Goal: Task Accomplishment & Management: Use online tool/utility

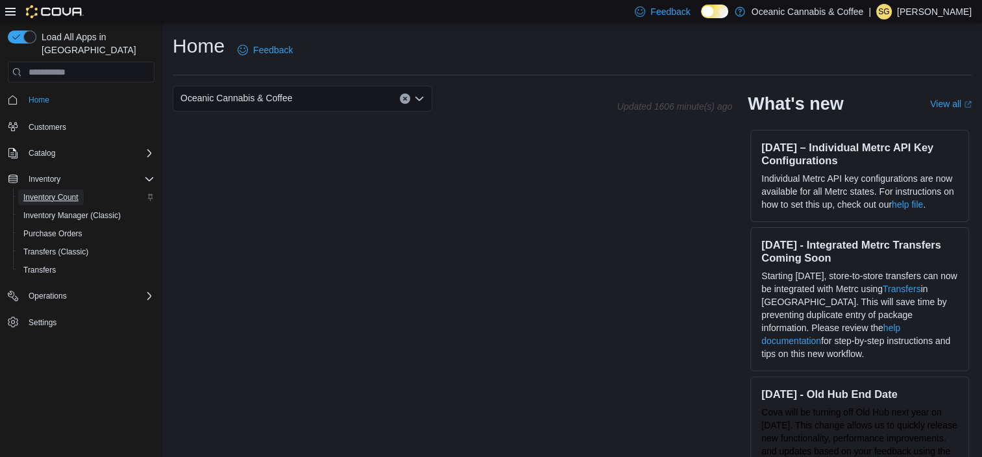
click at [29, 192] on span "Inventory Count" at bounding box center [50, 197] width 55 height 10
click at [400, 98] on button "Clear input" at bounding box center [405, 98] width 10 height 10
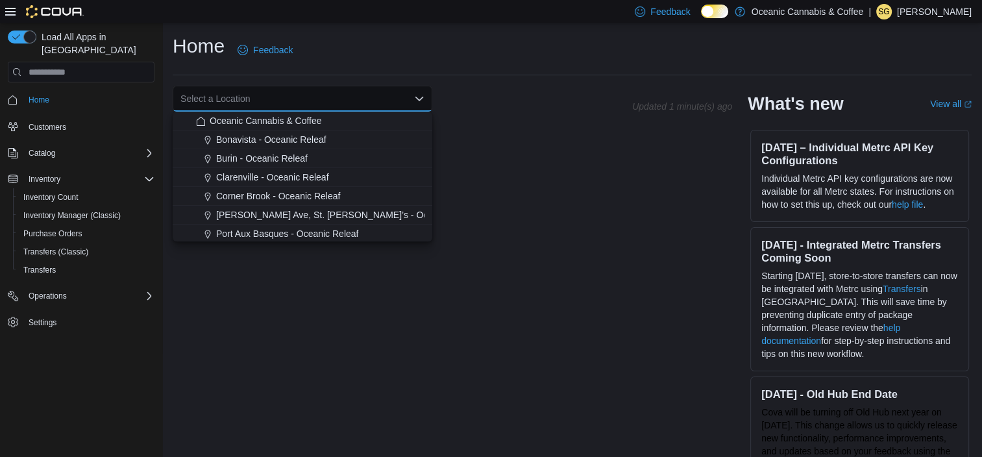
click at [474, 66] on div "Home Feedback" at bounding box center [572, 50] width 799 height 34
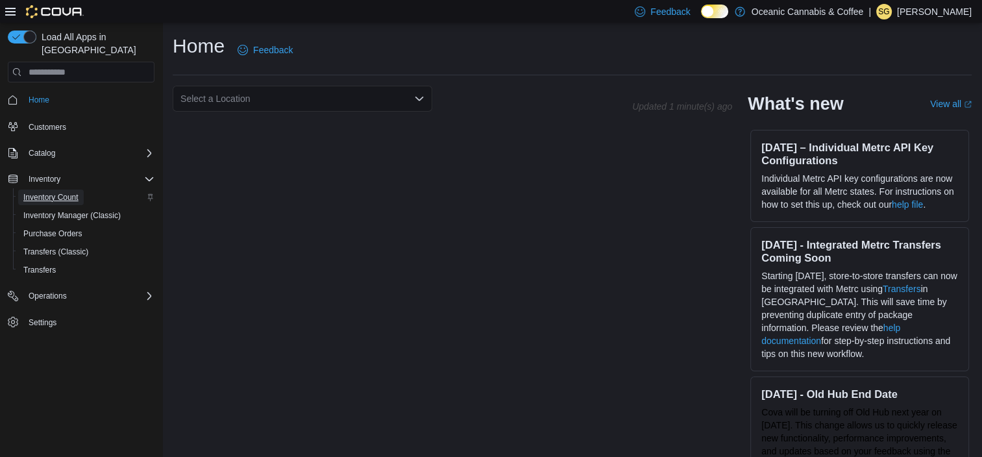
click at [71, 192] on span "Inventory Count" at bounding box center [50, 197] width 55 height 10
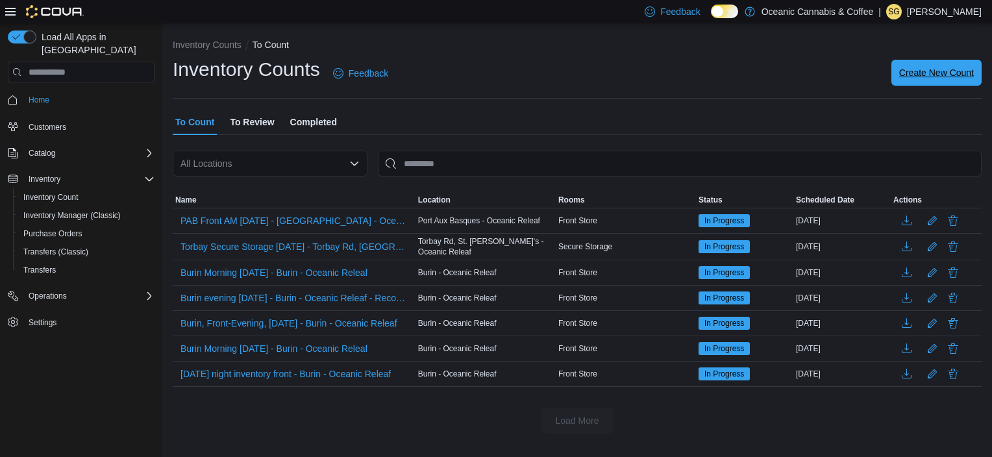
click at [924, 71] on span "Create New Count" at bounding box center [936, 72] width 75 height 13
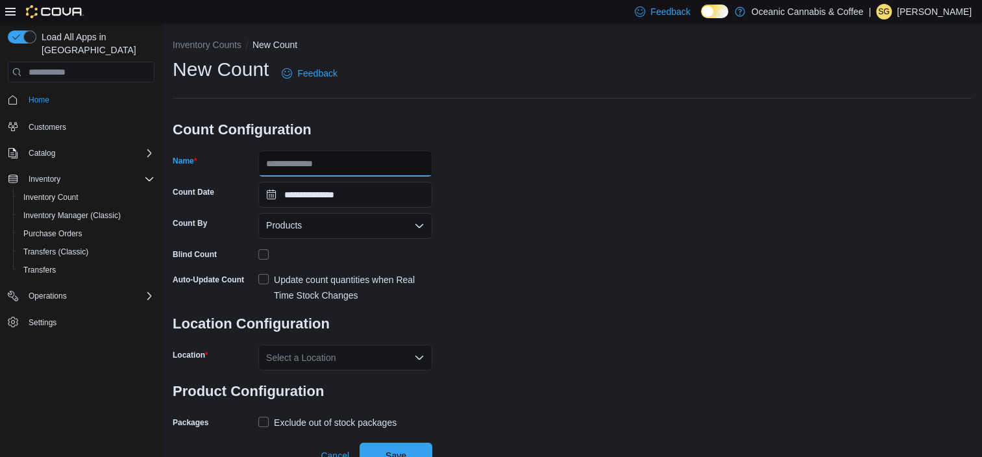
click at [348, 166] on input "Name" at bounding box center [345, 164] width 174 height 26
click at [349, 166] on input "**********" at bounding box center [345, 164] width 174 height 26
click at [377, 164] on input "**********" at bounding box center [345, 164] width 174 height 26
type input "**********"
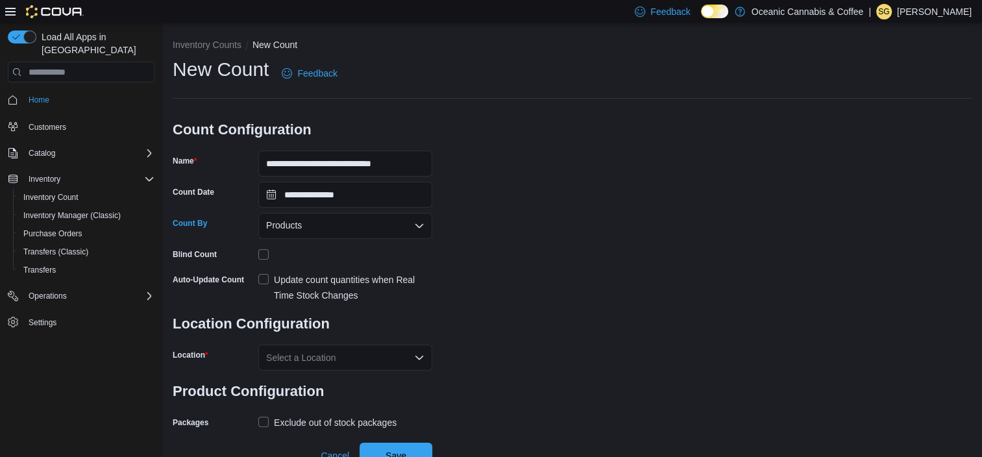
click at [350, 219] on div "Products" at bounding box center [345, 226] width 174 height 26
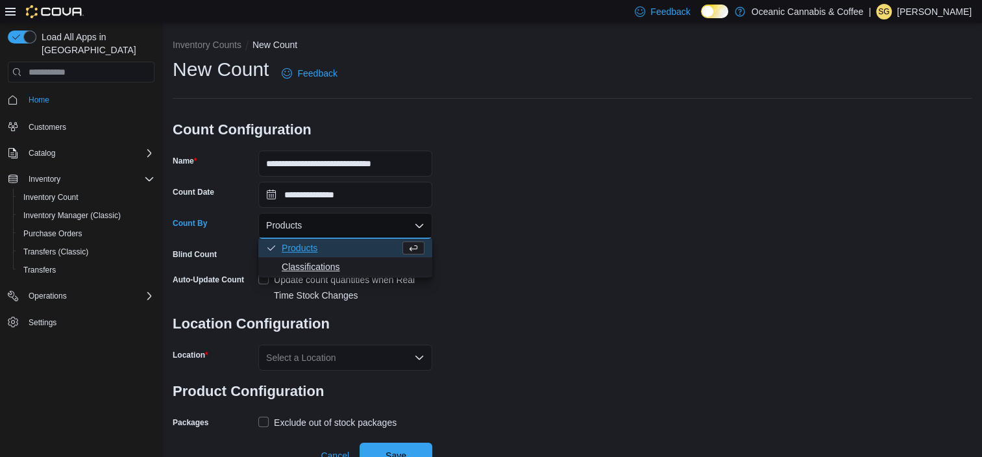
click at [326, 265] on span "Classifications" at bounding box center [353, 266] width 143 height 13
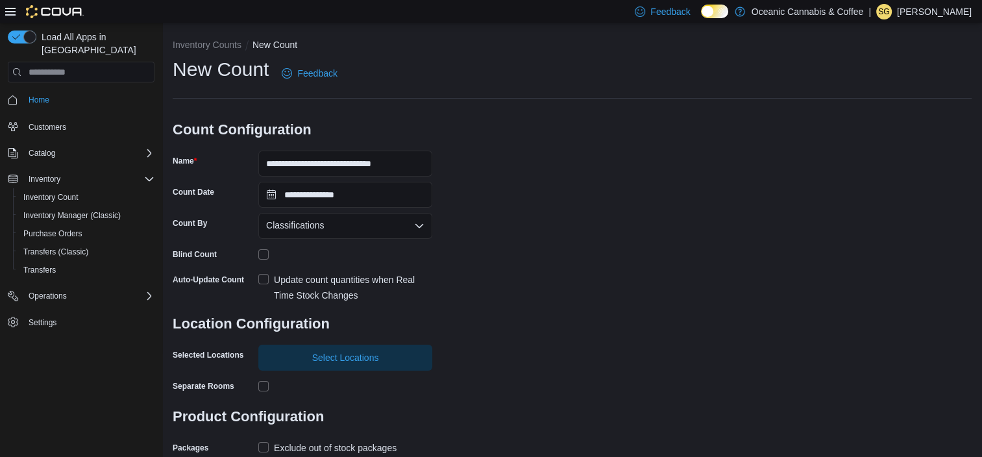
click at [260, 278] on label "Update count quantities when Real Time Stock Changes" at bounding box center [345, 287] width 174 height 31
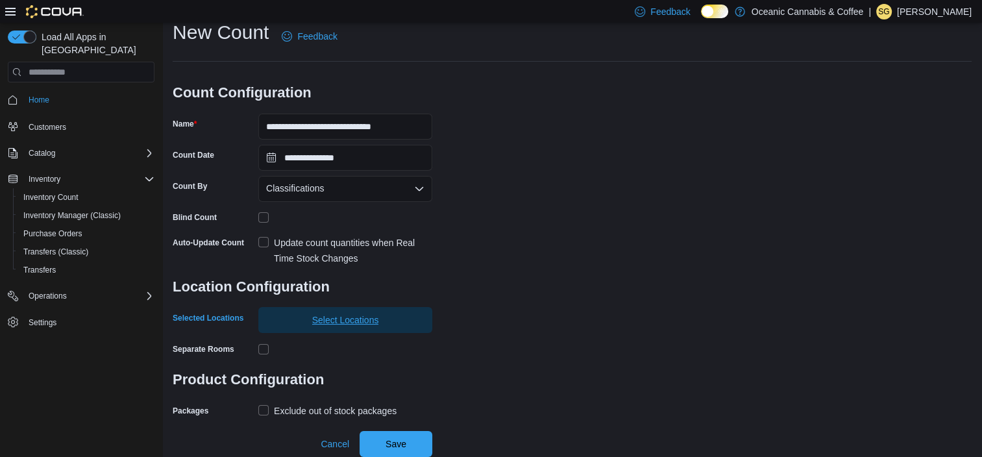
click at [340, 313] on span "Select Locations" at bounding box center [345, 320] width 158 height 26
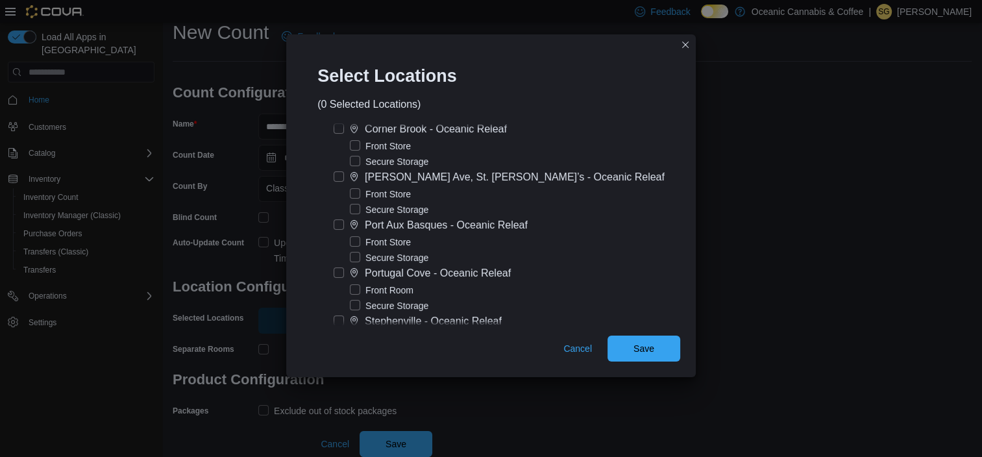
scroll to position [179, 0]
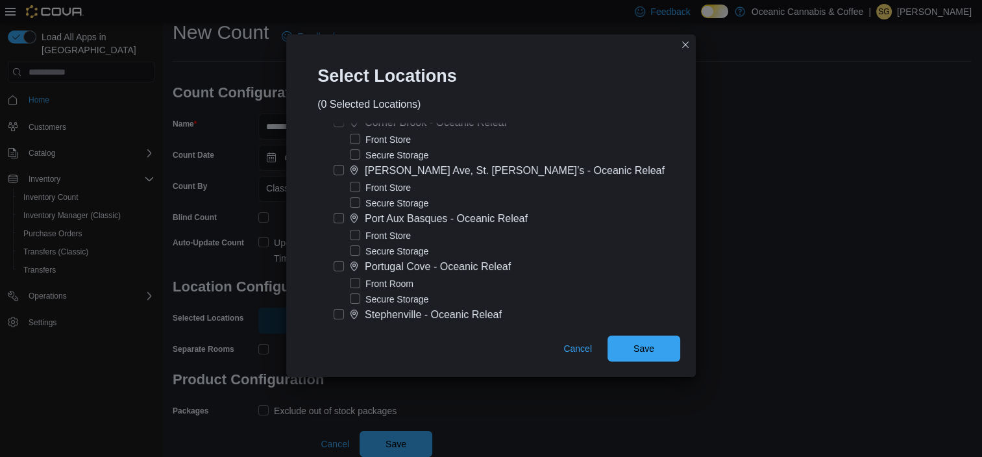
click at [347, 171] on label "[PERSON_NAME] Ave, St. [PERSON_NAME]’s - Oceanic Releaf" at bounding box center [499, 171] width 331 height 16
click at [361, 202] on label "Secure Storage" at bounding box center [389, 203] width 79 height 16
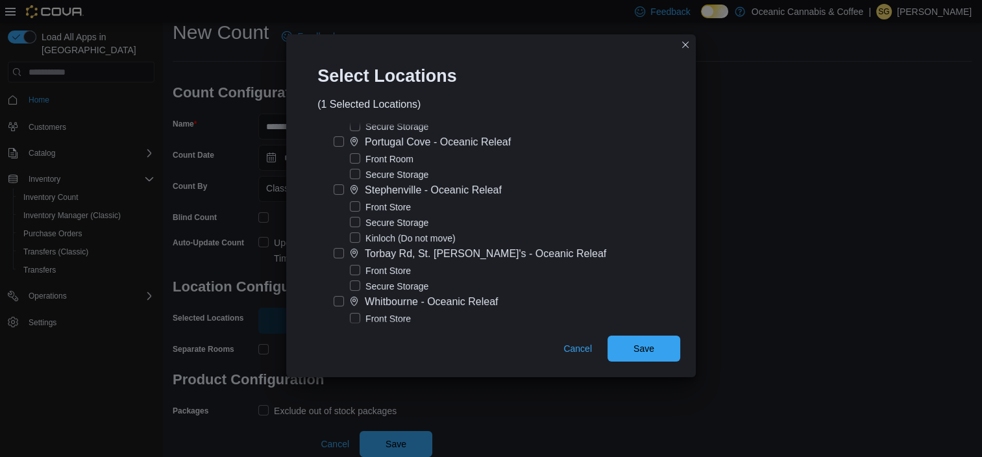
scroll to position [306, 0]
click at [633, 344] on span "Save" at bounding box center [643, 347] width 21 height 13
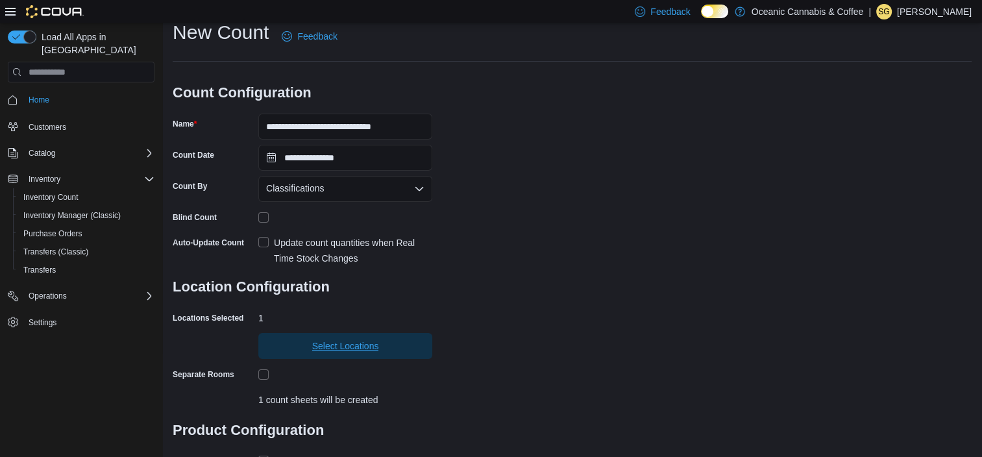
scroll to position [119, 0]
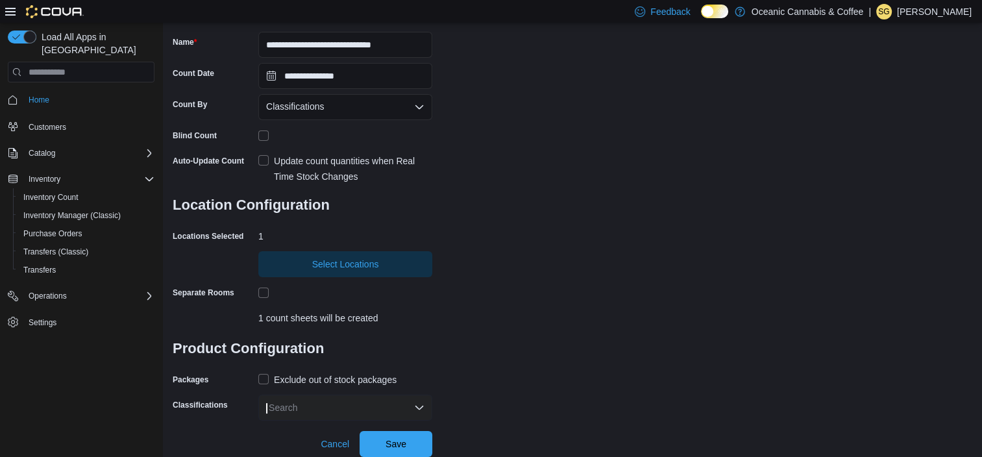
click at [267, 379] on label "Exclude out of stock packages" at bounding box center [327, 380] width 138 height 16
click at [306, 410] on div "Search" at bounding box center [345, 408] width 174 height 26
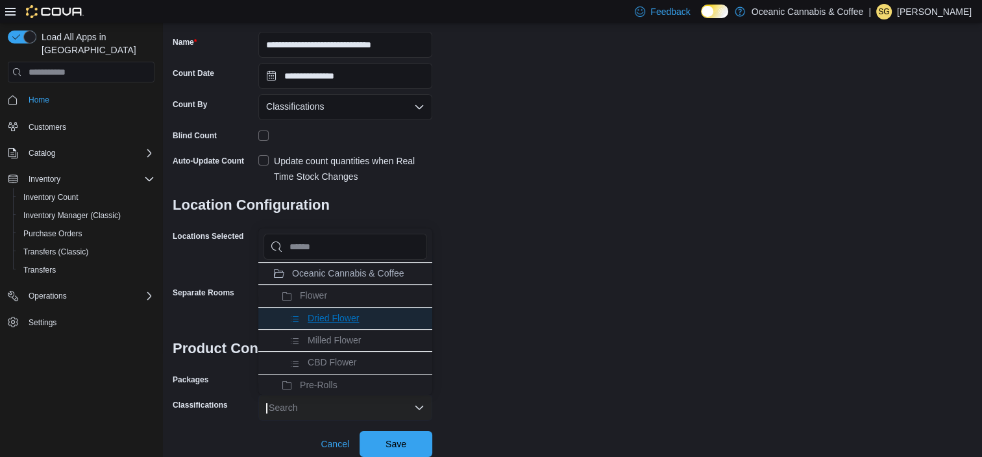
click at [324, 314] on span "Dried Flower" at bounding box center [333, 318] width 51 height 10
click at [324, 314] on span "Milled Flower" at bounding box center [334, 318] width 53 height 10
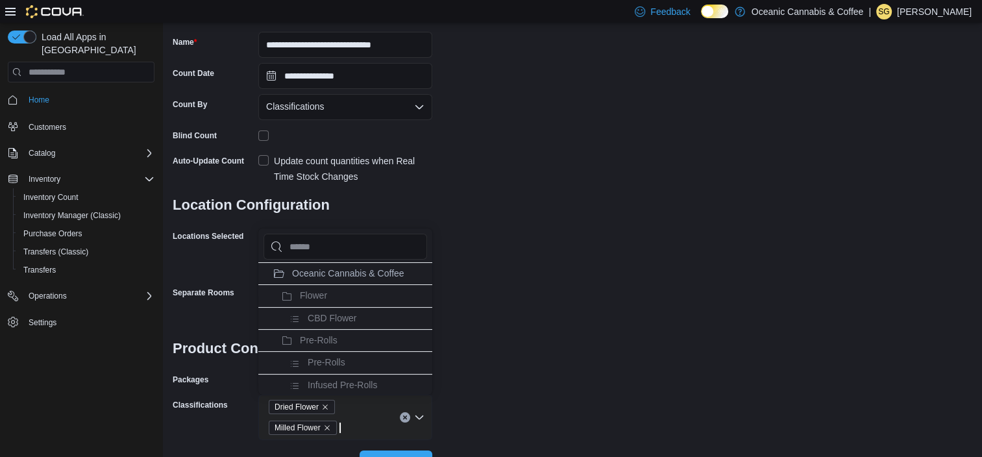
click at [324, 314] on span "CBD Flower" at bounding box center [332, 318] width 49 height 10
click at [318, 296] on span "Flower" at bounding box center [313, 295] width 27 height 10
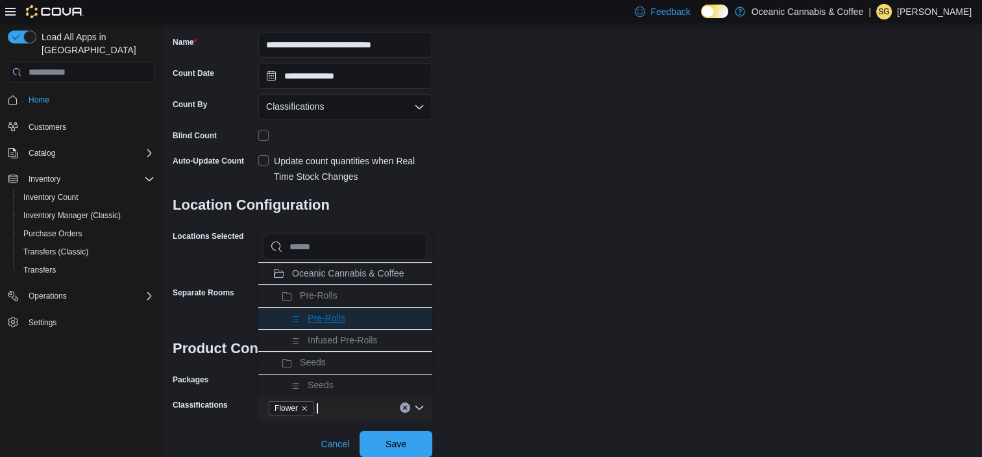
click at [323, 317] on span "Pre-Rolls" at bounding box center [327, 318] width 38 height 10
click at [324, 315] on span "Infused Pre-Rolls" at bounding box center [342, 318] width 69 height 10
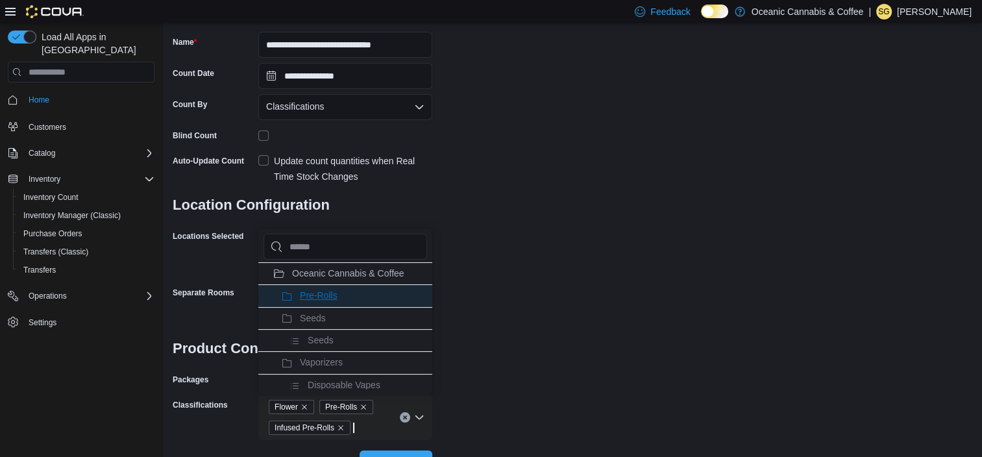
click at [324, 300] on span "Pre-Rolls" at bounding box center [319, 295] width 38 height 10
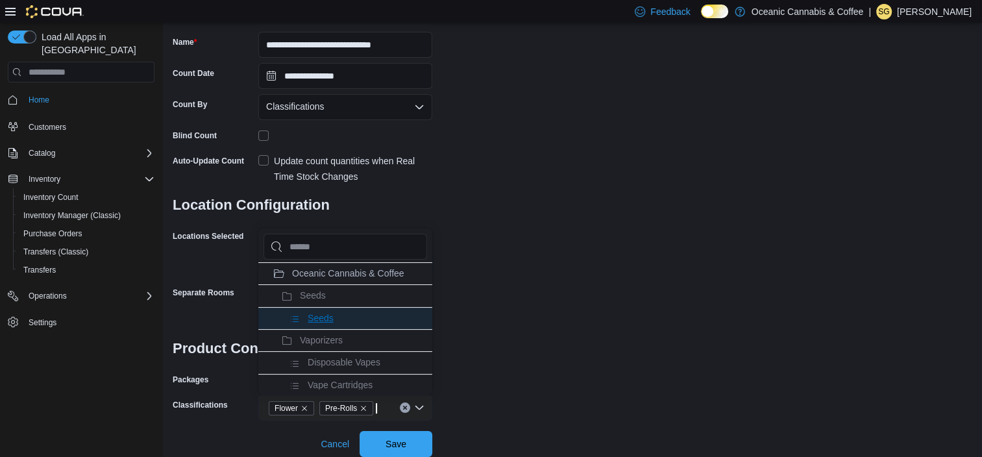
click at [324, 321] on span "Seeds" at bounding box center [321, 318] width 26 height 10
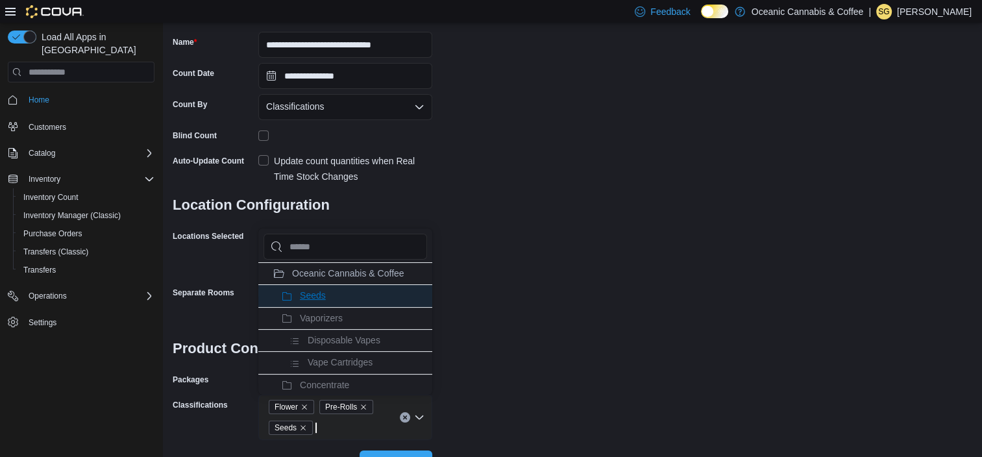
click at [322, 299] on span "Seeds" at bounding box center [313, 295] width 26 height 10
click at [324, 313] on span "Disposable Vapes" at bounding box center [344, 318] width 73 height 10
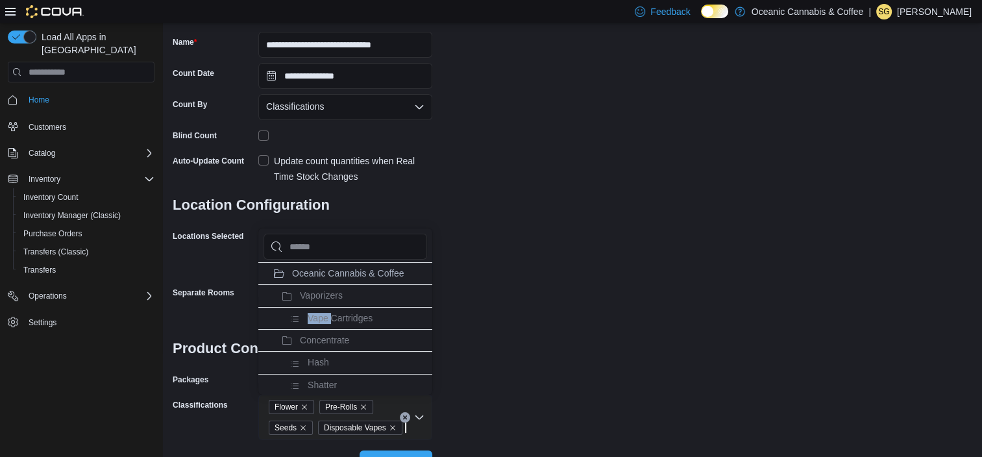
click at [324, 313] on span "Vape Cartridges" at bounding box center [340, 318] width 65 height 10
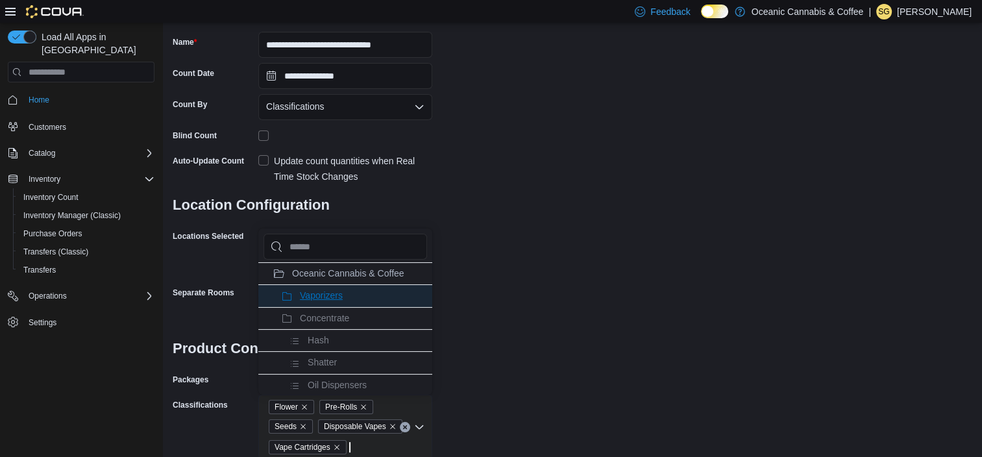
click at [324, 297] on span "Vaporizers" at bounding box center [321, 295] width 43 height 10
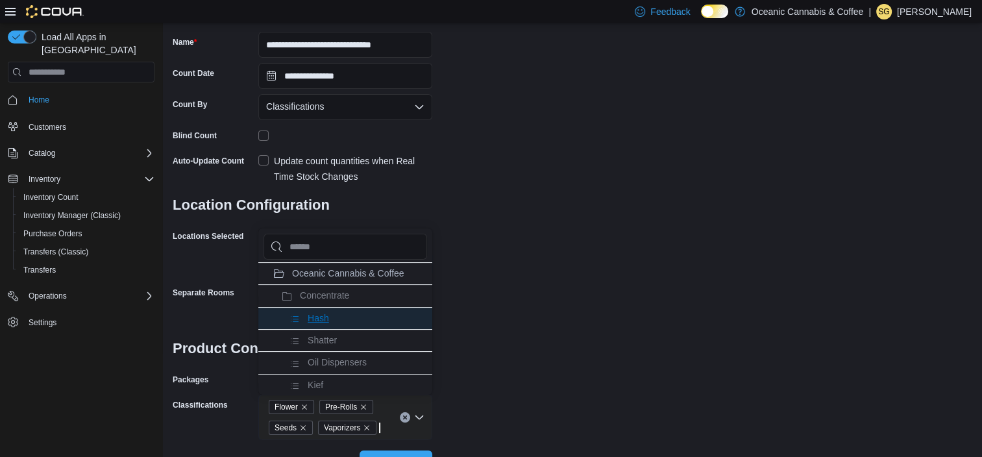
click at [326, 316] on span "Hash" at bounding box center [318, 318] width 21 height 10
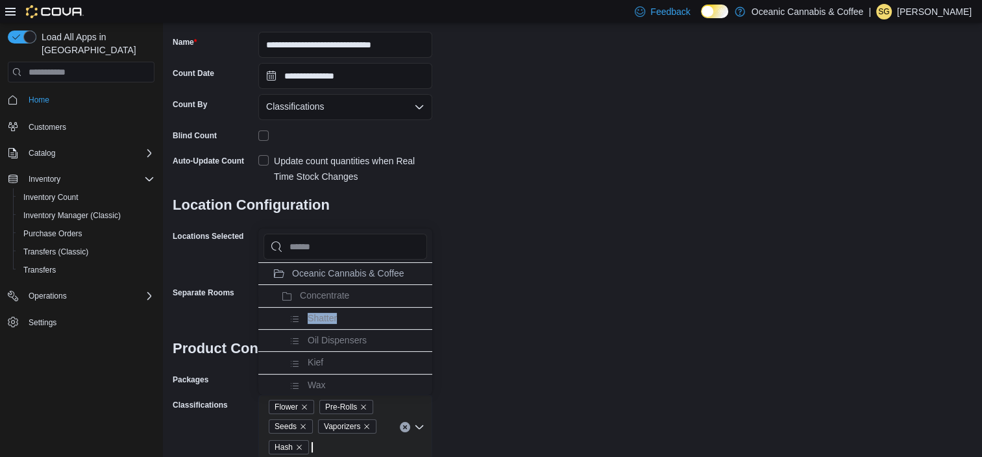
click at [326, 316] on span "Shatter" at bounding box center [322, 318] width 29 height 10
click at [326, 316] on span "Oil Dispensers" at bounding box center [337, 318] width 59 height 10
click at [326, 316] on li "Kief" at bounding box center [345, 318] width 174 height 22
click at [326, 316] on li "Wax" at bounding box center [345, 318] width 174 height 22
click at [326, 316] on span "Diamonds" at bounding box center [328, 318] width 41 height 10
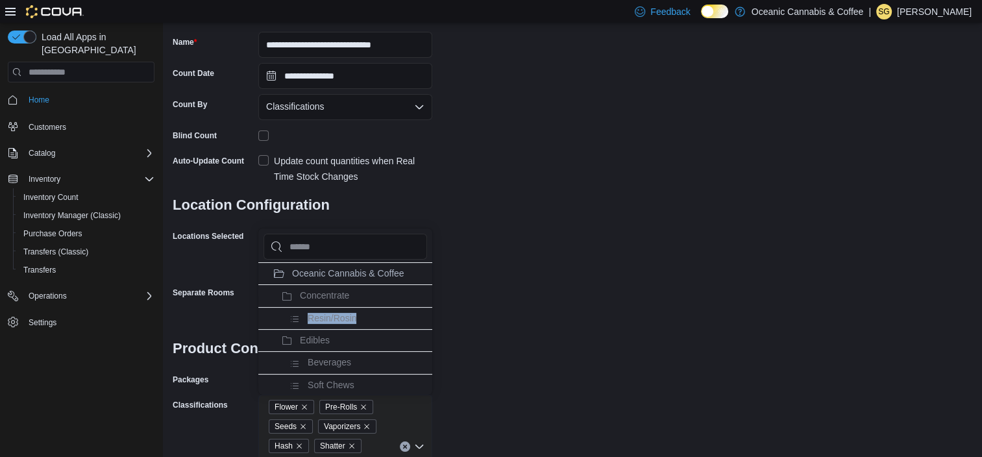
click at [326, 316] on span "Resin/Rosin" at bounding box center [332, 318] width 49 height 10
click at [324, 293] on span "Concentrate" at bounding box center [324, 295] width 49 height 10
click at [324, 315] on span "Beverages" at bounding box center [329, 318] width 43 height 10
click at [324, 315] on span "Soft Chews" at bounding box center [331, 318] width 47 height 10
click at [324, 315] on span "Candy" at bounding box center [321, 318] width 26 height 10
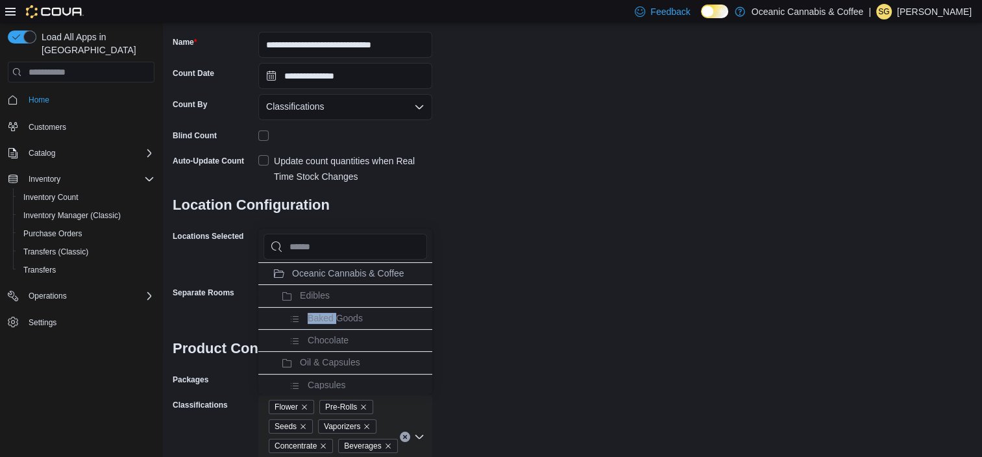
click at [324, 315] on span "Baked Goods" at bounding box center [335, 318] width 55 height 10
click at [324, 315] on span "Chocolate" at bounding box center [328, 318] width 41 height 10
click at [317, 293] on span "Edibles" at bounding box center [315, 295] width 30 height 10
click at [324, 314] on span "Capsules" at bounding box center [327, 318] width 38 height 10
click at [324, 335] on span "Oral Spray" at bounding box center [329, 340] width 43 height 10
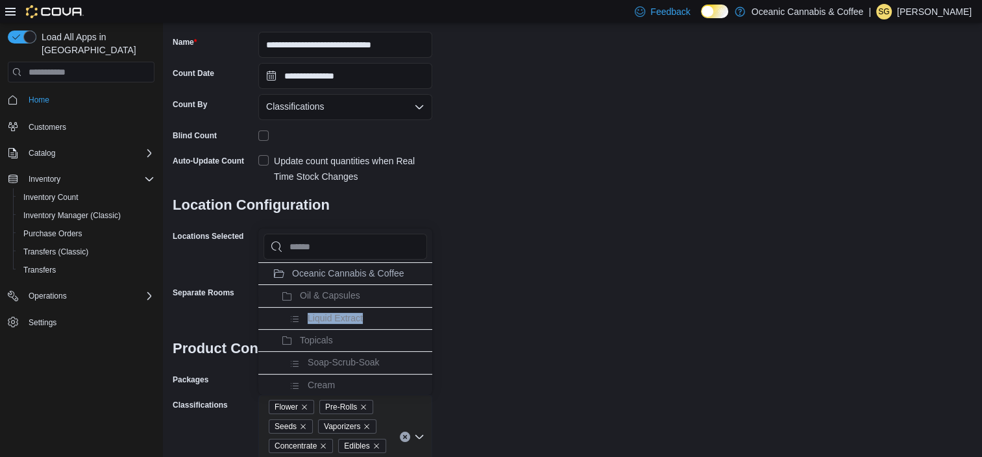
click at [324, 314] on span "Liquid Extract" at bounding box center [335, 318] width 55 height 10
click at [325, 294] on span "Oil & Capsules" at bounding box center [330, 295] width 60 height 10
click at [328, 317] on span "Soap-Scrub-Soak" at bounding box center [344, 318] width 72 height 10
click at [334, 315] on span "Cream" at bounding box center [321, 318] width 27 height 10
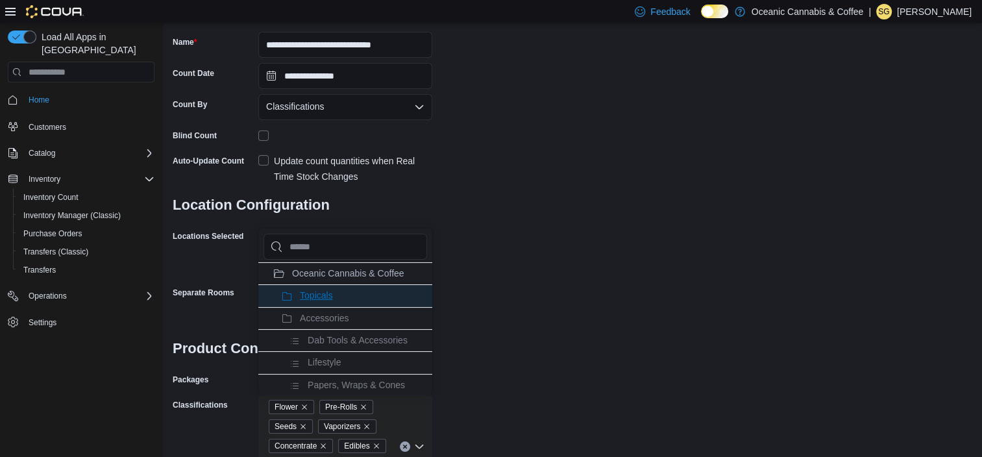
click at [324, 293] on span "Topicals" at bounding box center [316, 295] width 33 height 10
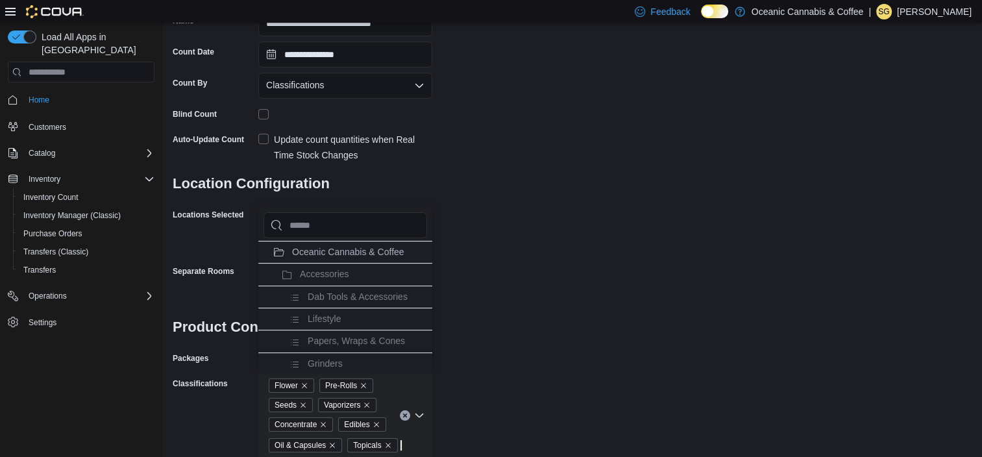
click at [518, 317] on div "**********" at bounding box center [572, 186] width 799 height 541
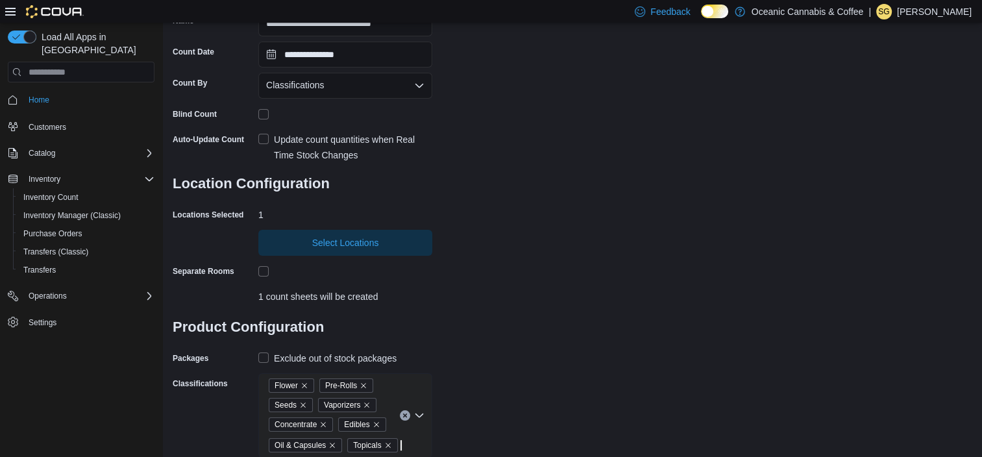
scroll to position [177, 0]
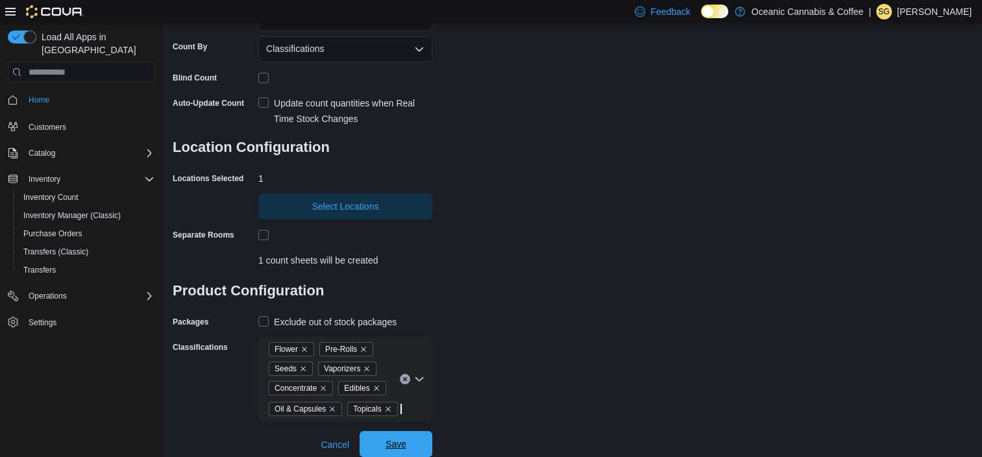
click at [408, 437] on span "Save" at bounding box center [395, 444] width 57 height 26
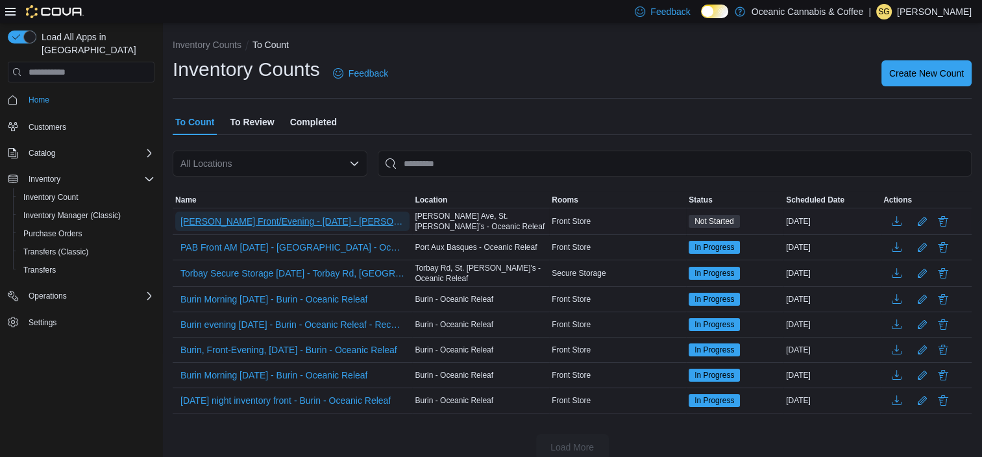
click at [349, 221] on span "[PERSON_NAME] Front/Evening - [DATE] - [PERSON_NAME][GEOGRAPHIC_DATA][PERSON_NA…" at bounding box center [292, 221] width 224 height 13
click at [356, 223] on span "[PERSON_NAME] Front/Evening - [DATE] - [PERSON_NAME][GEOGRAPHIC_DATA][PERSON_NA…" at bounding box center [292, 221] width 224 height 13
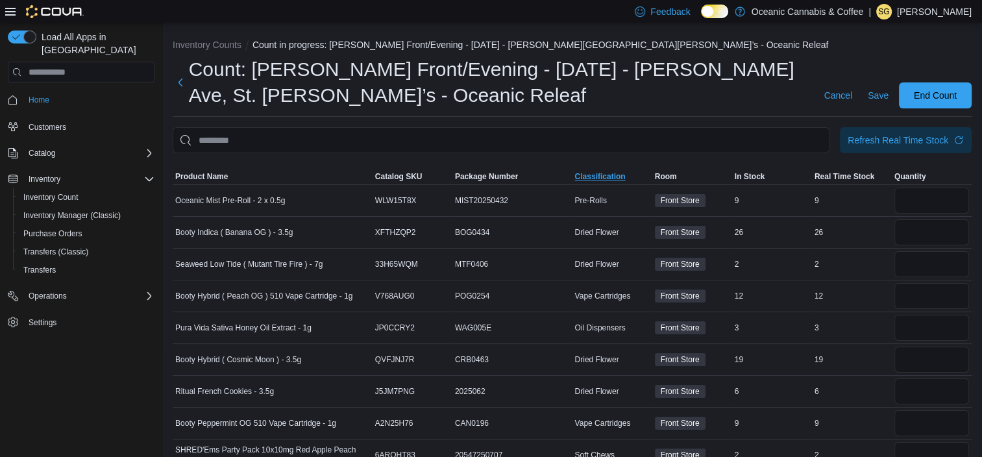
click at [613, 171] on span "Classification" at bounding box center [599, 176] width 51 height 10
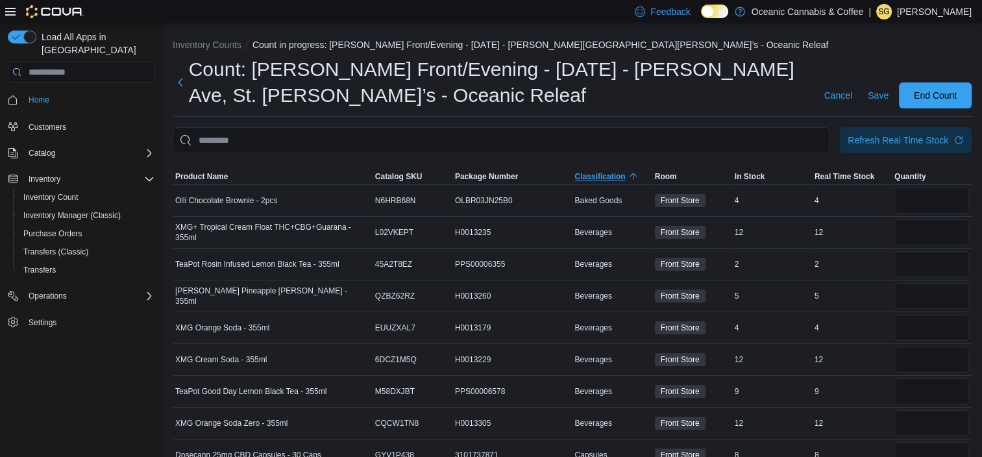
click at [614, 173] on span "Classification" at bounding box center [599, 176] width 51 height 10
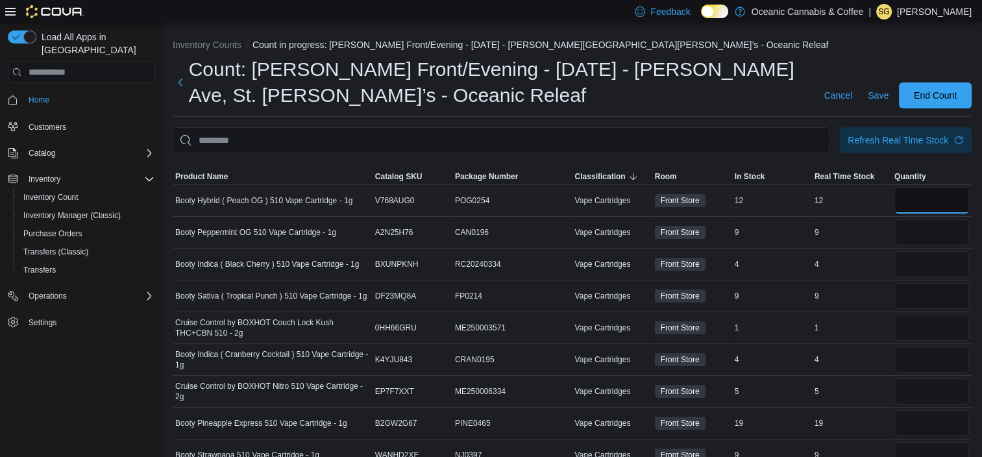
click at [933, 196] on input "number" at bounding box center [931, 201] width 75 height 26
type input "**"
click at [922, 228] on input "number" at bounding box center [931, 232] width 75 height 26
click at [919, 234] on input "number" at bounding box center [931, 232] width 75 height 26
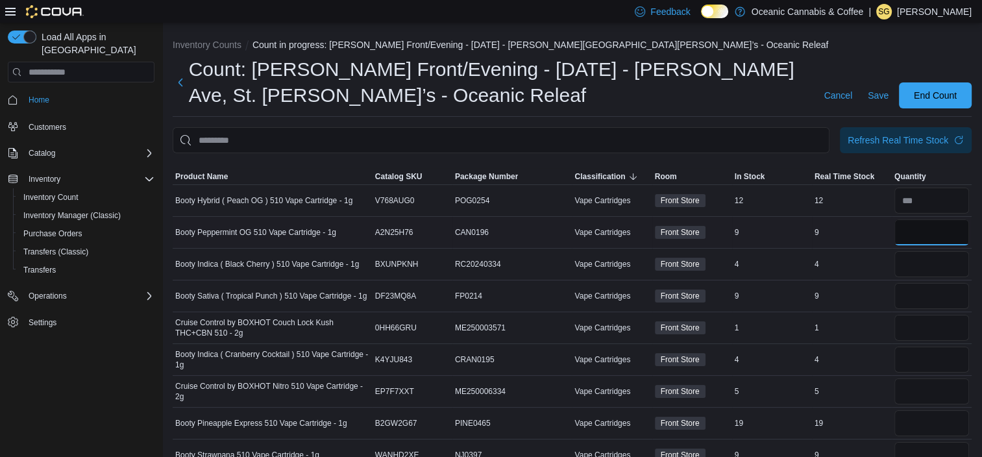
click at [919, 233] on input "number" at bounding box center [931, 232] width 75 height 26
type input "*"
click at [923, 258] on input "number" at bounding box center [931, 264] width 75 height 26
type input "*"
click at [922, 296] on input "number" at bounding box center [931, 296] width 75 height 26
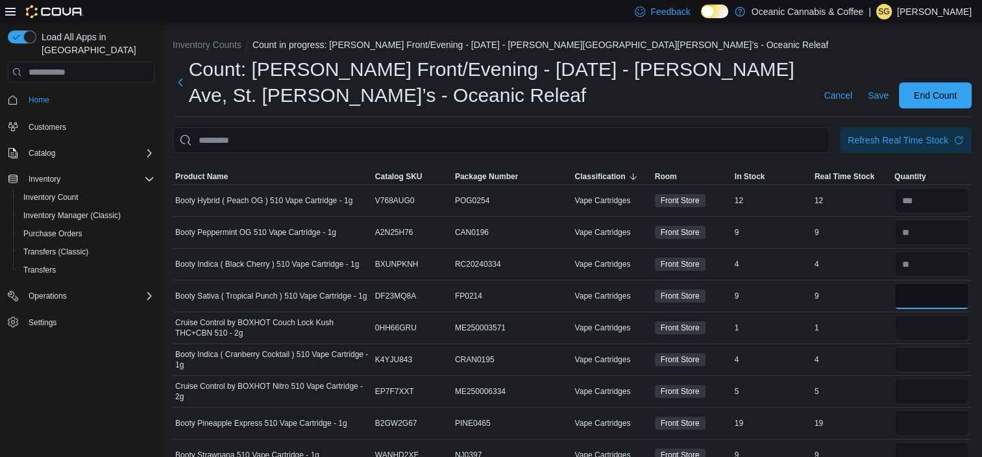
click at [925, 297] on input "number" at bounding box center [931, 296] width 75 height 26
click at [926, 297] on input "number" at bounding box center [931, 296] width 75 height 26
type input "*"
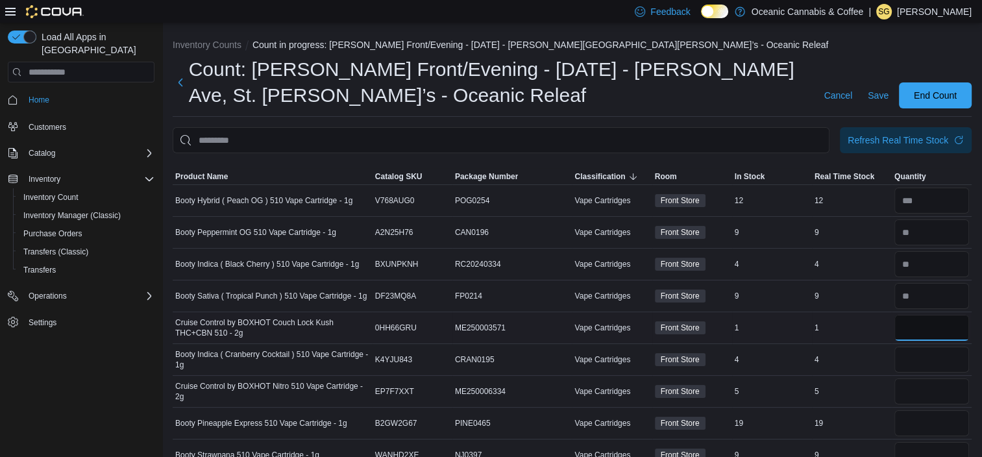
click at [927, 326] on input "number" at bounding box center [931, 328] width 75 height 26
type input "*"
click at [924, 356] on input "number" at bounding box center [931, 360] width 75 height 26
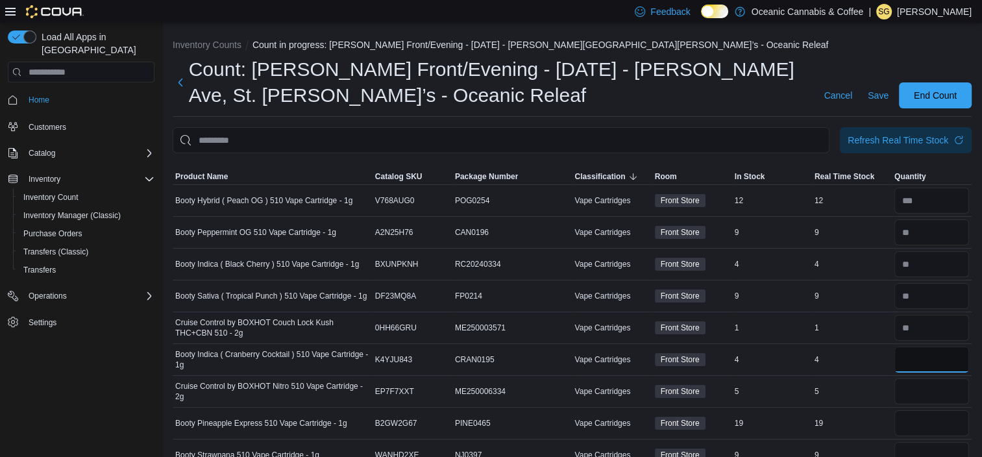
type input "*"
click at [927, 396] on input "number" at bounding box center [931, 391] width 75 height 26
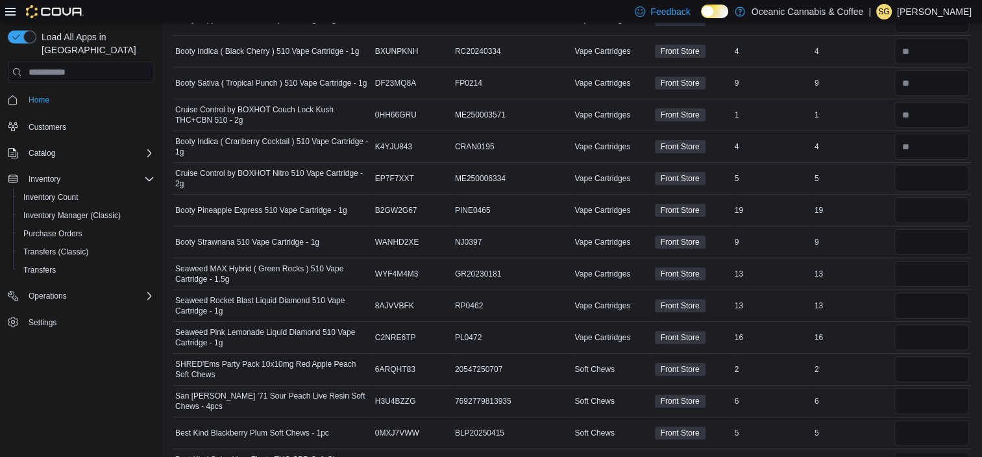
scroll to position [214, 0]
click at [927, 177] on input "number" at bounding box center [931, 177] width 75 height 26
type input "*"
click at [920, 210] on input "number" at bounding box center [931, 209] width 75 height 26
type input "**"
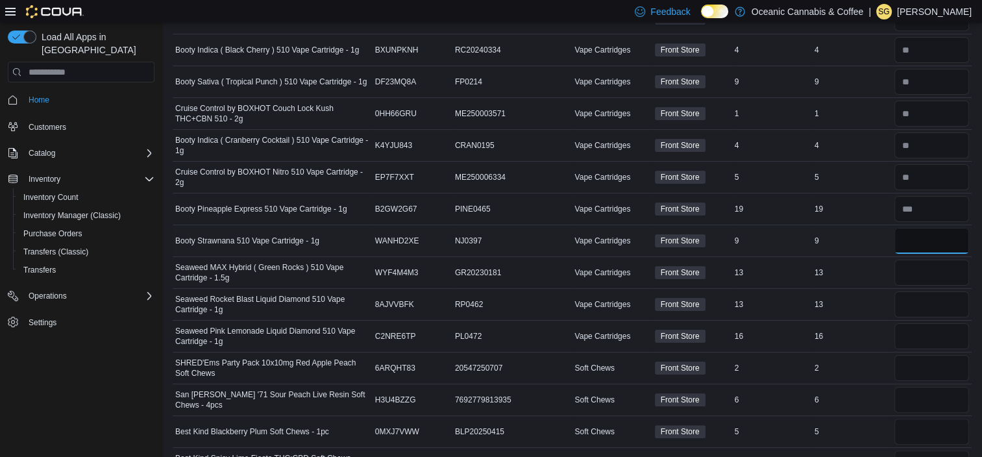
click at [918, 235] on input "number" at bounding box center [931, 241] width 75 height 26
click at [918, 236] on input "number" at bounding box center [931, 241] width 75 height 26
type input "*"
click at [922, 269] on input "number" at bounding box center [931, 273] width 75 height 26
click at [928, 270] on input "number" at bounding box center [931, 273] width 75 height 26
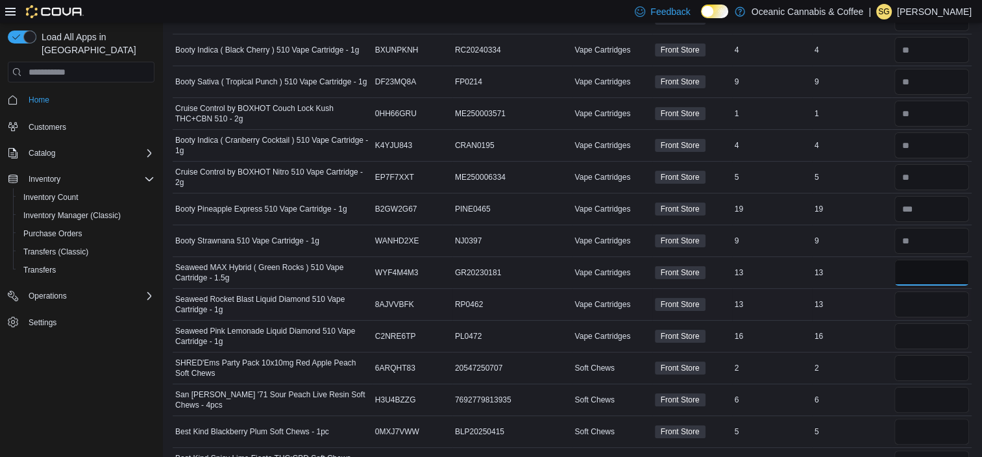
type input "**"
click at [932, 299] on input "number" at bounding box center [931, 304] width 75 height 26
click at [934, 302] on input "number" at bounding box center [931, 304] width 75 height 26
click at [932, 299] on input "number" at bounding box center [931, 304] width 75 height 26
click at [931, 299] on input "number" at bounding box center [931, 304] width 75 height 26
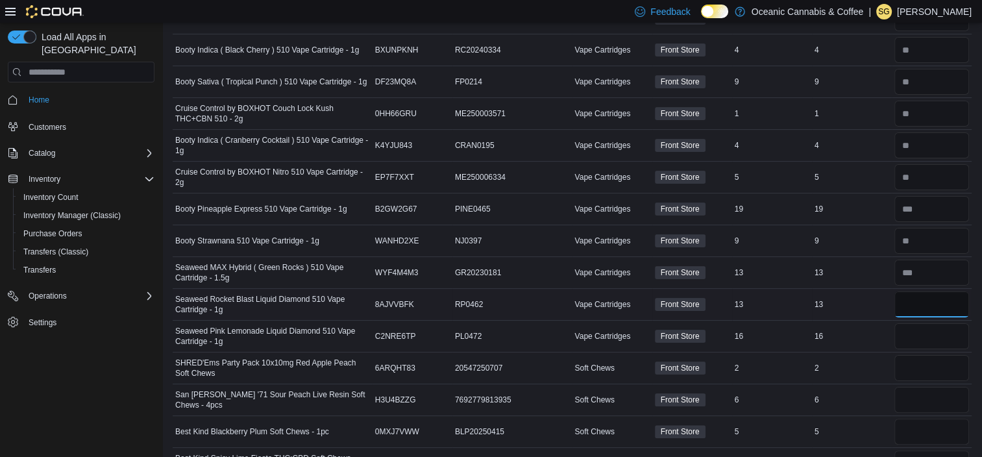
click at [931, 299] on input "number" at bounding box center [931, 304] width 75 height 26
click at [927, 302] on input "number" at bounding box center [931, 304] width 75 height 26
type input "**"
click at [915, 337] on input "number" at bounding box center [931, 336] width 75 height 26
click at [915, 336] on input "number" at bounding box center [931, 336] width 75 height 26
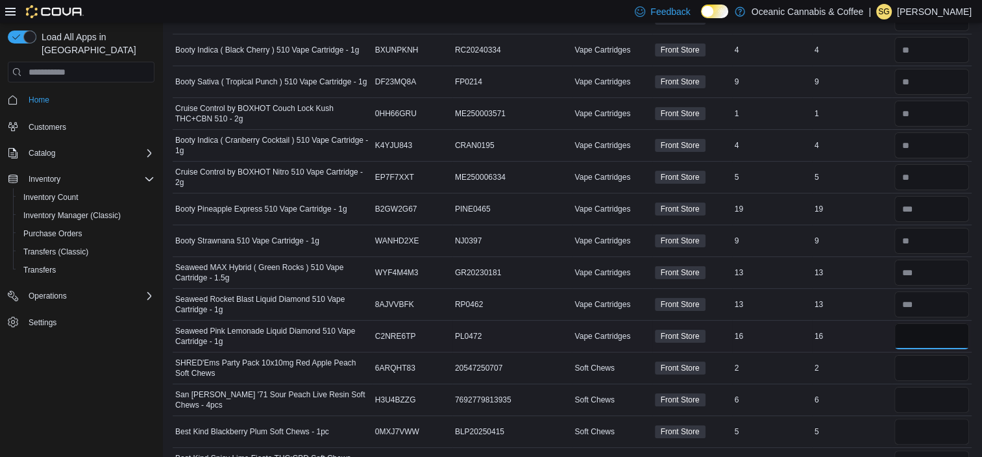
click at [921, 335] on input "number" at bounding box center [931, 336] width 75 height 26
click at [922, 335] on input "number" at bounding box center [931, 336] width 75 height 26
type input "**"
click at [915, 363] on input "number" at bounding box center [931, 368] width 75 height 26
click at [929, 365] on input "number" at bounding box center [931, 368] width 75 height 26
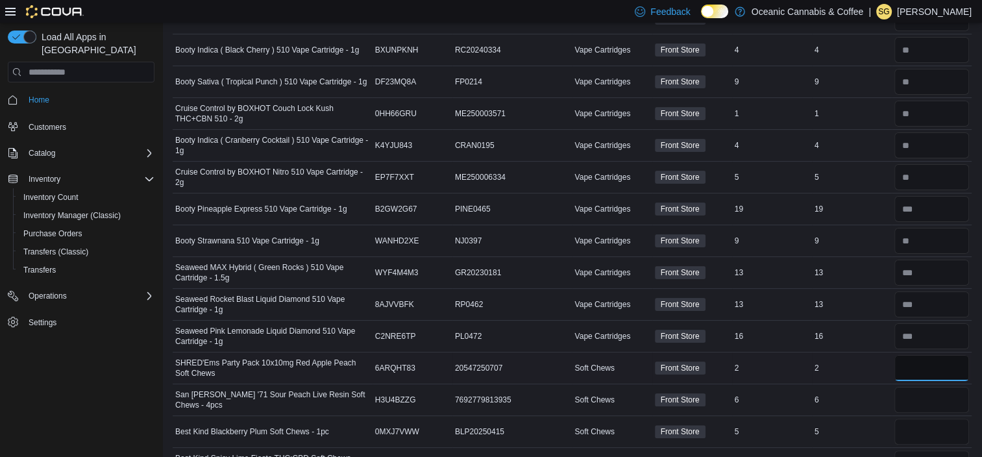
type input "*"
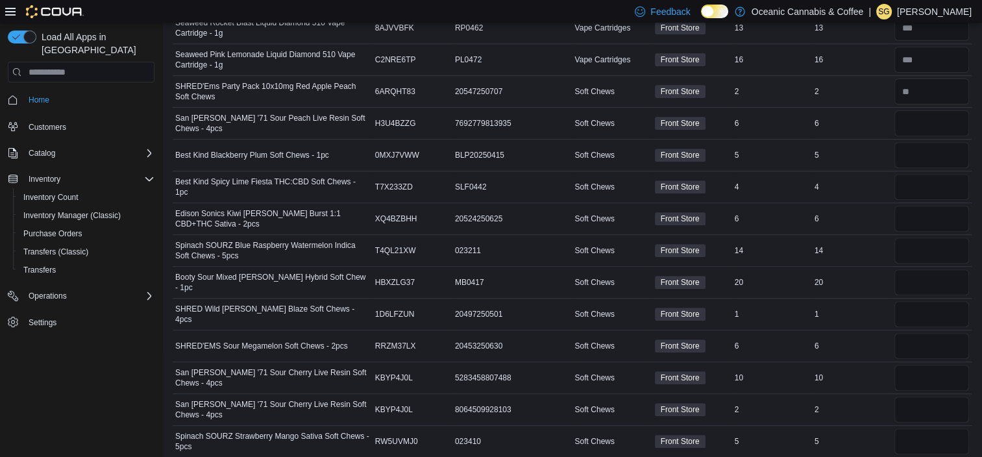
scroll to position [492, 0]
click at [935, 132] on div at bounding box center [932, 121] width 80 height 31
click at [934, 117] on input "number" at bounding box center [931, 122] width 75 height 26
click at [937, 117] on input "number" at bounding box center [931, 122] width 75 height 26
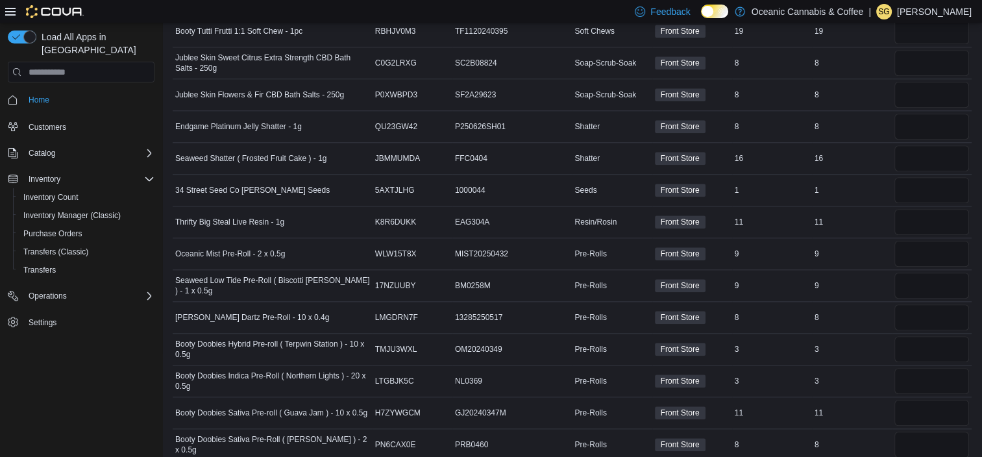
scroll to position [1256, 0]
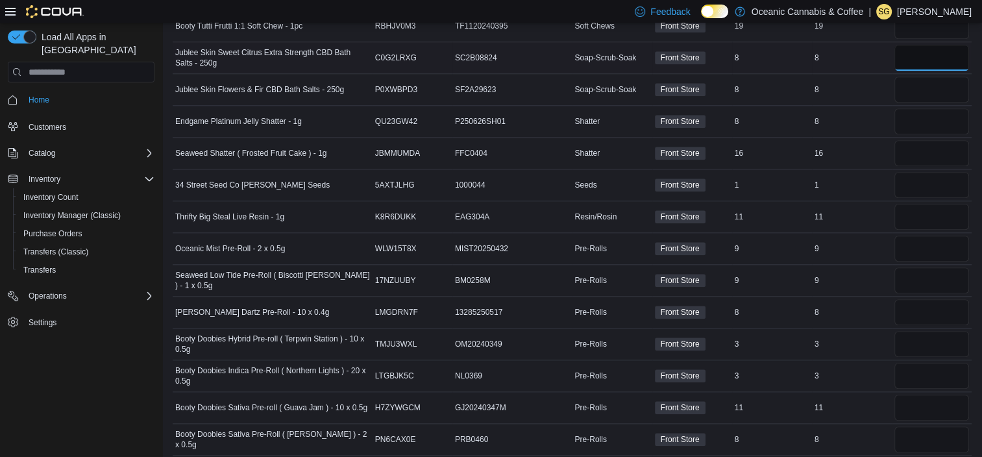
click at [922, 49] on input "number" at bounding box center [931, 58] width 75 height 26
type input "*"
click at [924, 78] on input "number" at bounding box center [931, 90] width 75 height 26
type input "*"
click at [925, 119] on input "number" at bounding box center [931, 121] width 75 height 26
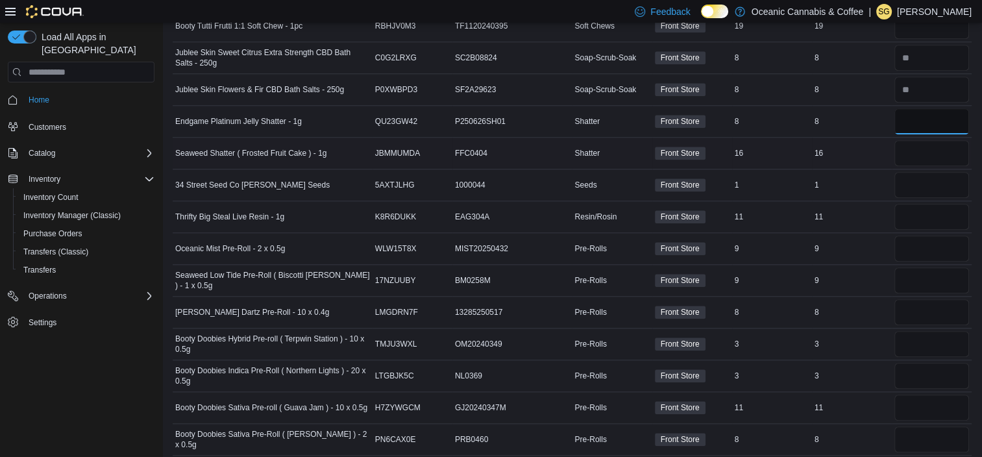
type input "*"
click at [929, 141] on input "number" at bounding box center [931, 153] width 75 height 26
type input "**"
click at [938, 195] on div at bounding box center [932, 184] width 80 height 31
click at [936, 189] on input "number" at bounding box center [931, 185] width 75 height 26
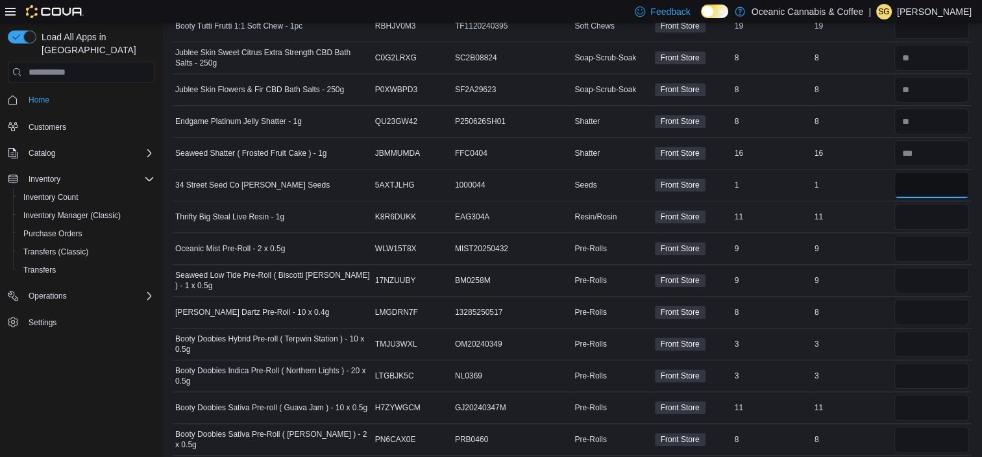
type input "*"
click at [934, 214] on input "number" at bounding box center [931, 217] width 75 height 26
type input "**"
click at [942, 244] on input "number" at bounding box center [931, 249] width 75 height 26
type input "*"
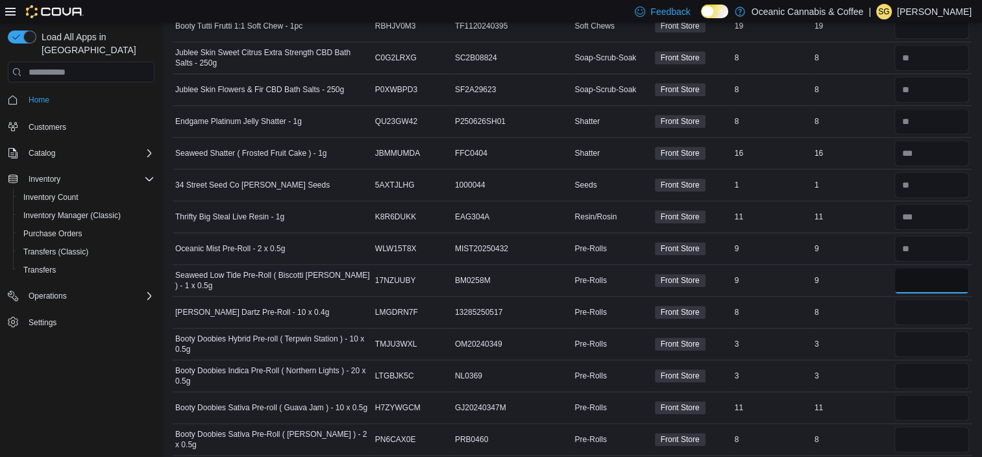
click at [929, 278] on input "number" at bounding box center [931, 280] width 75 height 26
type input "*"
click at [925, 310] on input "number" at bounding box center [931, 312] width 75 height 26
type input "*"
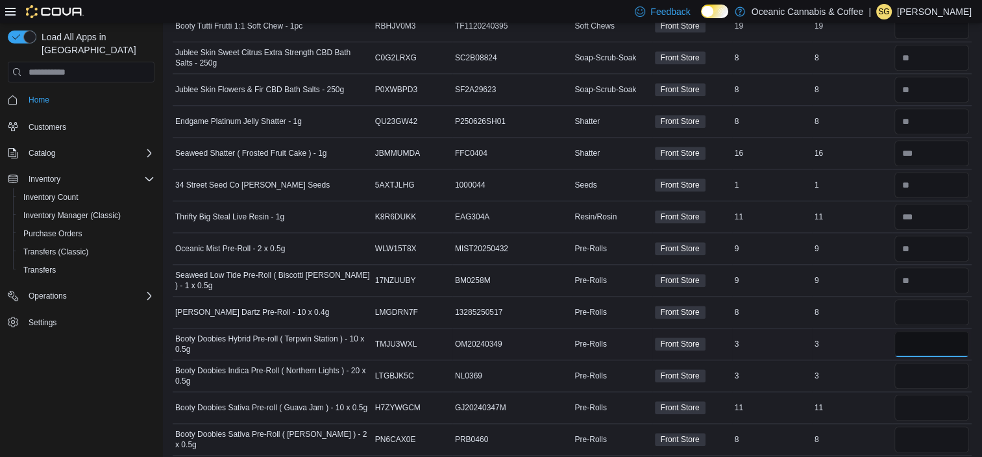
click at [920, 337] on input "number" at bounding box center [931, 344] width 75 height 26
type input "*"
click at [918, 366] on input "number" at bounding box center [931, 376] width 75 height 26
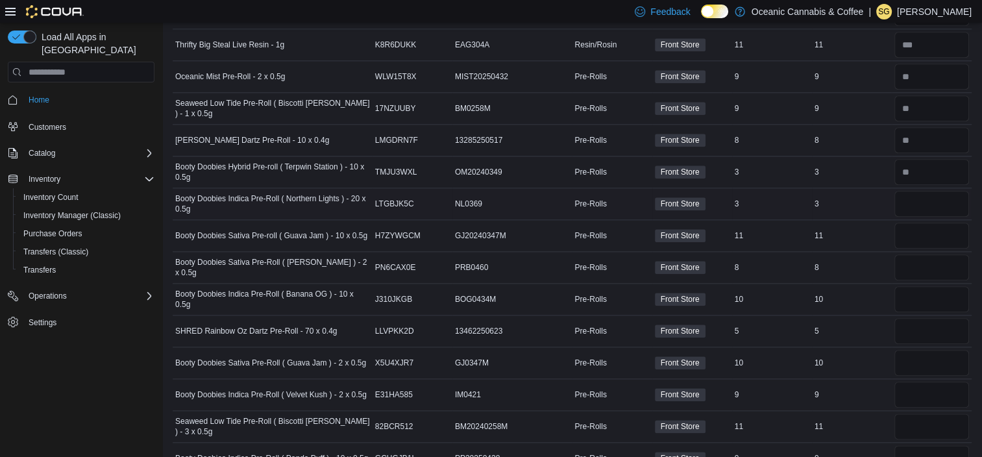
scroll to position [1443, 0]
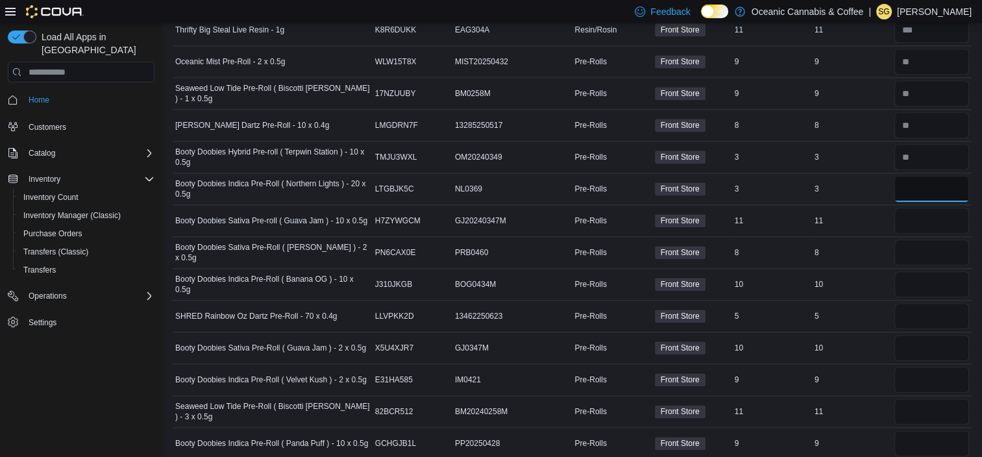
click at [918, 177] on input "number" at bounding box center [931, 189] width 75 height 26
type input "*"
click at [919, 212] on input "number" at bounding box center [931, 221] width 75 height 26
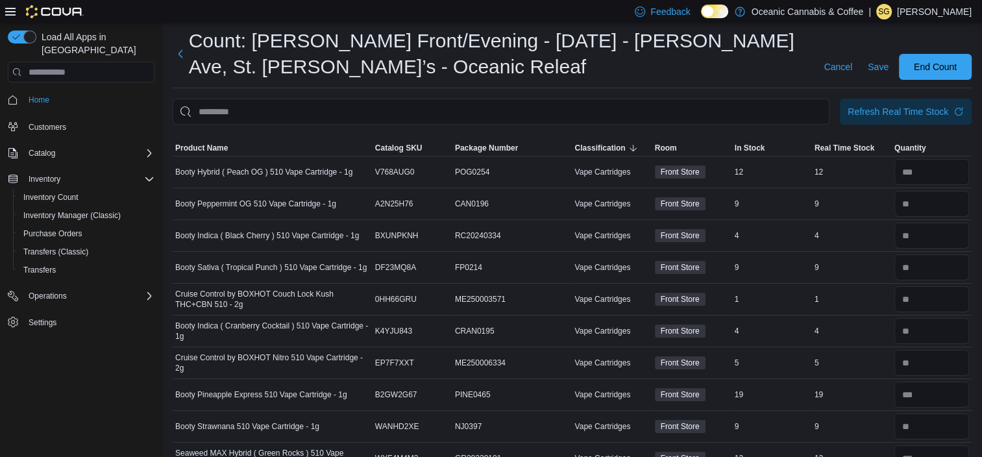
scroll to position [0, 0]
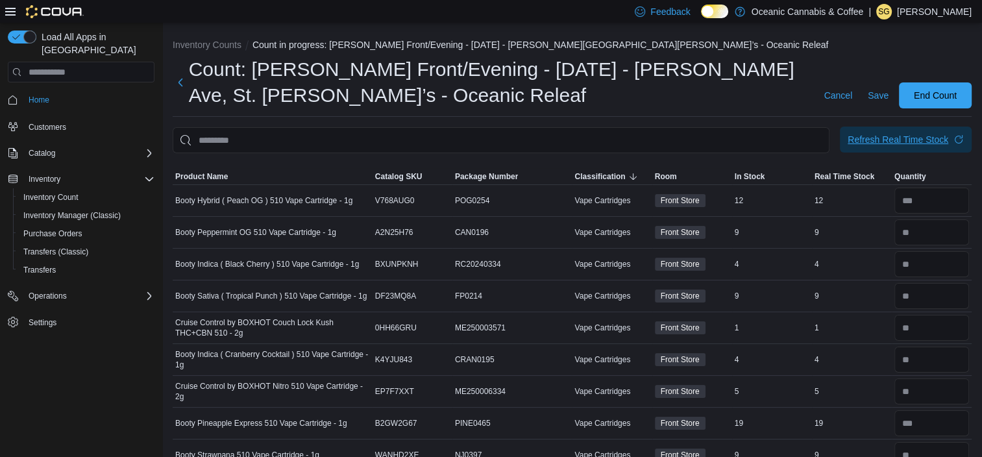
type input "**"
click at [924, 147] on span "Refresh Real Time Stock" at bounding box center [906, 140] width 116 height 26
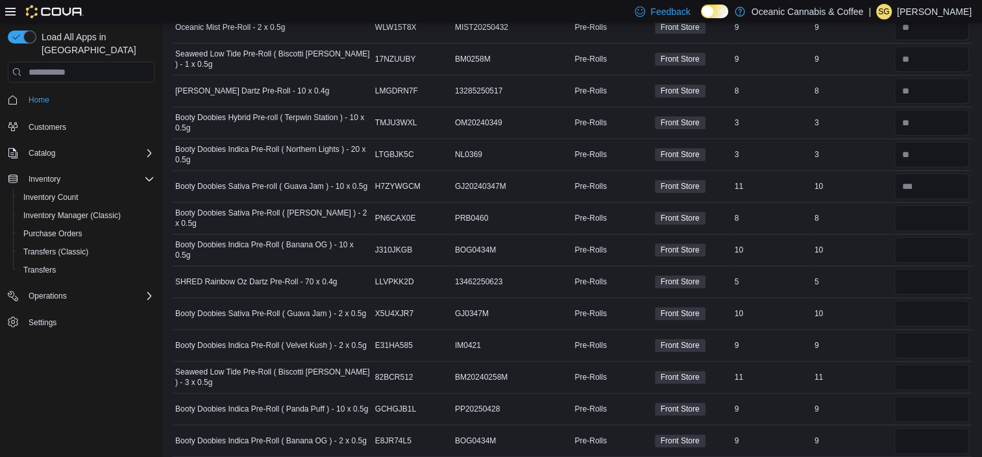
scroll to position [1477, 0]
click at [929, 209] on input "number" at bounding box center [931, 218] width 75 height 26
type input "*"
click at [925, 245] on input "number" at bounding box center [931, 250] width 75 height 26
type input "**"
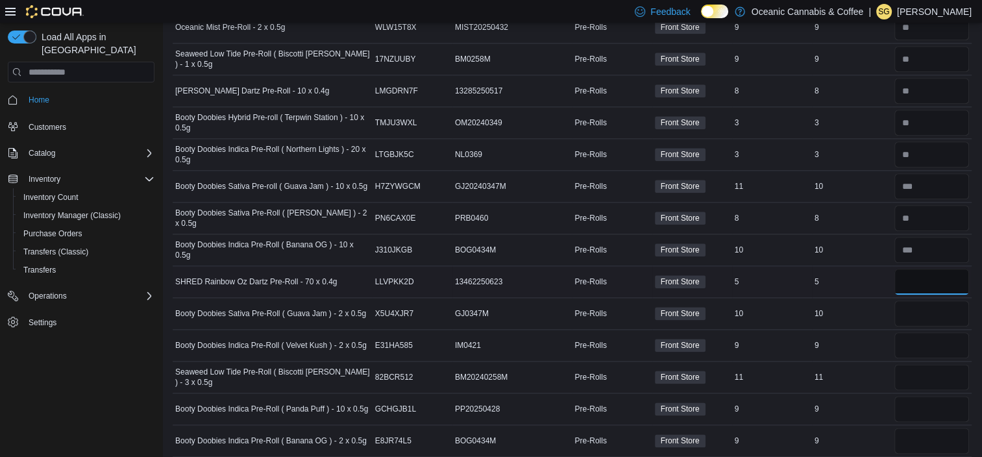
click at [934, 275] on input "number" at bounding box center [931, 282] width 75 height 26
click at [929, 275] on input "number" at bounding box center [931, 282] width 75 height 26
type input "*"
click at [942, 311] on input "number" at bounding box center [931, 313] width 75 height 26
type input "**"
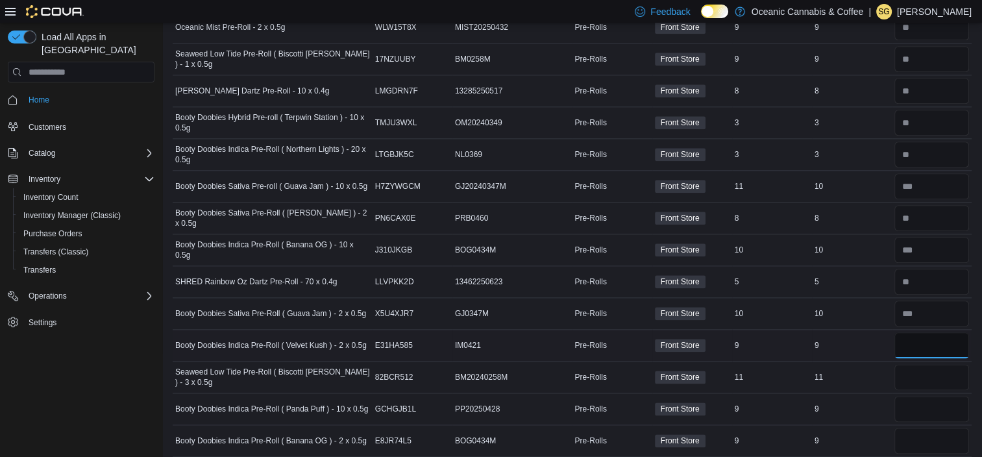
click at [934, 332] on input "number" at bounding box center [931, 345] width 75 height 26
type input "*"
click at [934, 371] on input "number" at bounding box center [931, 377] width 75 height 26
type input "**"
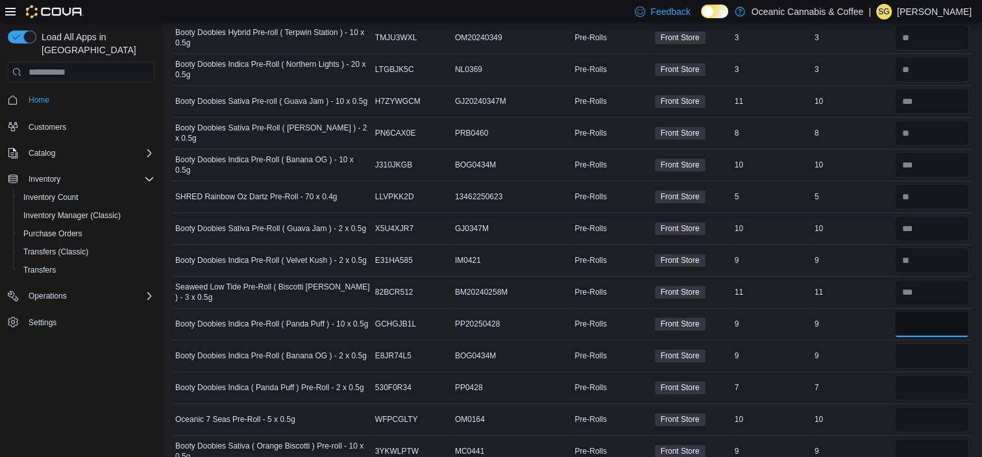
click at [926, 315] on input "number" at bounding box center [931, 324] width 75 height 26
type input "*"
click at [916, 345] on input "number" at bounding box center [931, 356] width 75 height 26
type input "*"
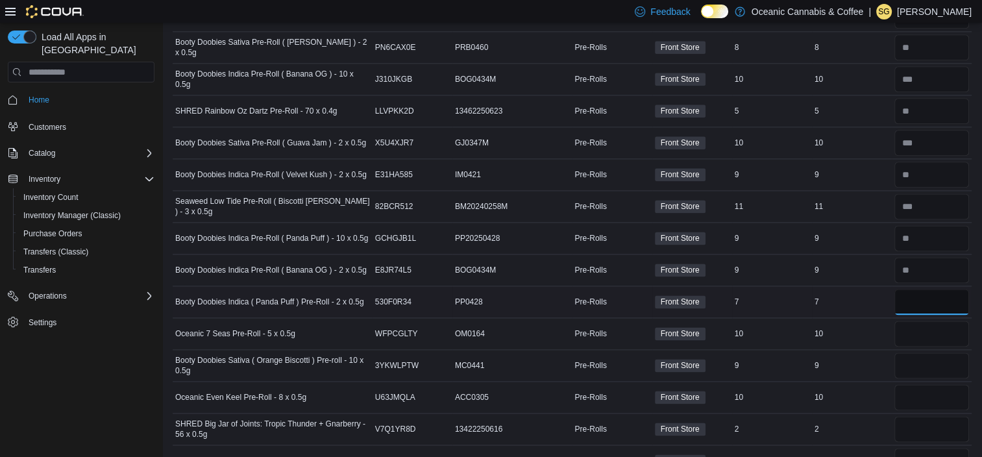
click at [929, 291] on input "number" at bounding box center [931, 302] width 75 height 26
type input "*"
click at [934, 321] on input "number" at bounding box center [931, 334] width 75 height 26
click at [929, 327] on input "number" at bounding box center [931, 334] width 75 height 26
type input "**"
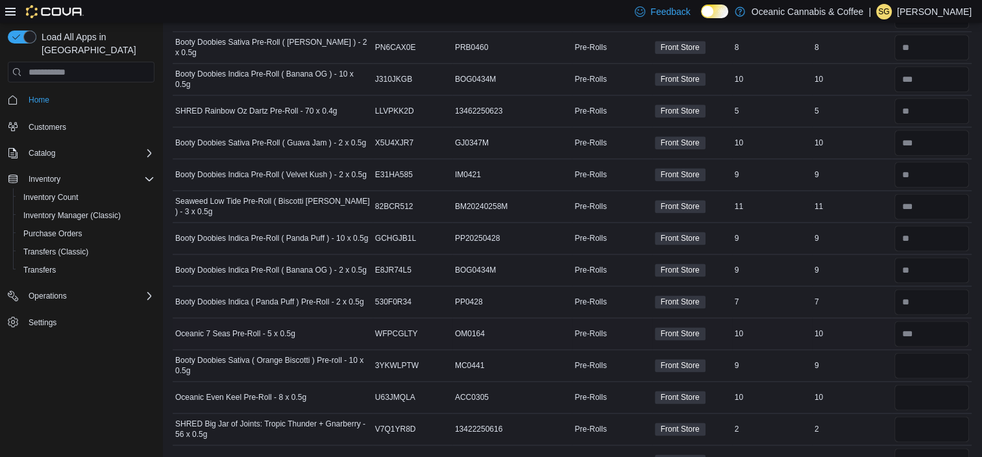
scroll to position [1844, 0]
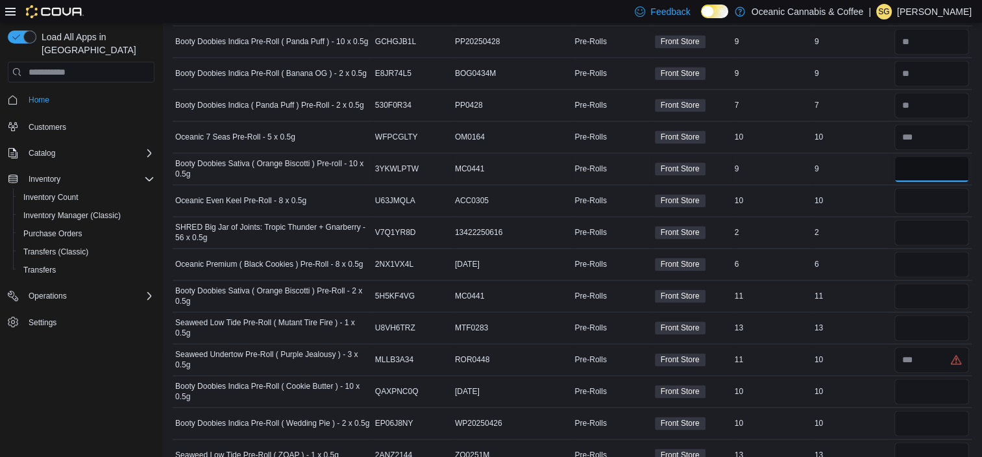
click at [929, 158] on input "number" at bounding box center [931, 169] width 75 height 26
click at [931, 156] on input "number" at bounding box center [931, 169] width 75 height 26
click at [928, 158] on input "number" at bounding box center [931, 169] width 75 height 26
type input "*"
click at [923, 197] on input "number" at bounding box center [931, 201] width 75 height 26
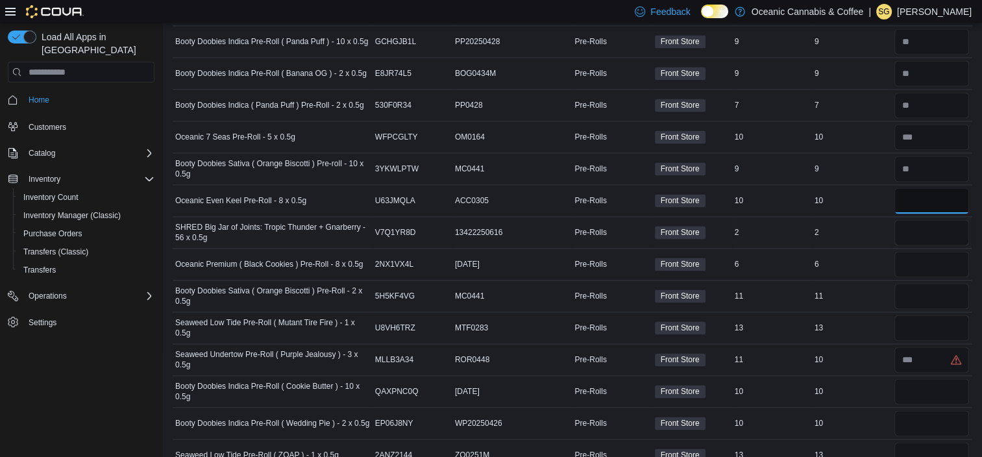
type input "**"
click at [921, 226] on input "number" at bounding box center [931, 232] width 75 height 26
type input "*"
click at [920, 267] on input "number" at bounding box center [931, 264] width 75 height 26
click at [923, 261] on input "number" at bounding box center [931, 264] width 75 height 26
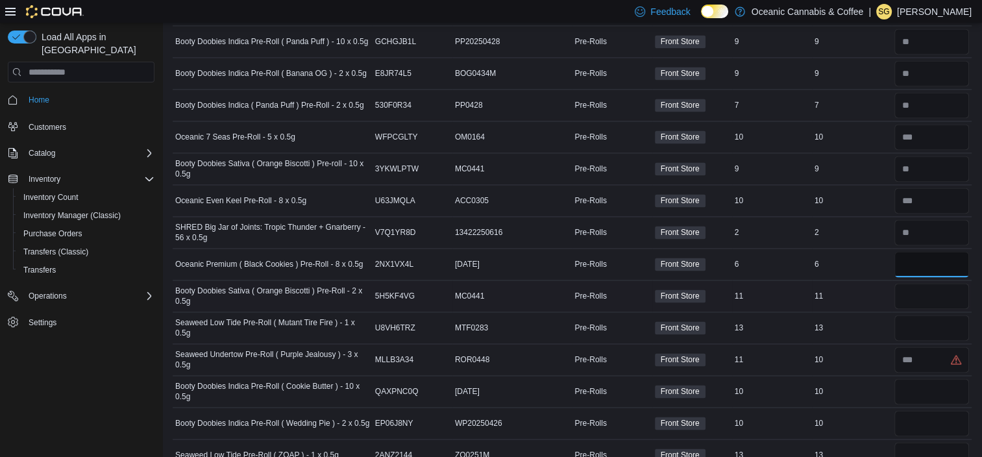
type input "*"
click at [921, 299] on input "number" at bounding box center [931, 296] width 75 height 26
type input "**"
click at [927, 323] on input "number" at bounding box center [931, 328] width 75 height 26
type input "**"
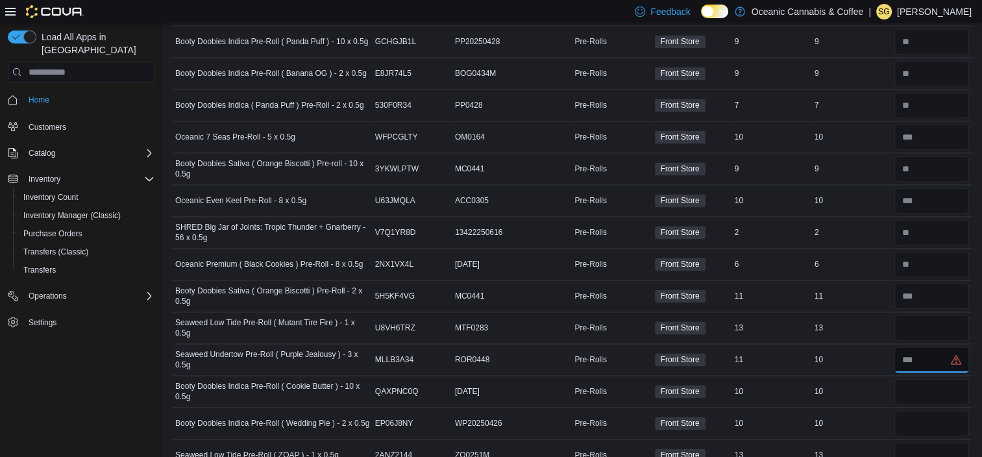
click at [932, 350] on input "number" at bounding box center [931, 360] width 75 height 26
type input "**"
click at [931, 380] on input "number" at bounding box center [931, 391] width 75 height 26
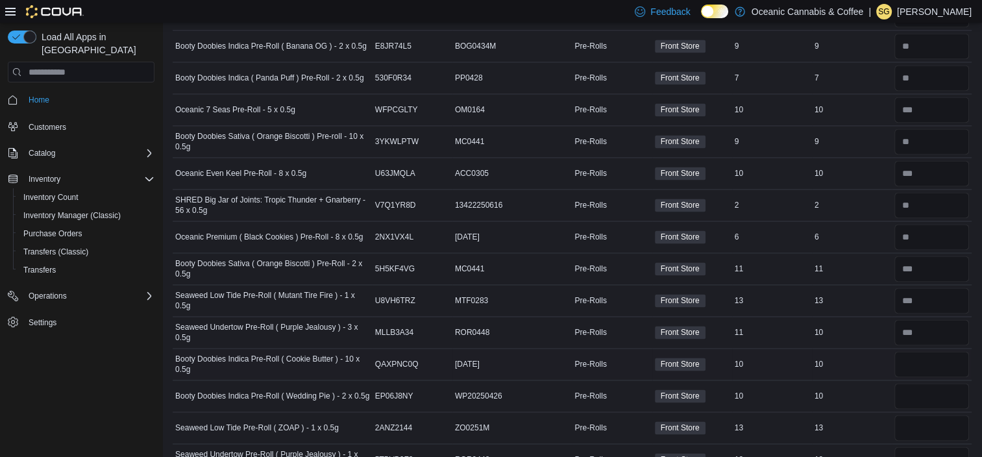
scroll to position [1881, 0]
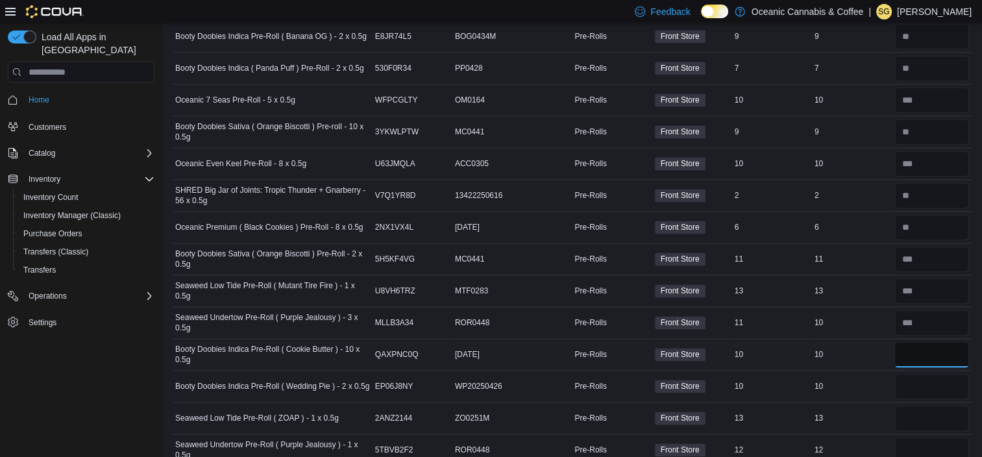
click at [934, 341] on input "number" at bounding box center [931, 354] width 75 height 26
type input "**"
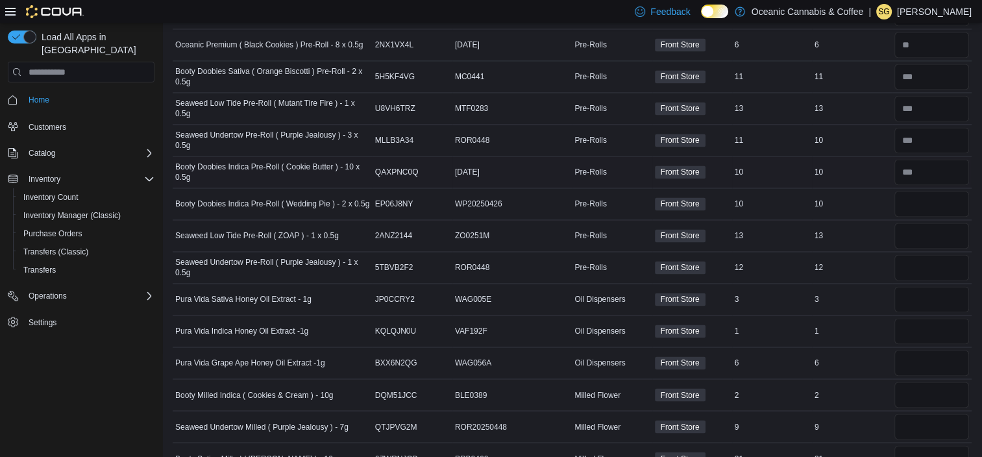
scroll to position [2064, 0]
click at [922, 199] on input "number" at bounding box center [931, 204] width 75 height 26
type input "**"
click at [928, 230] on input "number" at bounding box center [931, 236] width 75 height 26
click at [920, 223] on input "number" at bounding box center [931, 236] width 75 height 26
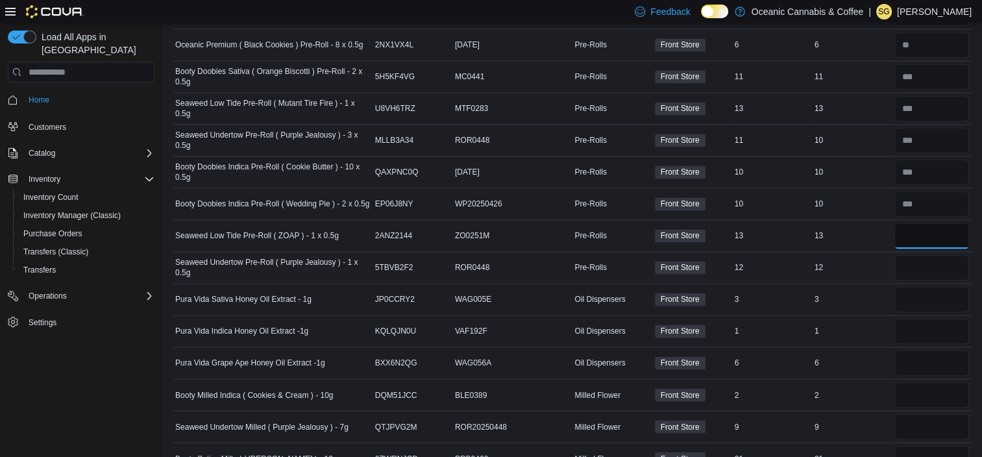
type input "**"
click at [925, 258] on input "number" at bounding box center [931, 267] width 75 height 26
type input "**"
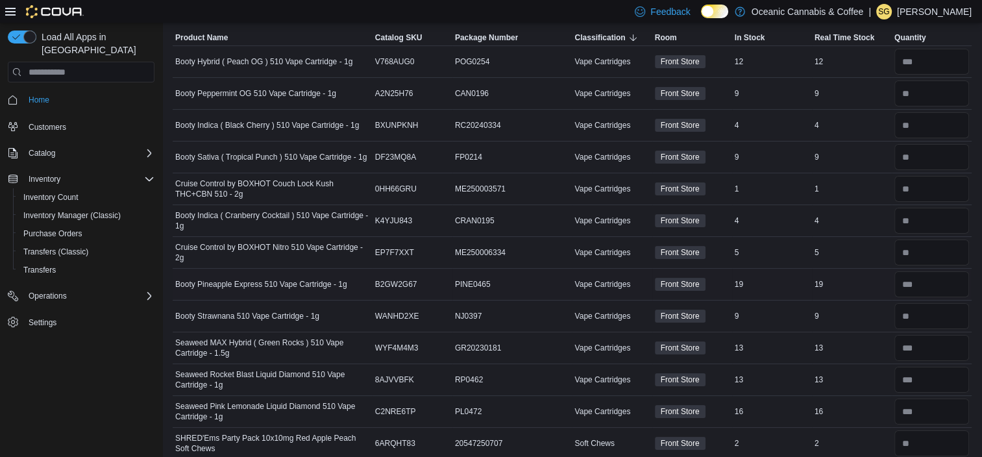
scroll to position [0, 0]
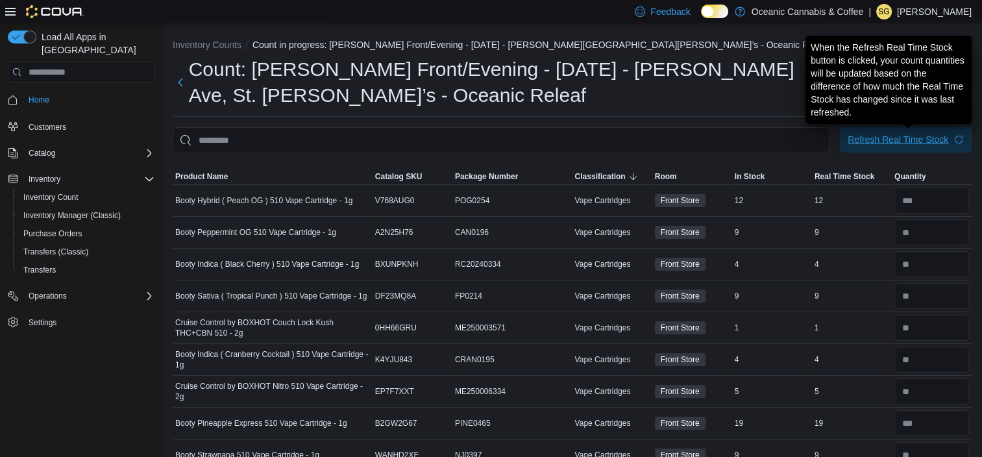
click at [921, 135] on div "Refresh Real Time Stock" at bounding box center [898, 139] width 101 height 13
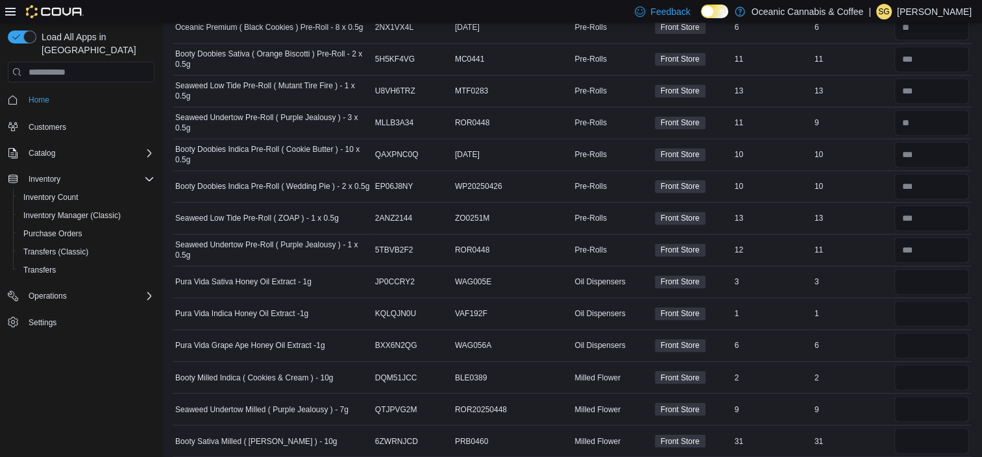
scroll to position [2082, 0]
click at [919, 274] on input "number" at bounding box center [931, 281] width 75 height 26
type input "*"
click at [927, 305] on input "number" at bounding box center [931, 313] width 75 height 26
type input "*"
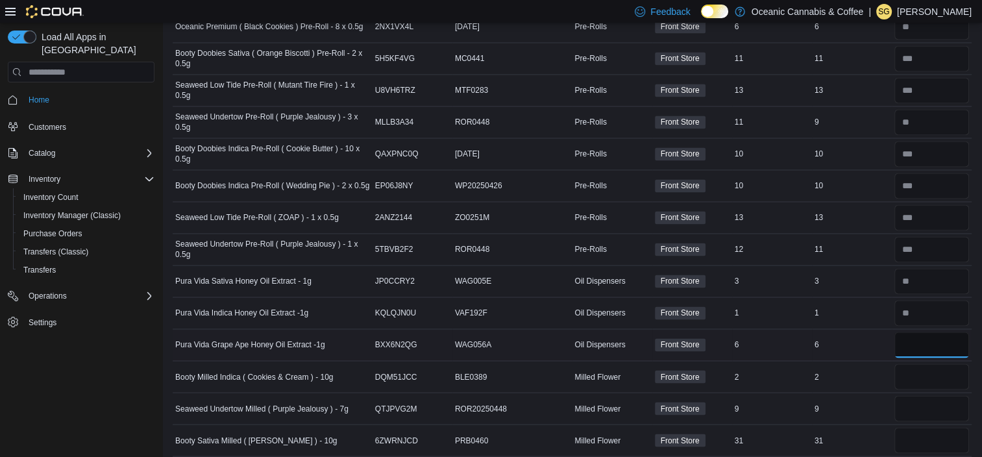
click at [929, 341] on input "number" at bounding box center [931, 345] width 75 height 26
type input "*"
click at [928, 367] on input "number" at bounding box center [931, 376] width 75 height 26
type input "*"
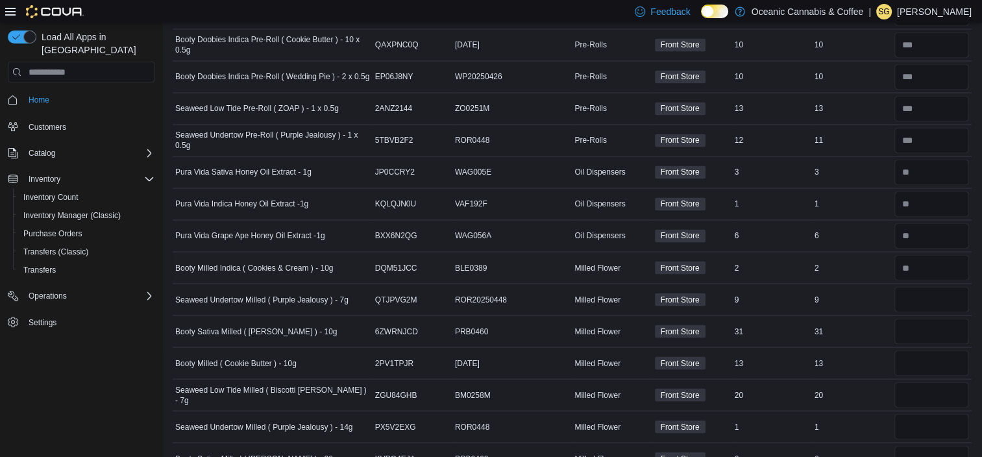
scroll to position [2191, 0]
click at [947, 287] on input "number" at bounding box center [931, 299] width 75 height 26
type input "*"
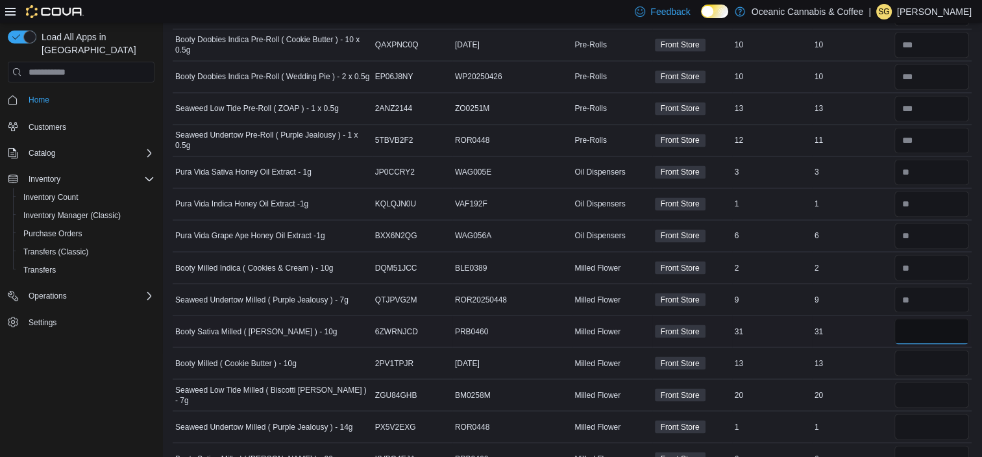
click at [941, 321] on input "number" at bounding box center [931, 331] width 75 height 26
click at [940, 320] on input "number" at bounding box center [931, 331] width 75 height 26
type input "**"
click at [936, 366] on div at bounding box center [932, 362] width 80 height 31
click at [934, 350] on input "number" at bounding box center [931, 363] width 75 height 26
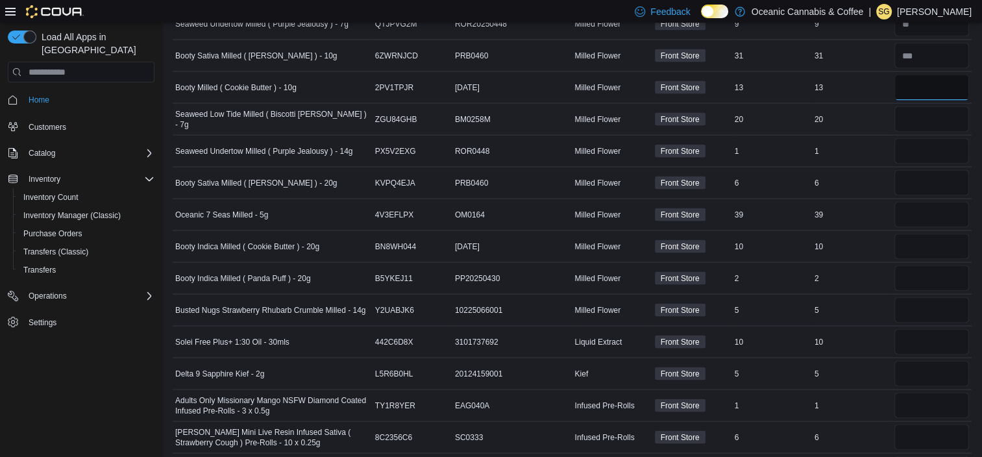
scroll to position [2470, 0]
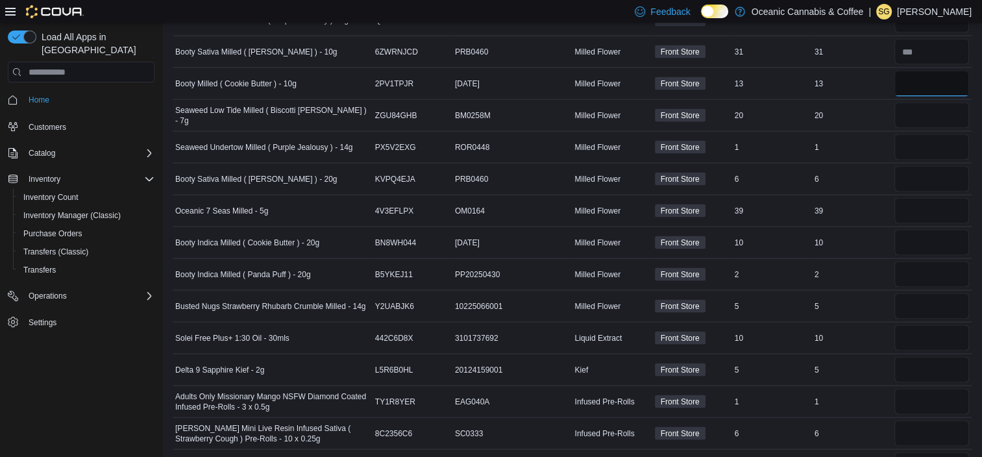
type input "**"
click at [920, 104] on input "number" at bounding box center [931, 116] width 75 height 26
type input "**"
click at [920, 138] on input "number" at bounding box center [931, 147] width 75 height 26
type input "*"
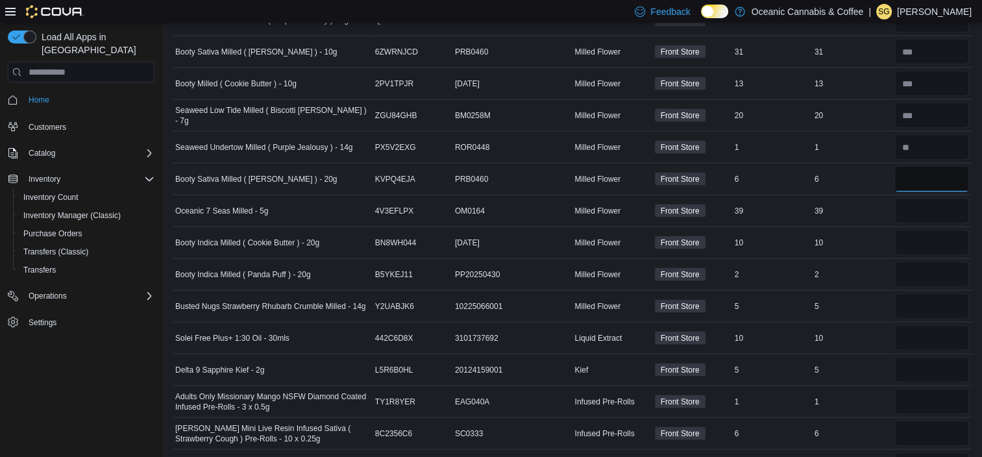
click at [931, 166] on input "number" at bounding box center [931, 179] width 75 height 26
click at [928, 201] on input "number" at bounding box center [931, 211] width 75 height 26
type input "**"
click at [929, 236] on input "number" at bounding box center [931, 243] width 75 height 26
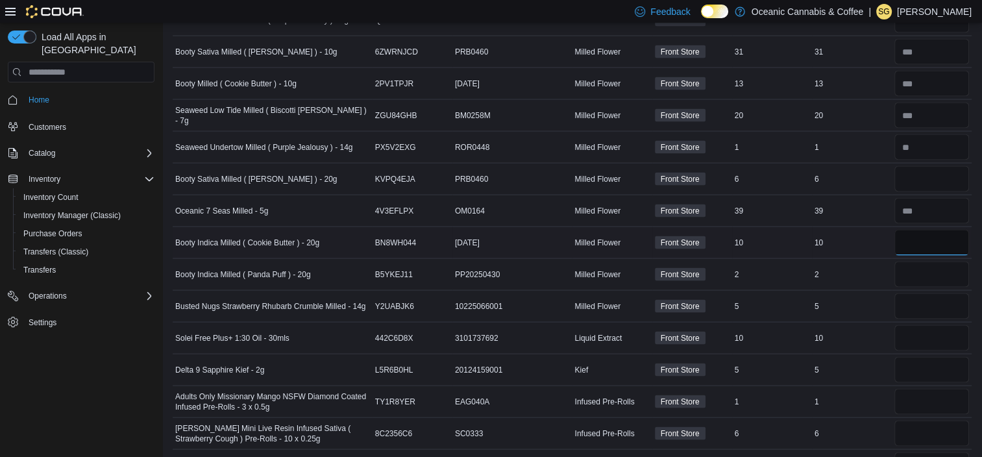
click at [933, 230] on input "**" at bounding box center [931, 243] width 75 height 26
type input "**"
click at [925, 264] on input "number" at bounding box center [931, 275] width 75 height 26
type input "*"
click at [922, 304] on input "number" at bounding box center [931, 306] width 75 height 26
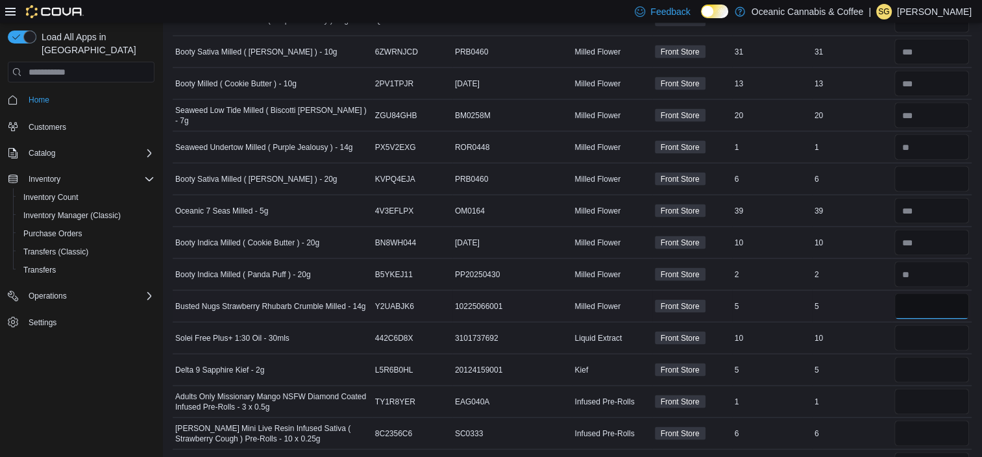
click at [923, 297] on input "number" at bounding box center [931, 306] width 75 height 26
type input "*"
click at [931, 336] on input "number" at bounding box center [931, 338] width 75 height 26
type input "**"
click at [937, 360] on input "number" at bounding box center [931, 370] width 75 height 26
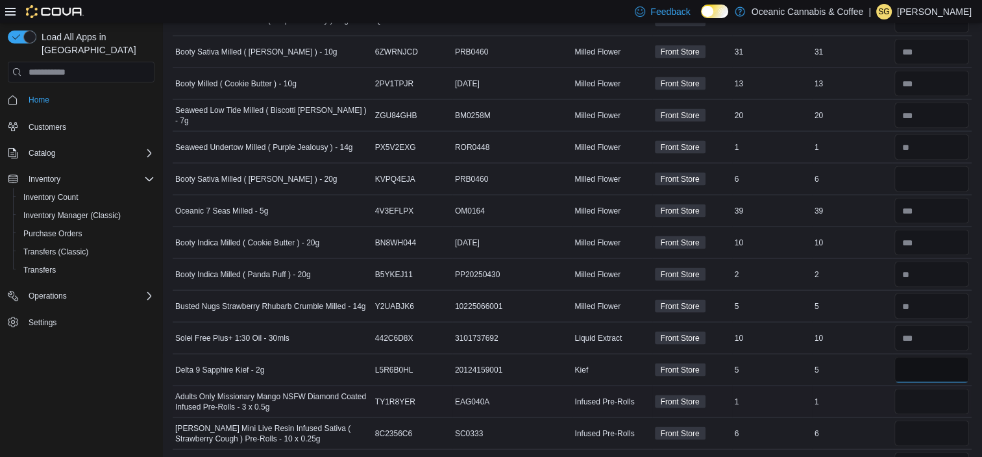
type input "*"
click at [938, 389] on input "number" at bounding box center [931, 402] width 75 height 26
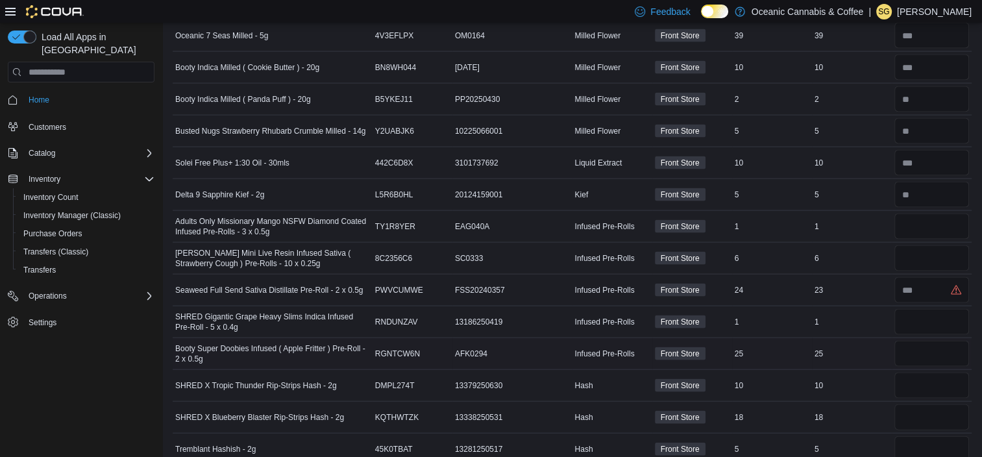
scroll to position [2646, 0]
click at [927, 212] on input "number" at bounding box center [931, 225] width 75 height 26
click at [923, 215] on input "number" at bounding box center [931, 225] width 75 height 26
type input "*"
click at [923, 250] on input "number" at bounding box center [931, 257] width 75 height 26
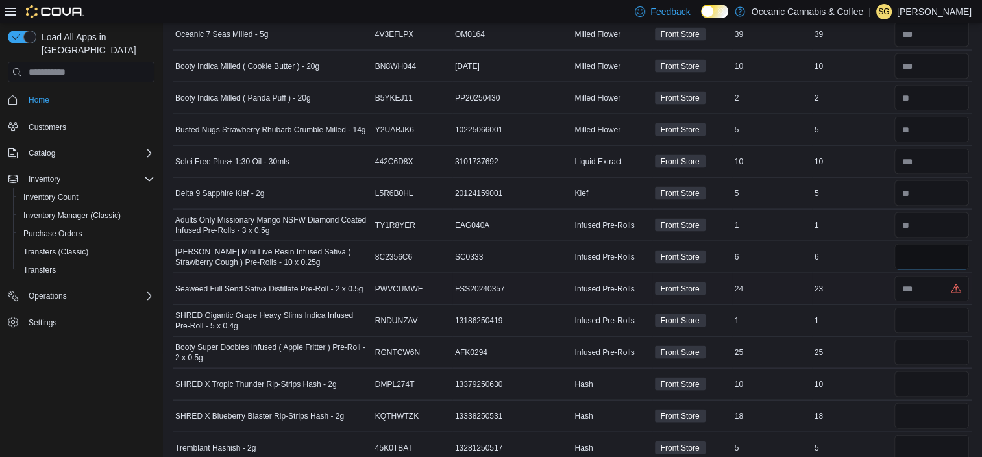
type input "*"
click at [924, 280] on input "number" at bounding box center [931, 289] width 75 height 26
type input "**"
click at [922, 308] on input "number" at bounding box center [931, 321] width 75 height 26
type input "*"
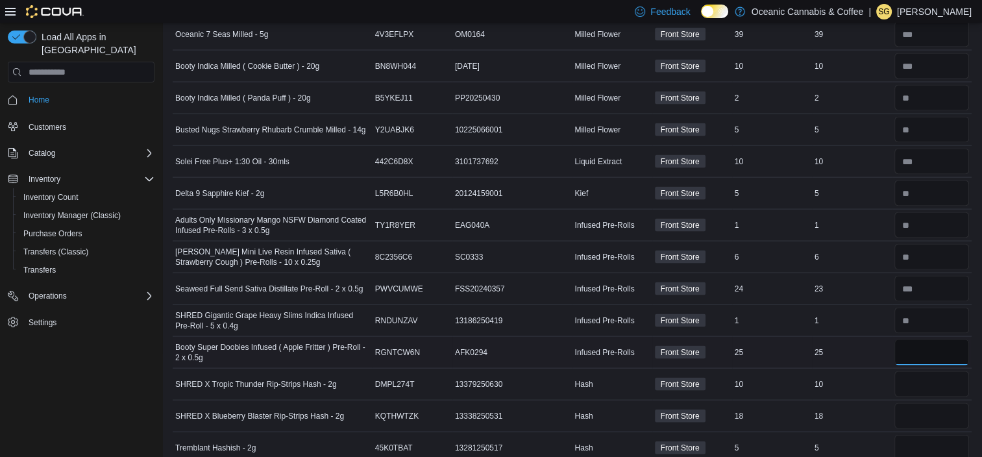
click at [927, 339] on input "number" at bounding box center [931, 352] width 75 height 26
type input "**"
click at [933, 371] on input "number" at bounding box center [931, 384] width 75 height 26
type input "**"
click at [925, 403] on input "number" at bounding box center [931, 416] width 75 height 26
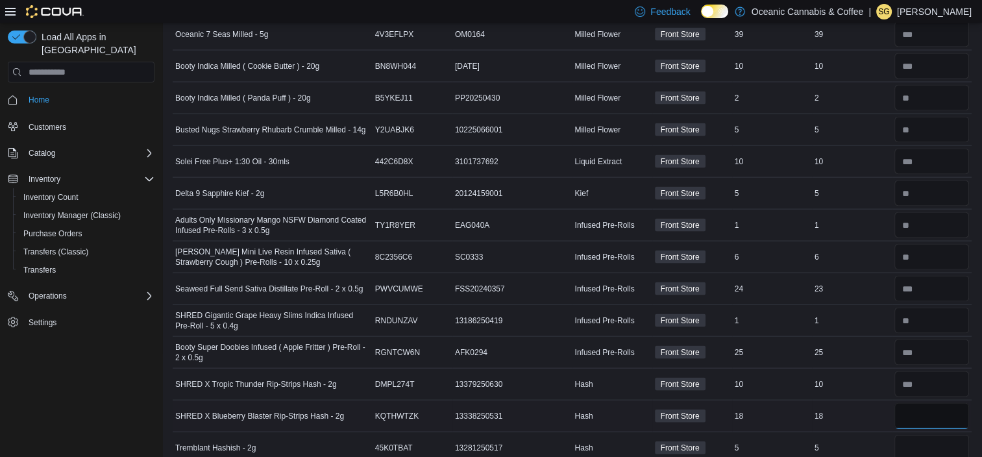
type input "**"
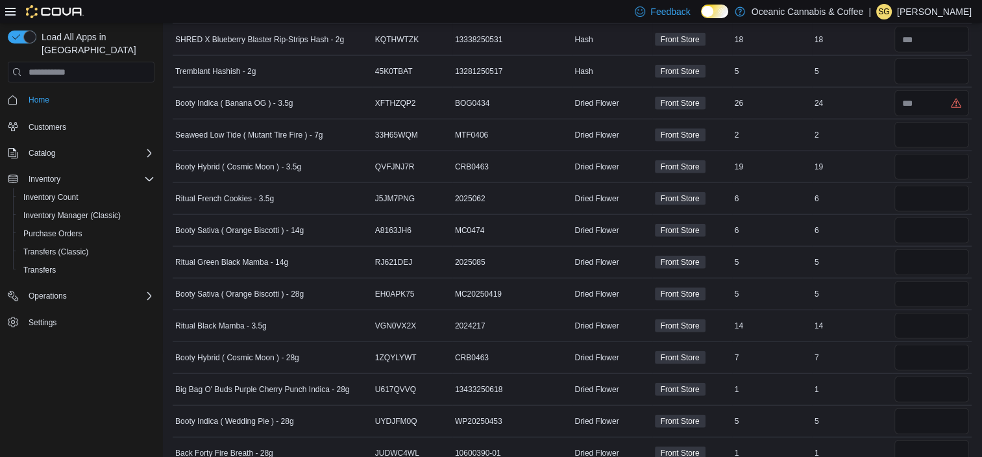
scroll to position [3023, 0]
click at [936, 62] on input "number" at bounding box center [931, 71] width 75 height 26
type input "*"
click at [916, 95] on input "number" at bounding box center [931, 103] width 75 height 26
type input "**"
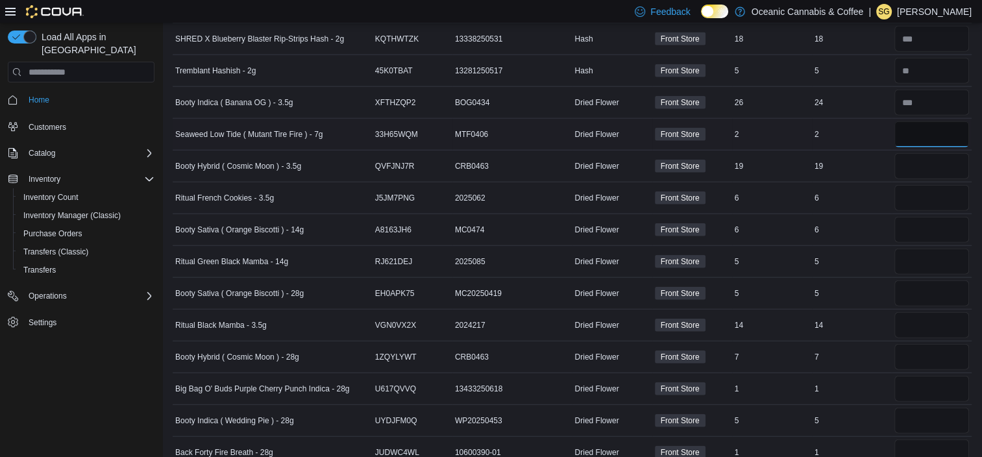
click at [922, 124] on input "number" at bounding box center [931, 134] width 75 height 26
type input "*"
click at [927, 155] on input "number" at bounding box center [931, 166] width 75 height 26
type input "**"
click at [936, 185] on input "number" at bounding box center [931, 198] width 75 height 26
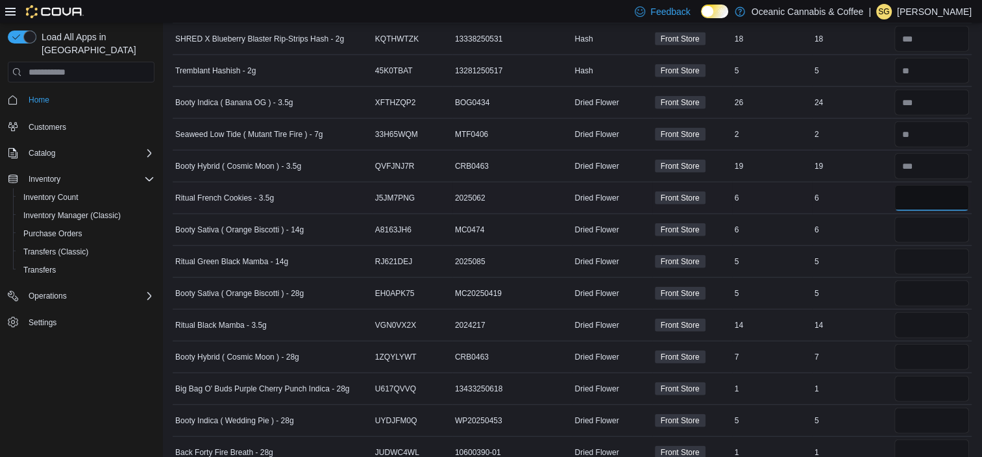
click at [934, 187] on input "number" at bounding box center [931, 198] width 75 height 26
type input "*"
click at [934, 217] on input "number" at bounding box center [931, 230] width 75 height 26
click at [934, 221] on input "number" at bounding box center [931, 230] width 75 height 26
click at [934, 217] on input "*" at bounding box center [931, 230] width 75 height 26
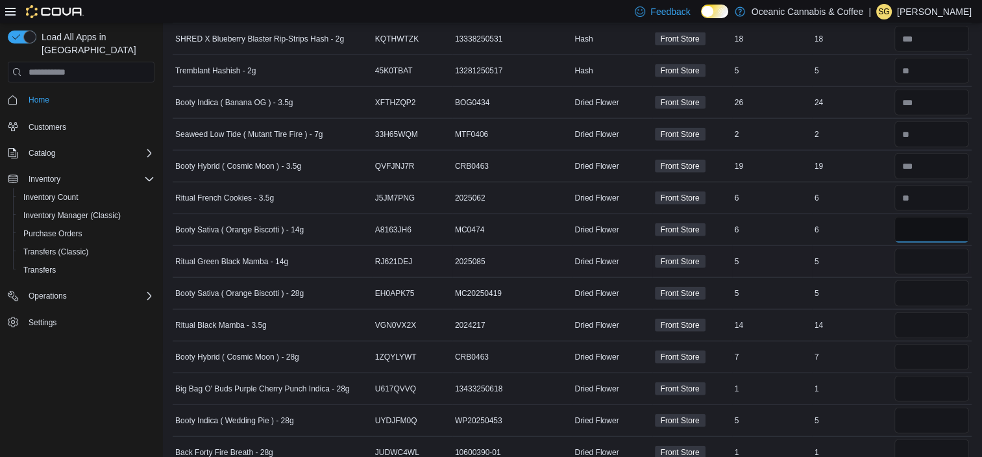
type input "*"
click at [940, 249] on input "number" at bounding box center [931, 262] width 75 height 26
type input "*"
click at [932, 284] on input "number" at bounding box center [931, 293] width 75 height 26
type input "*"
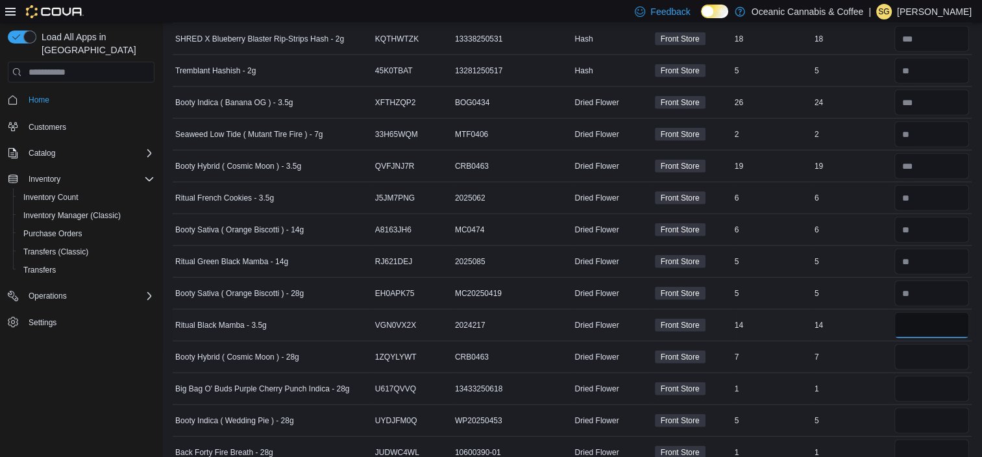
click at [929, 312] on input "number" at bounding box center [931, 325] width 75 height 26
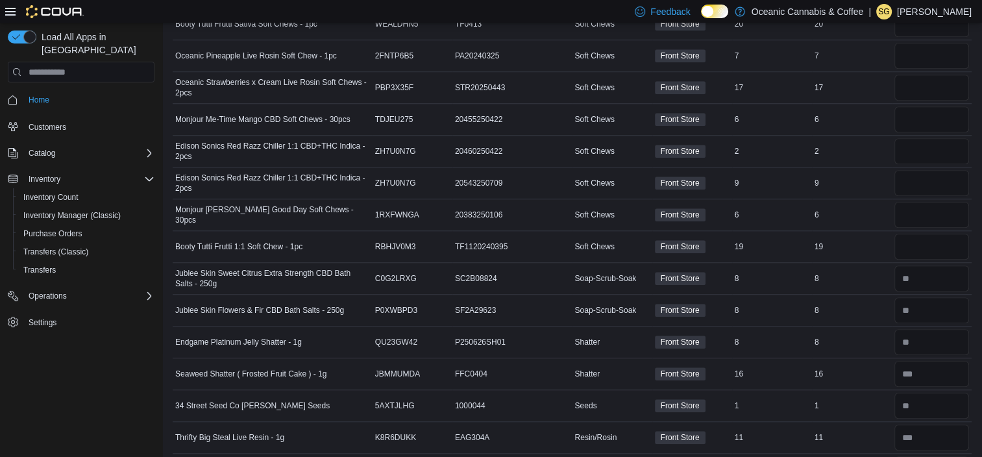
scroll to position [0, 0]
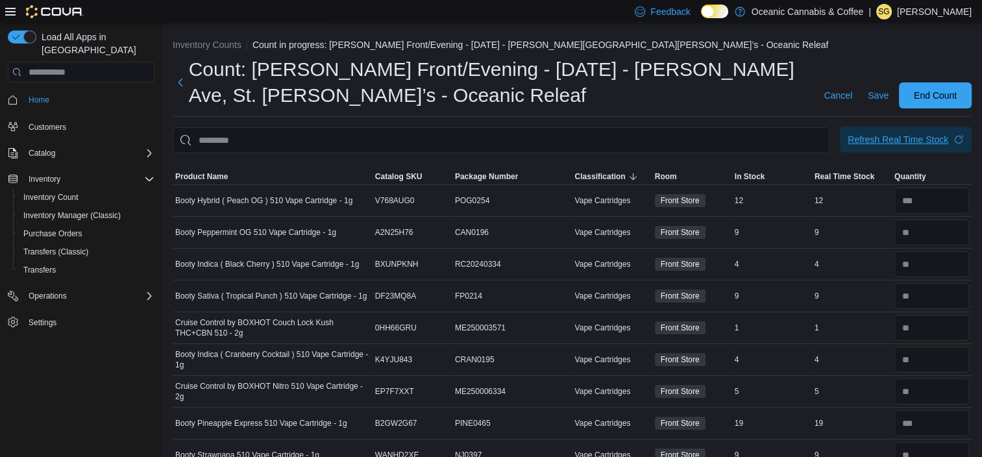
click at [934, 145] on div "Refresh Real Time Stock" at bounding box center [898, 139] width 101 height 13
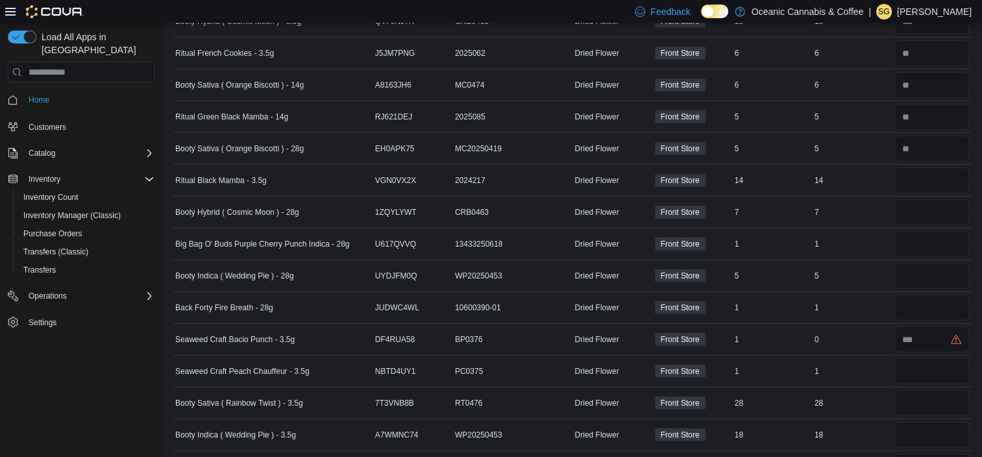
scroll to position [3169, 0]
click at [934, 166] on input "number" at bounding box center [931, 179] width 75 height 26
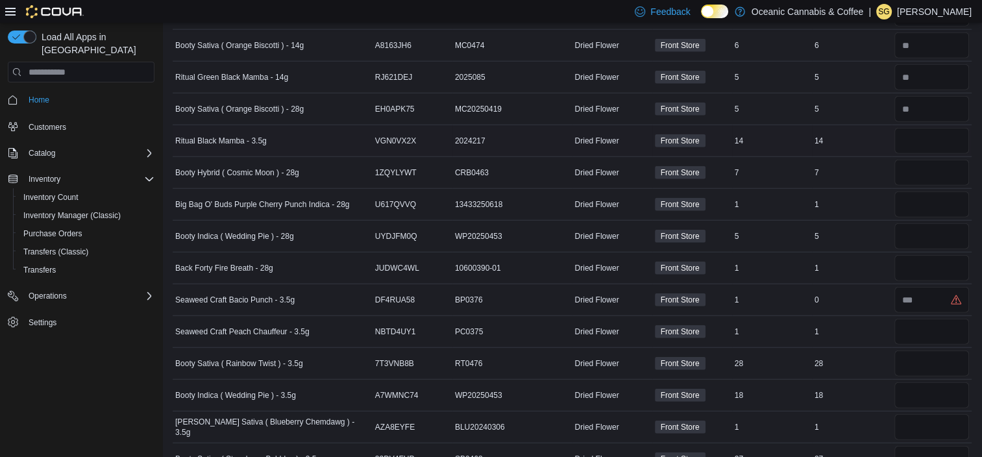
scroll to position [3234, 0]
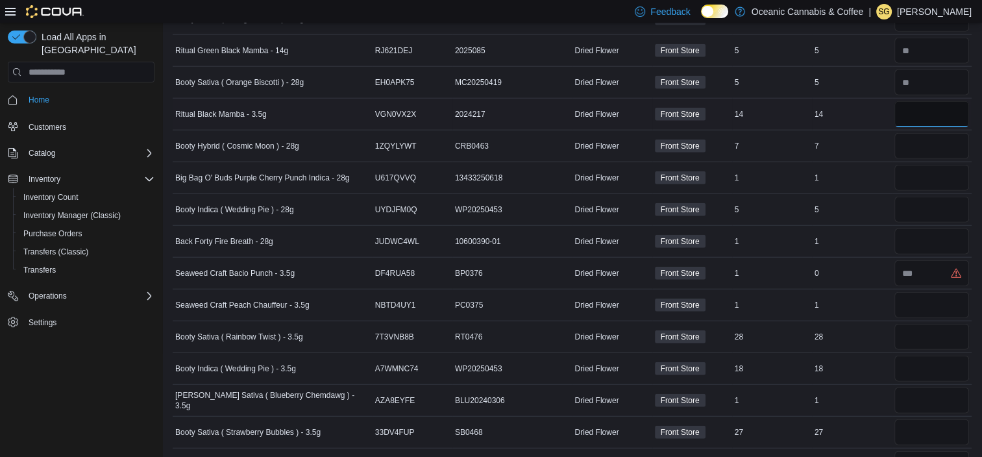
click at [918, 101] on input "number" at bounding box center [931, 114] width 75 height 26
click at [927, 110] on input "number" at bounding box center [931, 114] width 75 height 26
type input "*"
type input "**"
click at [927, 133] on input "number" at bounding box center [931, 146] width 75 height 26
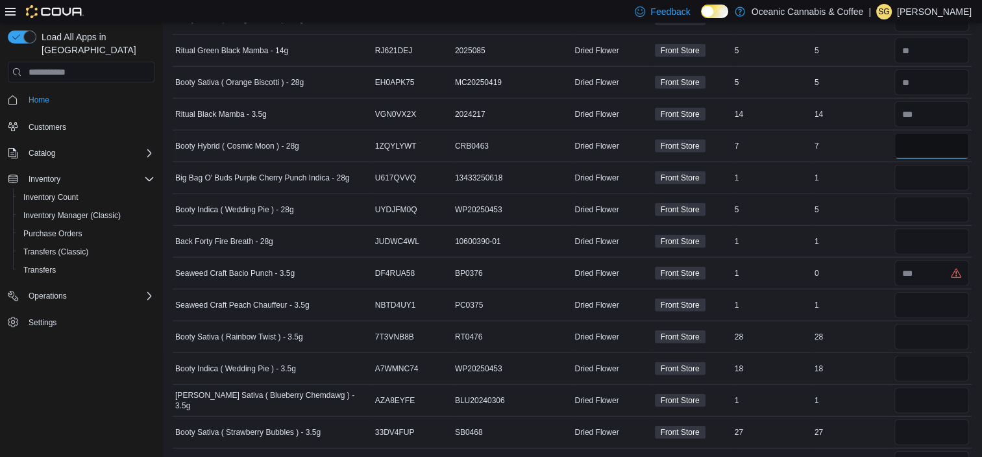
click at [929, 133] on input "number" at bounding box center [931, 146] width 75 height 26
click at [936, 133] on input "number" at bounding box center [931, 146] width 75 height 26
click at [940, 133] on input "number" at bounding box center [931, 146] width 75 height 26
type input "*"
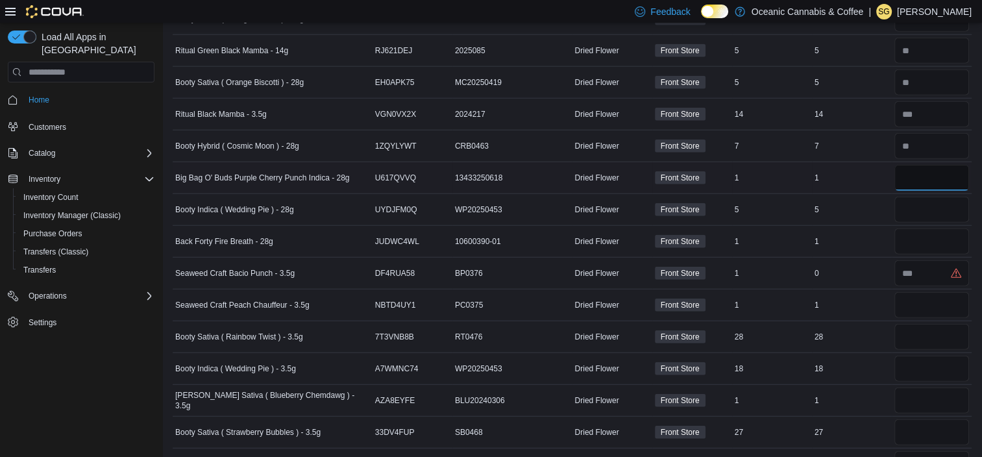
click at [937, 165] on input "number" at bounding box center [931, 178] width 75 height 26
type input "*"
click at [934, 197] on input "number" at bounding box center [931, 210] width 75 height 26
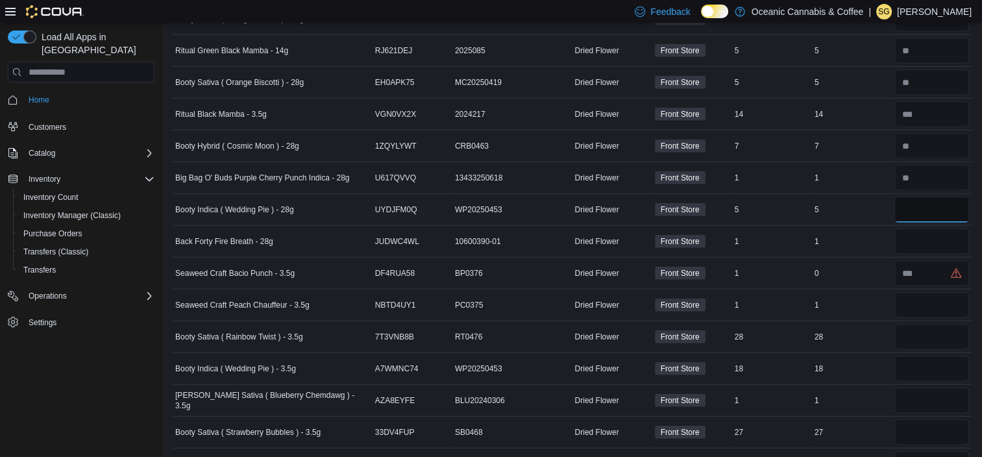
click at [934, 197] on input "number" at bounding box center [931, 210] width 75 height 26
type input "*"
click at [930, 234] on input "number" at bounding box center [931, 241] width 75 height 26
type input "*"
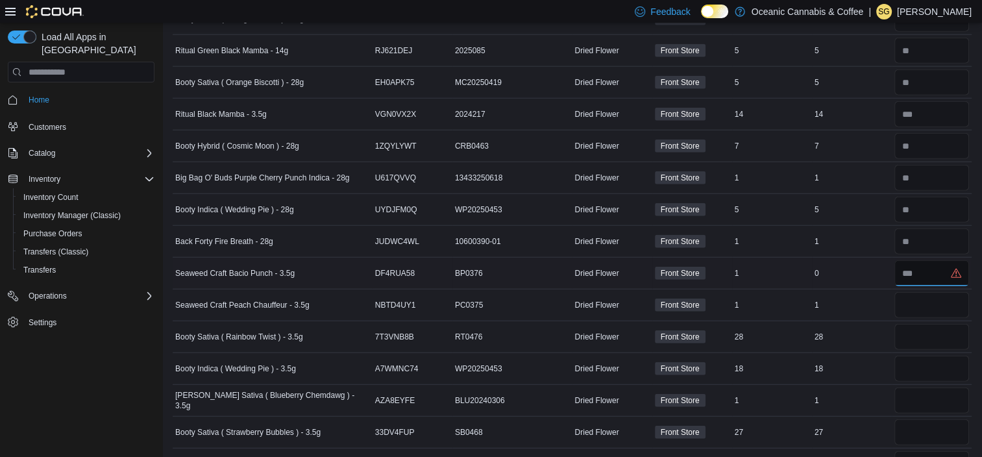
click at [946, 260] on input "number" at bounding box center [931, 273] width 75 height 26
type input "*"
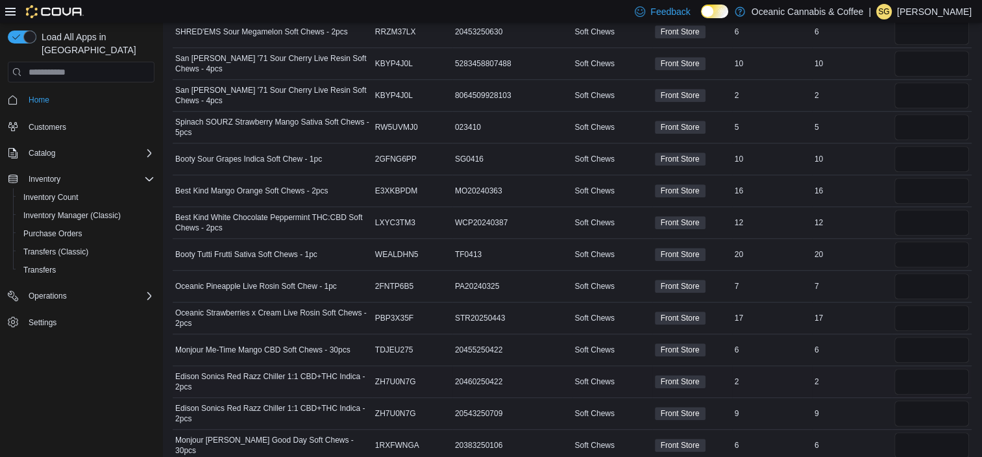
scroll to position [0, 0]
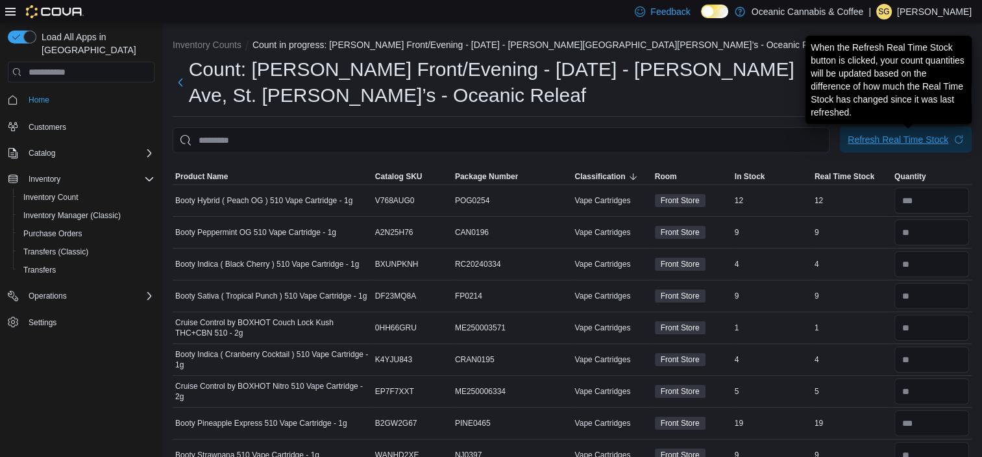
click at [898, 142] on div "Refresh Real Time Stock" at bounding box center [898, 139] width 101 height 13
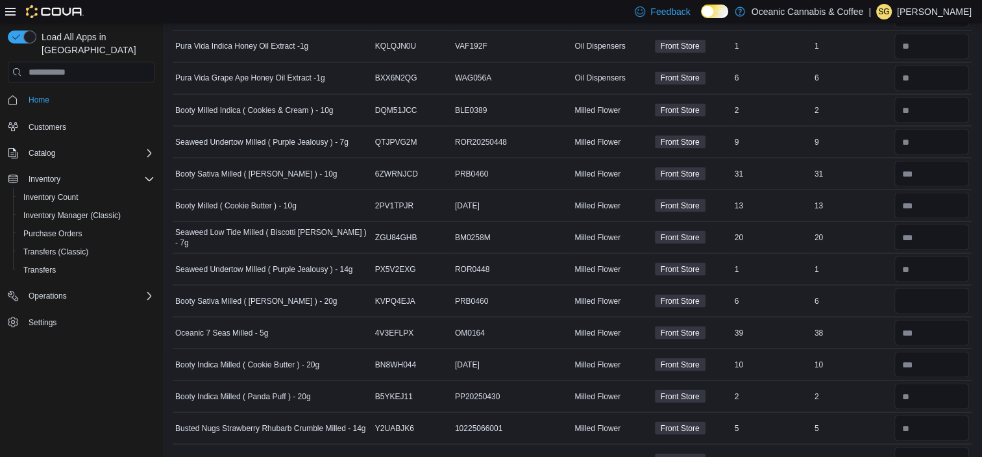
scroll to position [2365, 0]
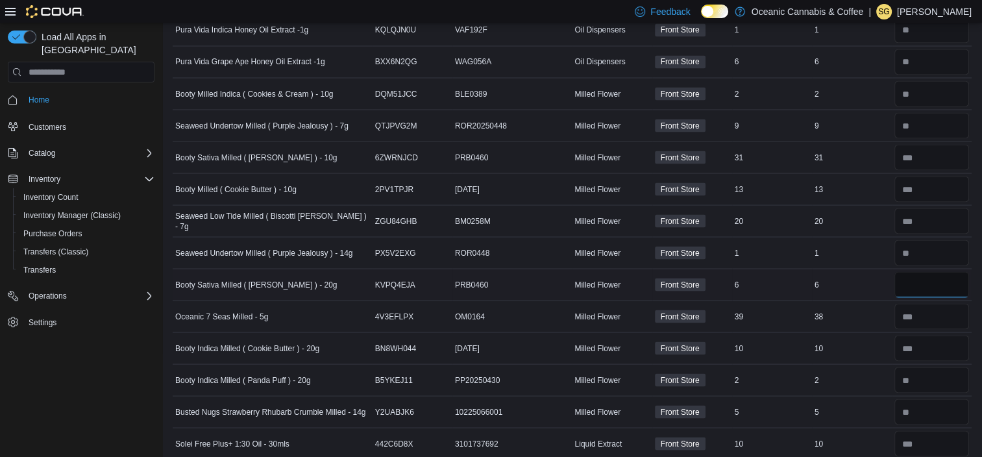
click at [933, 271] on input "number" at bounding box center [931, 284] width 75 height 26
type input "*"
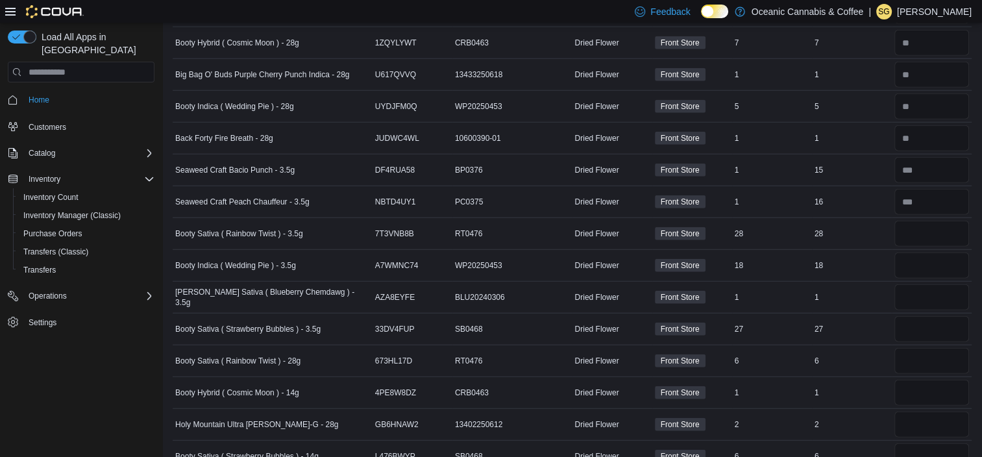
scroll to position [3336, 0]
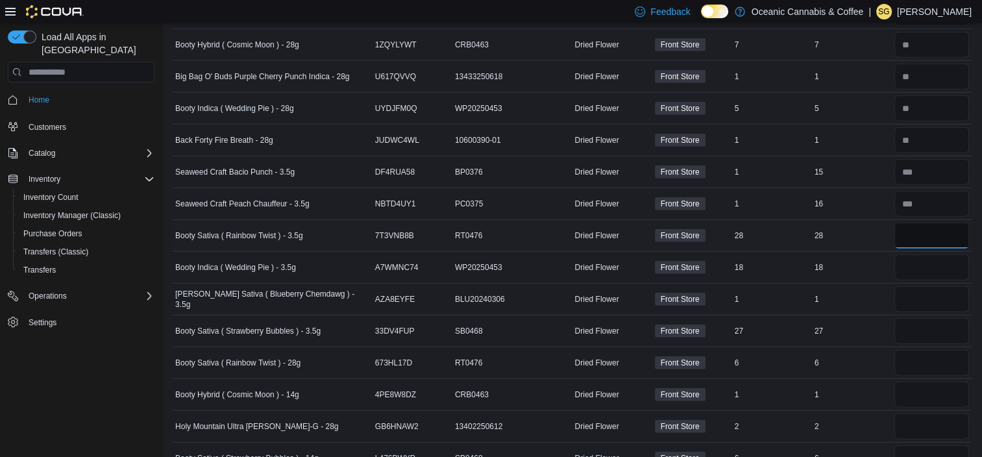
click at [939, 223] on input "number" at bounding box center [931, 236] width 75 height 26
type input "**"
click at [944, 254] on input "number" at bounding box center [931, 267] width 75 height 26
type input "**"
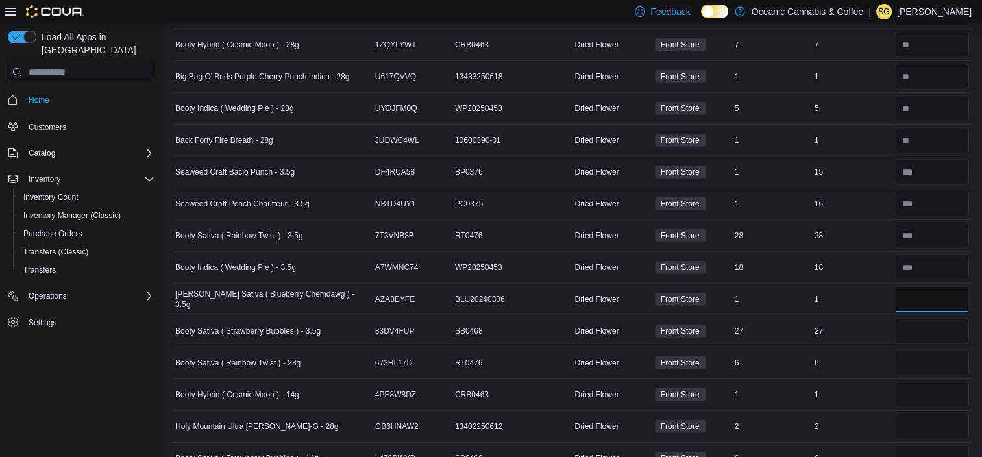
click at [938, 286] on input "number" at bounding box center [931, 299] width 75 height 26
type input "*"
click at [940, 322] on input "number" at bounding box center [931, 331] width 75 height 26
type input "**"
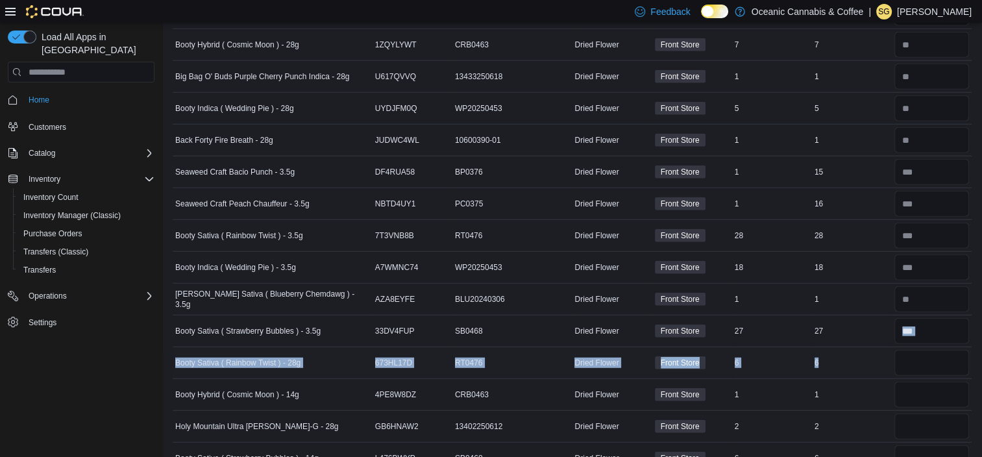
drag, startPoint x: 940, startPoint y: 331, endPoint x: 938, endPoint y: 353, distance: 22.2
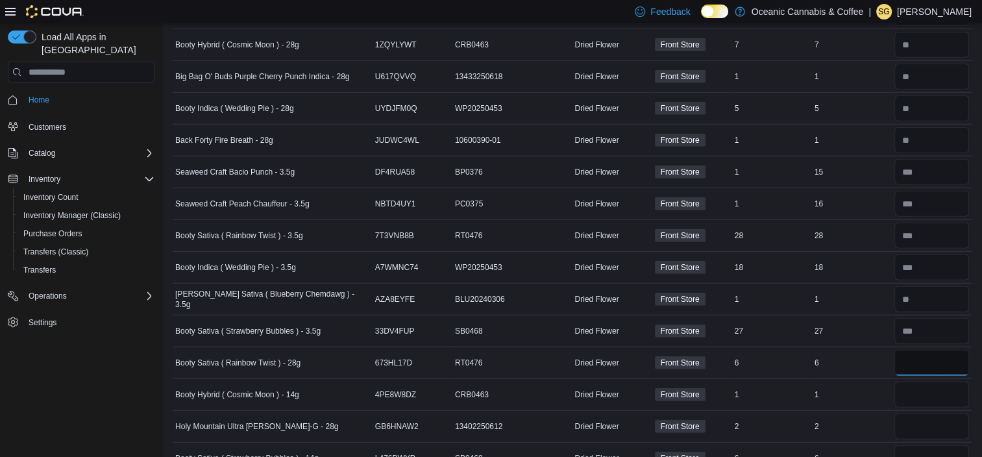
click at [938, 353] on input "number" at bounding box center [931, 363] width 75 height 26
type input "*"
click at [940, 382] on input "number" at bounding box center [931, 395] width 75 height 26
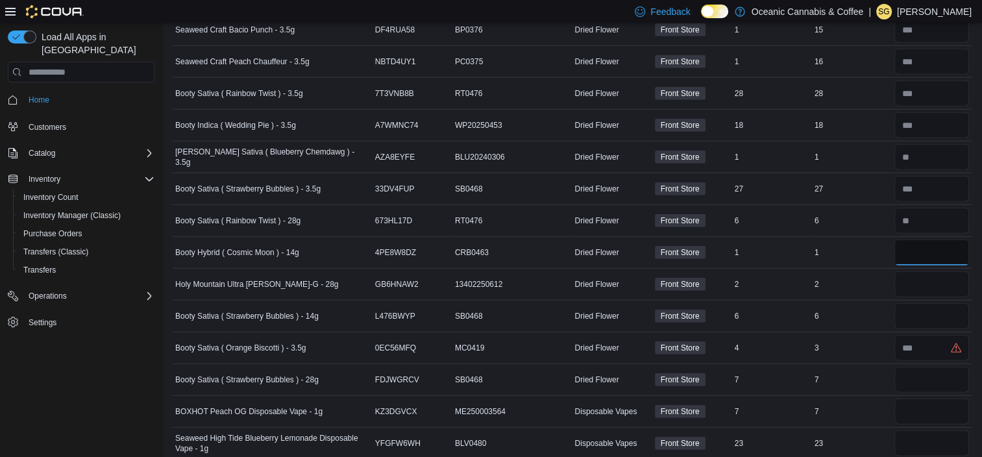
scroll to position [3548, 0]
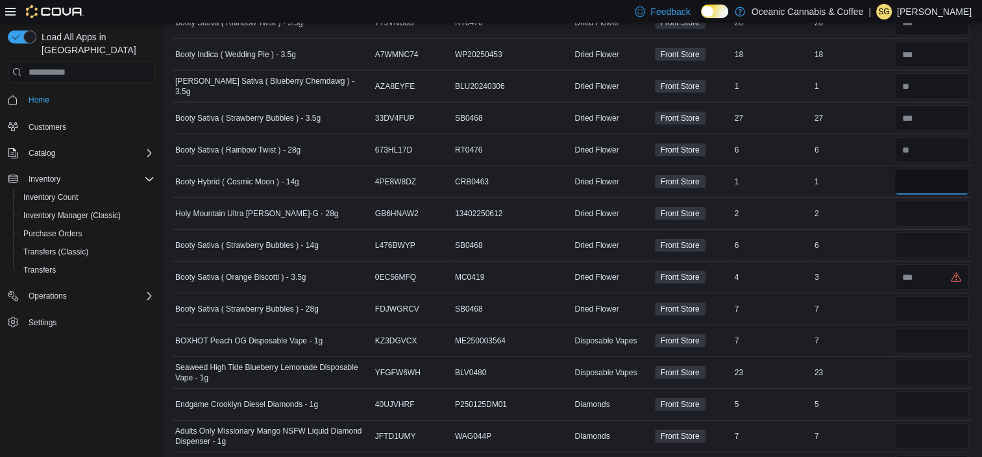
type input "*"
click at [938, 201] on input "number" at bounding box center [931, 214] width 75 height 26
type input "*"
click at [933, 232] on input "number" at bounding box center [931, 245] width 75 height 26
type input "*"
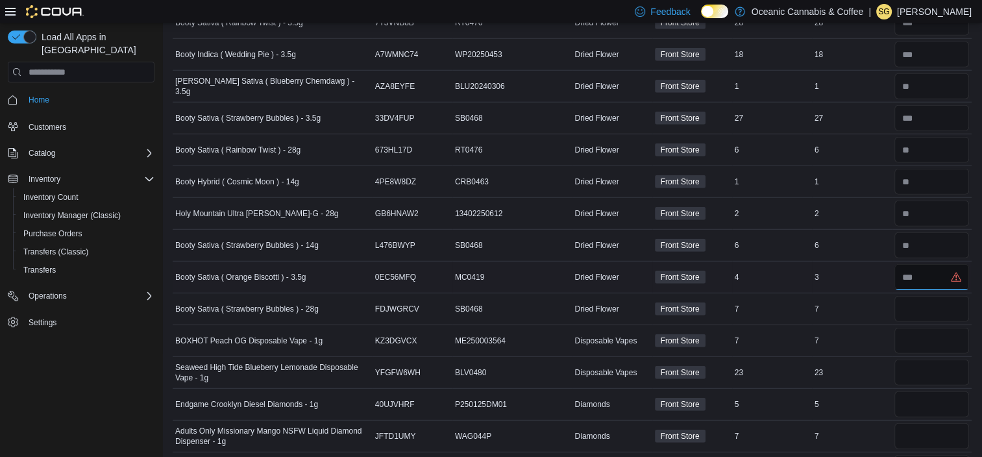
click at [937, 264] on input "number" at bounding box center [931, 277] width 75 height 26
click at [934, 264] on input "number" at bounding box center [931, 277] width 75 height 26
type input "*"
click at [922, 299] on input "number" at bounding box center [931, 309] width 75 height 26
type input "*"
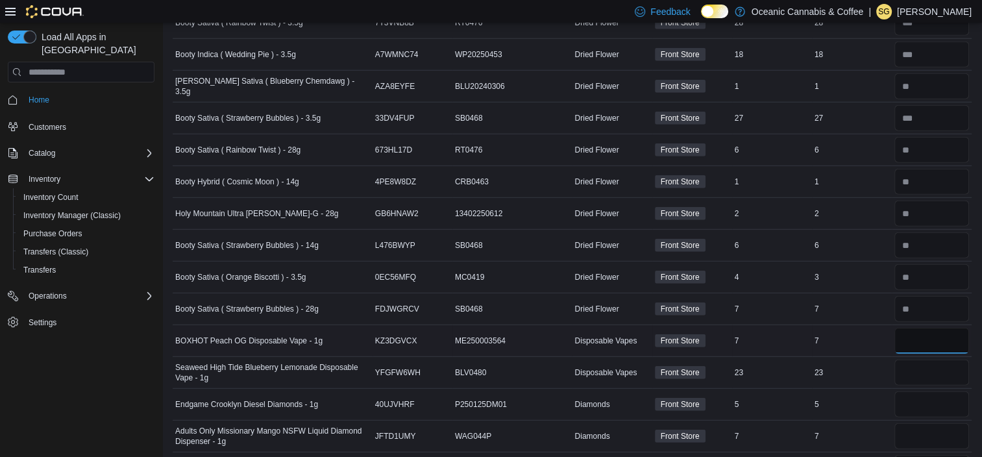
click at [933, 328] on input "number" at bounding box center [931, 341] width 75 height 26
type input "*"
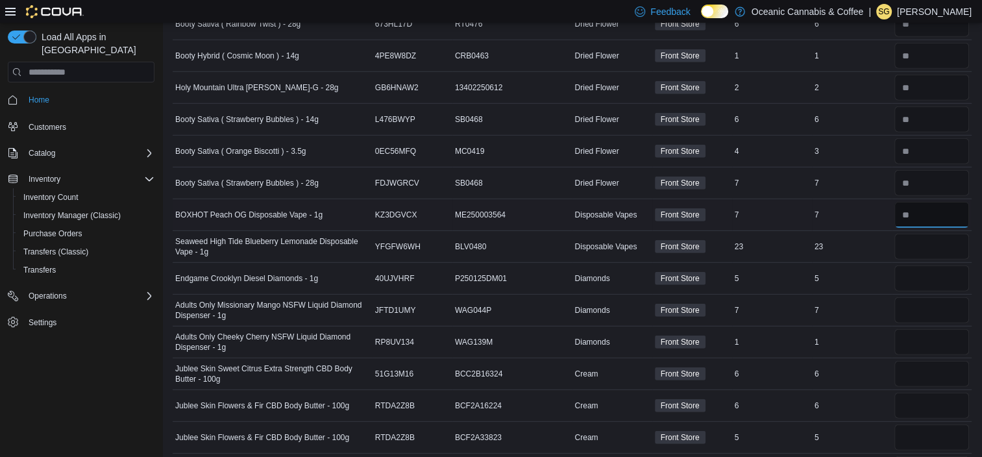
scroll to position [3677, 0]
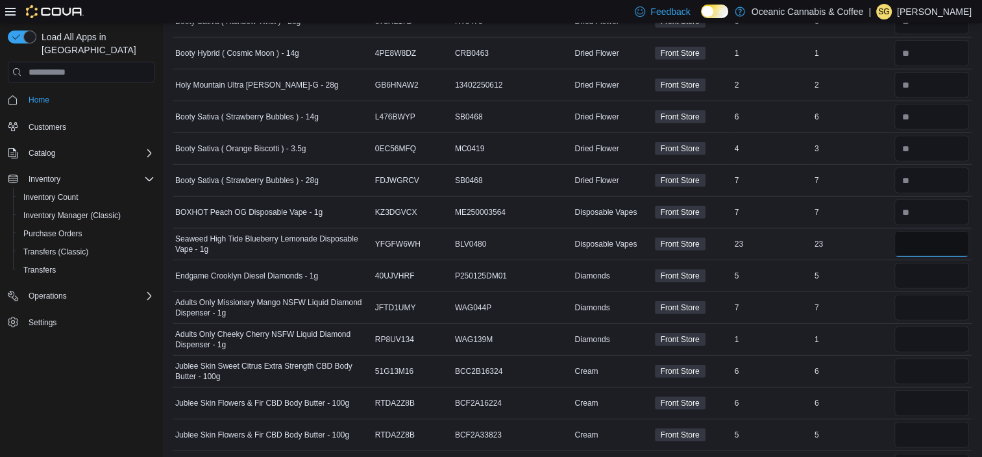
click at [932, 231] on input "number" at bounding box center [931, 244] width 75 height 26
click at [931, 231] on input "number" at bounding box center [931, 244] width 75 height 26
type input "**"
click at [924, 263] on input "number" at bounding box center [931, 276] width 75 height 26
type input "*"
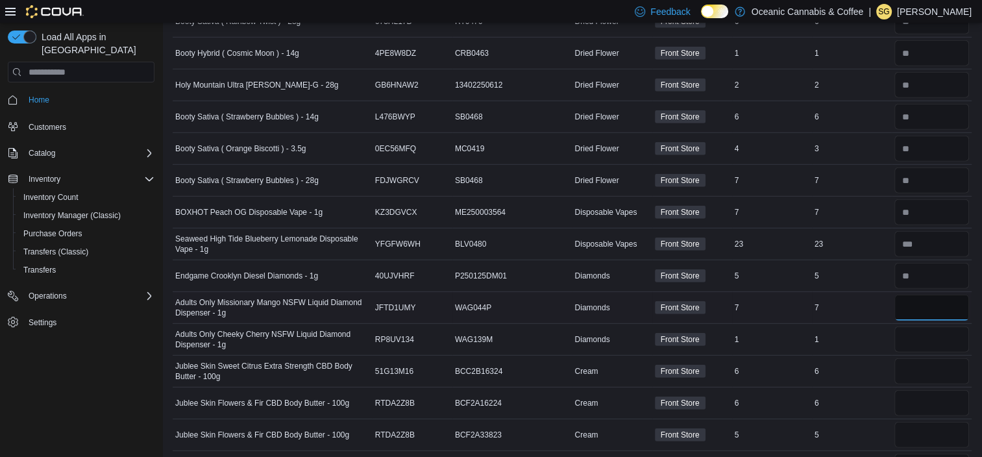
click at [918, 295] on input "number" at bounding box center [931, 308] width 75 height 26
type input "*"
click at [925, 326] on input "number" at bounding box center [931, 339] width 75 height 26
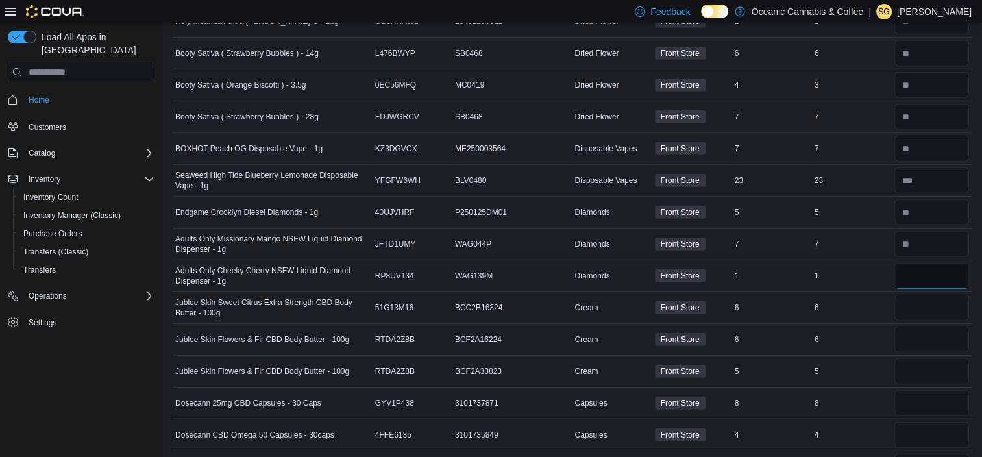
scroll to position [3742, 0]
type input "*"
click at [939, 293] on input "number" at bounding box center [931, 306] width 75 height 26
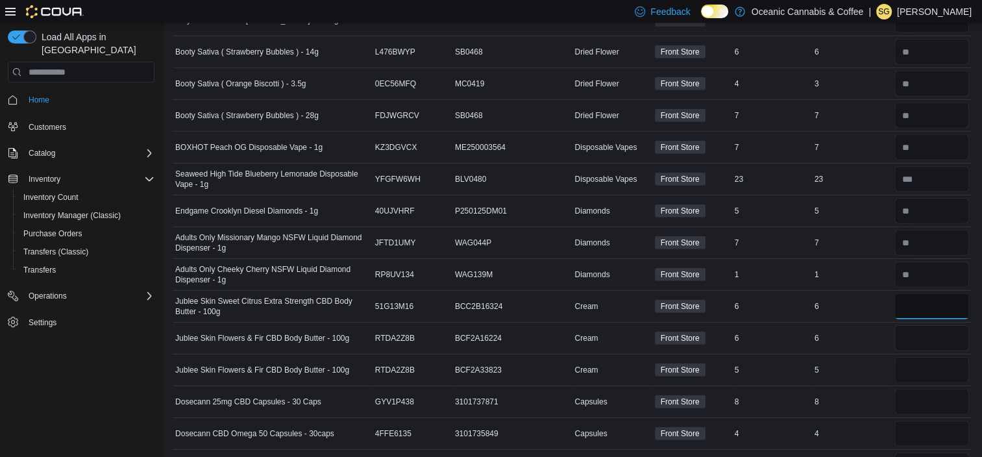
type input "*"
click at [924, 325] on input "number" at bounding box center [931, 338] width 75 height 26
click at [926, 358] on input "number" at bounding box center [931, 370] width 75 height 26
click at [926, 392] on input "number" at bounding box center [931, 402] width 75 height 26
click at [926, 421] on input "number" at bounding box center [931, 434] width 75 height 26
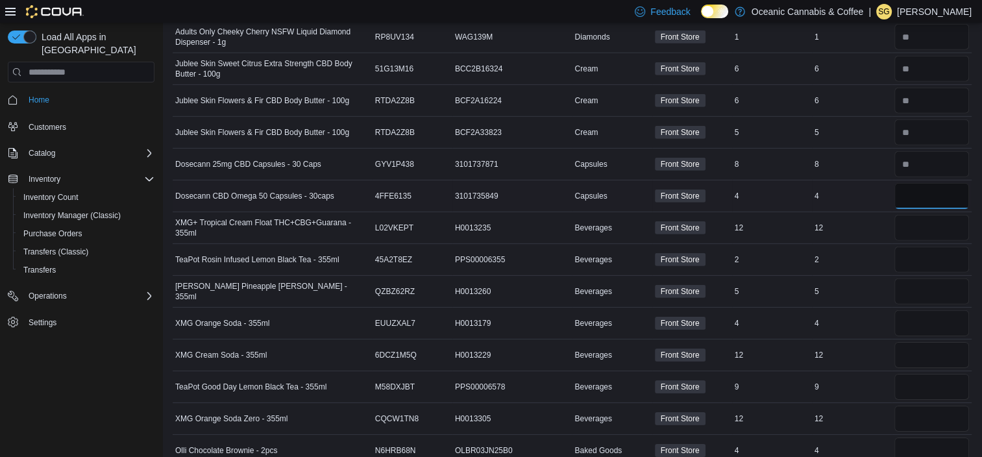
scroll to position [3982, 0]
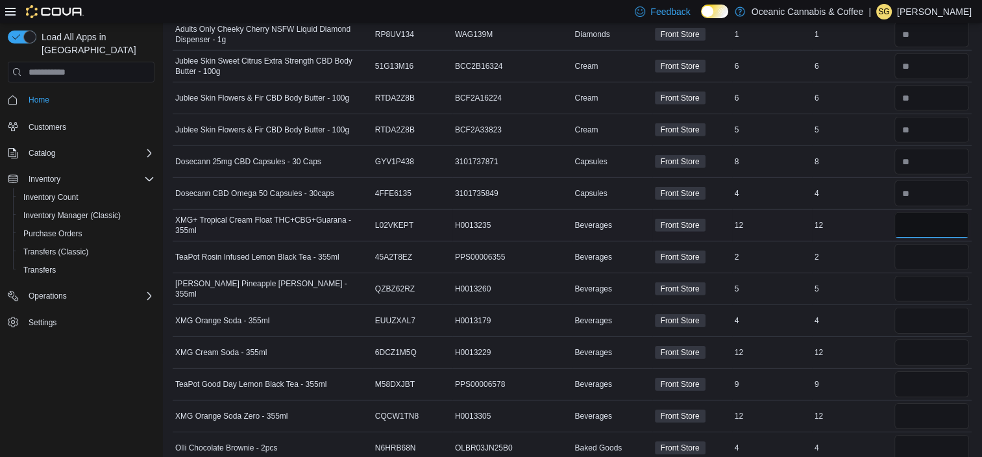
click at [943, 212] on input "number" at bounding box center [931, 225] width 75 height 26
click at [942, 244] on input "number" at bounding box center [931, 257] width 75 height 26
click at [941, 276] on input "number" at bounding box center [931, 289] width 75 height 26
click at [940, 308] on input "number" at bounding box center [931, 321] width 75 height 26
click at [940, 339] on input "number" at bounding box center [931, 352] width 75 height 26
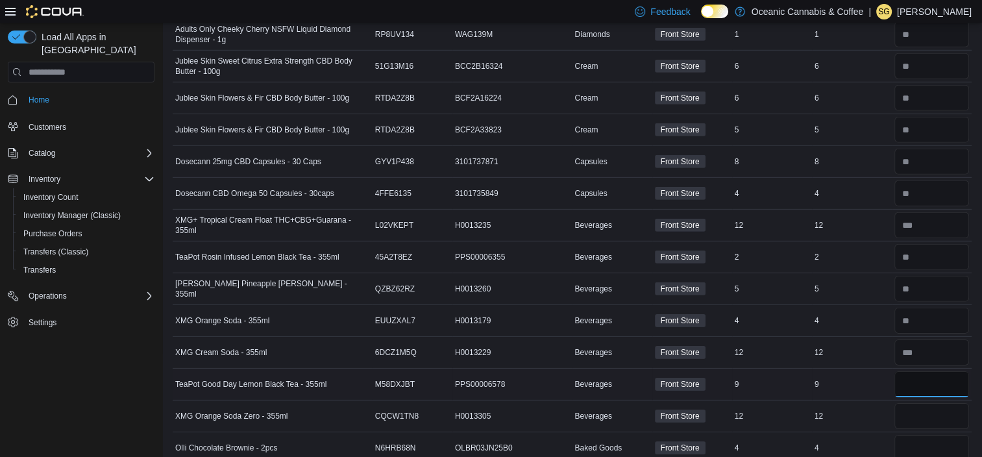
click at [927, 371] on input "number" at bounding box center [931, 384] width 75 height 26
click at [931, 403] on input "number" at bounding box center [931, 416] width 75 height 26
click at [931, 435] on input "number" at bounding box center [931, 448] width 75 height 26
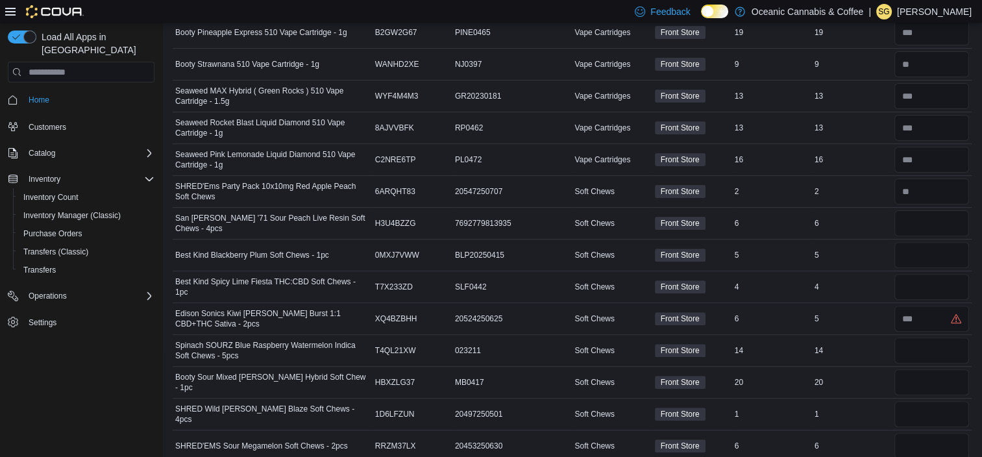
scroll to position [378, 0]
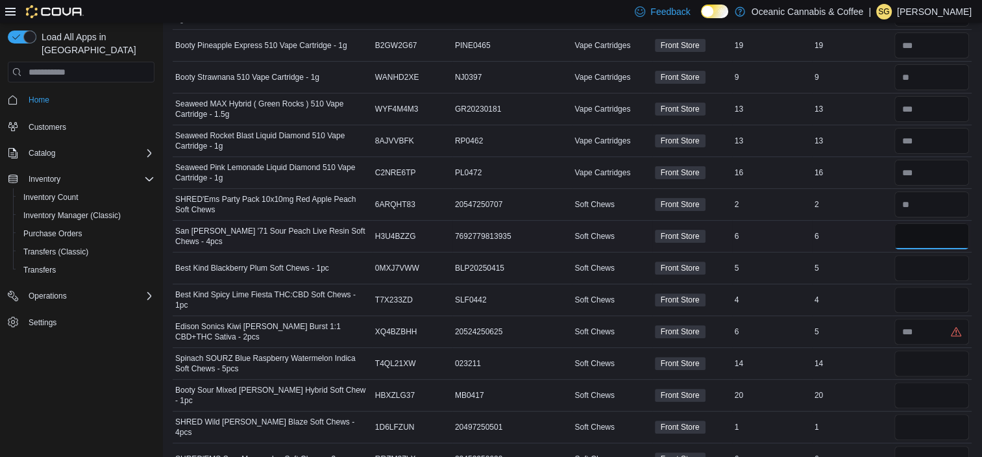
click at [929, 230] on input "number" at bounding box center [931, 236] width 75 height 26
click at [930, 234] on input "number" at bounding box center [931, 236] width 75 height 26
click at [932, 234] on input "number" at bounding box center [931, 236] width 75 height 26
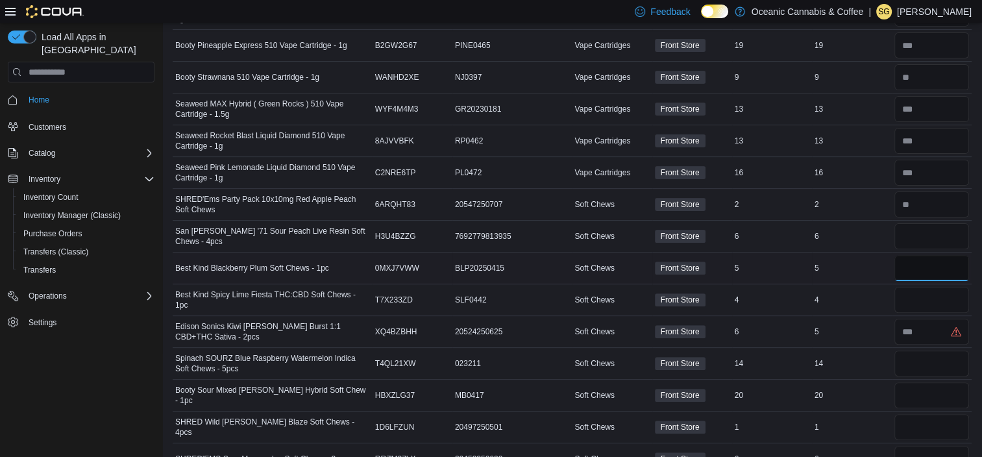
click at [931, 263] on input "number" at bounding box center [931, 268] width 75 height 26
click at [930, 265] on input "number" at bounding box center [931, 268] width 75 height 26
click at [933, 267] on input "number" at bounding box center [931, 268] width 75 height 26
click at [933, 296] on input "number" at bounding box center [931, 300] width 75 height 26
click at [932, 327] on input "number" at bounding box center [931, 332] width 75 height 26
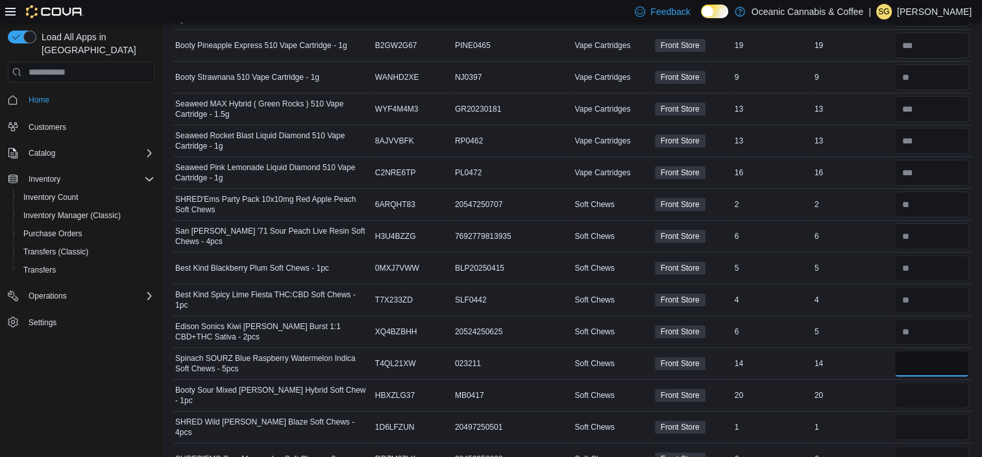
click at [925, 363] on input "number" at bounding box center [931, 363] width 75 height 26
click at [925, 361] on input "number" at bounding box center [931, 363] width 75 height 26
click at [921, 401] on input "number" at bounding box center [931, 395] width 75 height 26
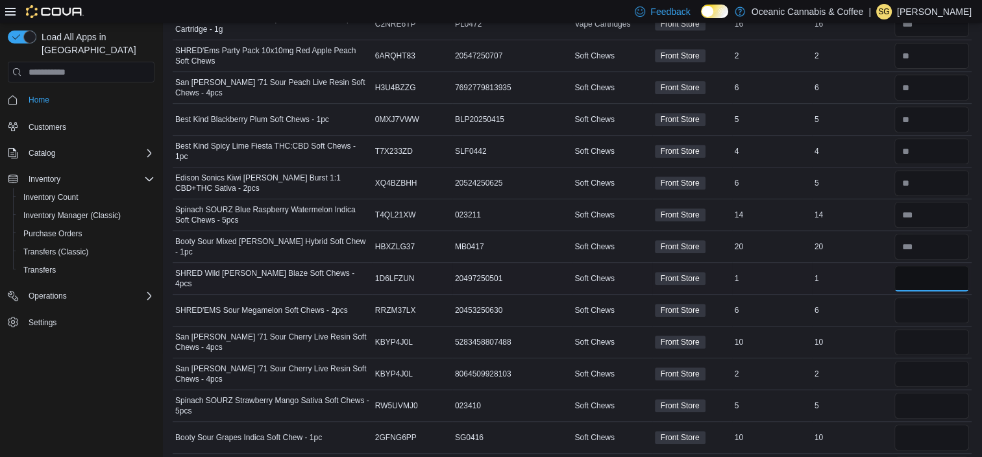
click at [925, 274] on input "number" at bounding box center [931, 278] width 75 height 26
click at [920, 301] on input "number" at bounding box center [931, 310] width 75 height 26
click at [927, 335] on input "number" at bounding box center [931, 342] width 75 height 26
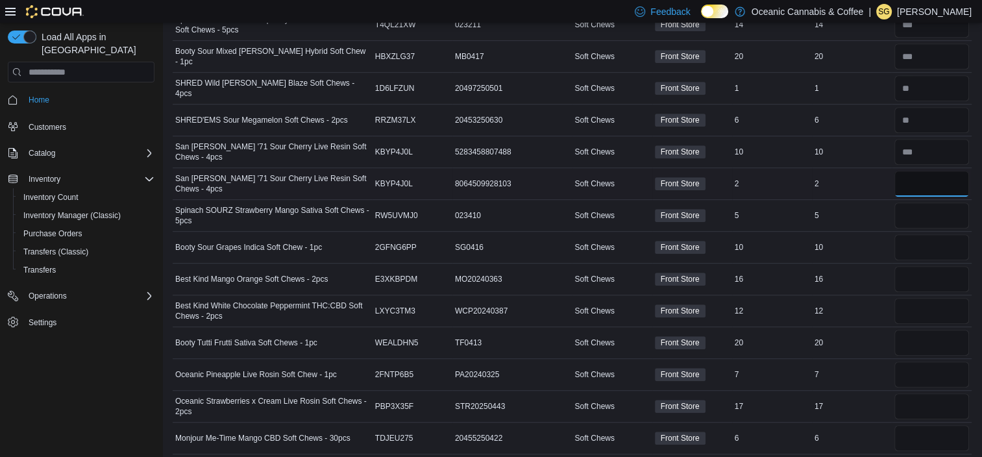
click at [940, 179] on input "number" at bounding box center [931, 184] width 75 height 26
click at [942, 214] on input "number" at bounding box center [931, 215] width 75 height 26
click at [933, 146] on input "number" at bounding box center [931, 152] width 75 height 26
click at [945, 203] on input "number" at bounding box center [931, 215] width 75 height 26
click at [936, 247] on input "number" at bounding box center [931, 247] width 75 height 26
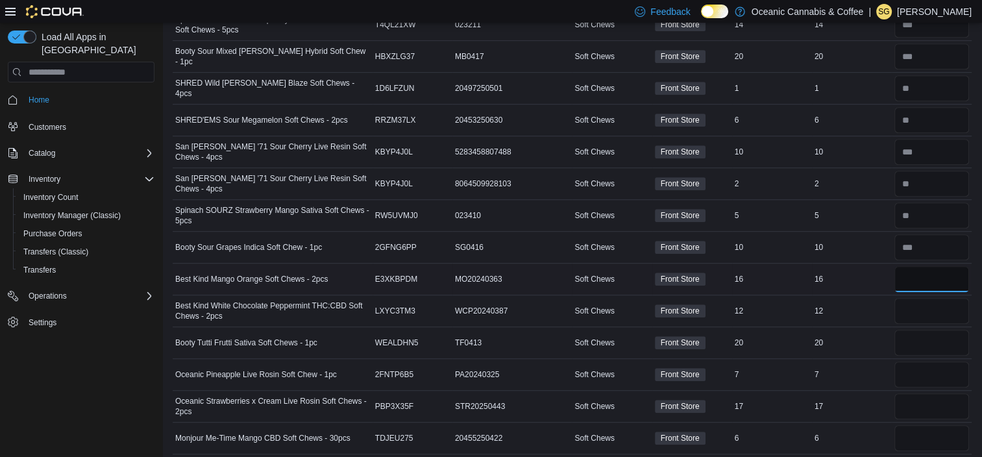
click at [932, 270] on input "number" at bounding box center [931, 279] width 75 height 26
click at [941, 301] on input "number" at bounding box center [931, 311] width 75 height 26
click at [938, 343] on input "number" at bounding box center [931, 343] width 75 height 26
click at [938, 371] on input "number" at bounding box center [931, 374] width 75 height 26
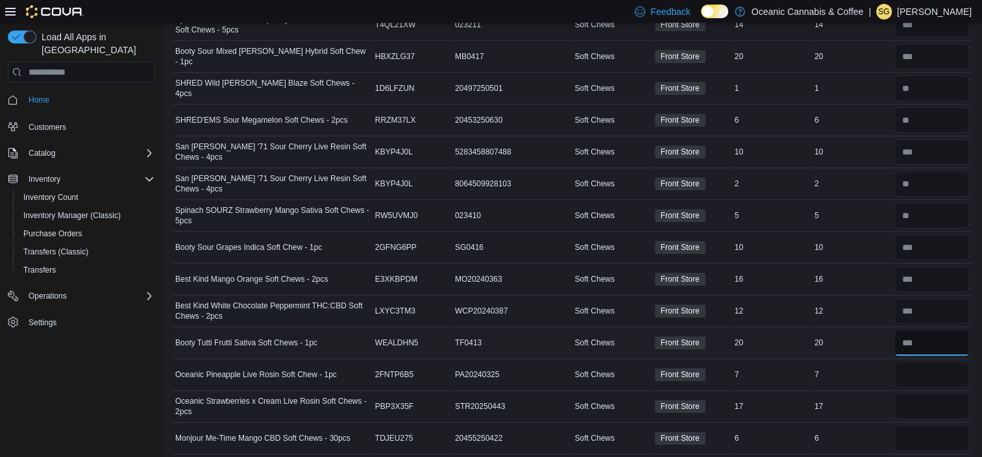
click at [950, 338] on input "number" at bounding box center [931, 343] width 75 height 26
click at [944, 376] on input "number" at bounding box center [931, 374] width 75 height 26
click at [945, 400] on input "number" at bounding box center [931, 406] width 75 height 26
click at [940, 443] on input "number" at bounding box center [931, 438] width 75 height 26
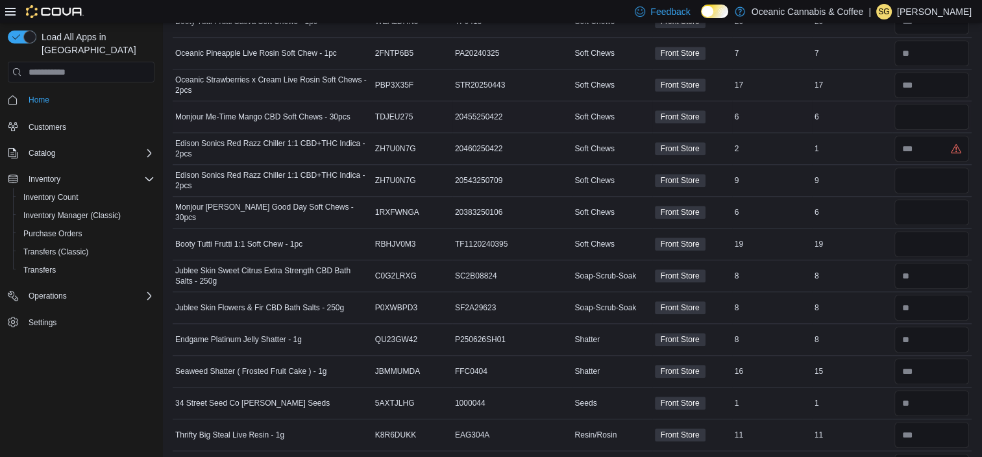
scroll to position [1009, 0]
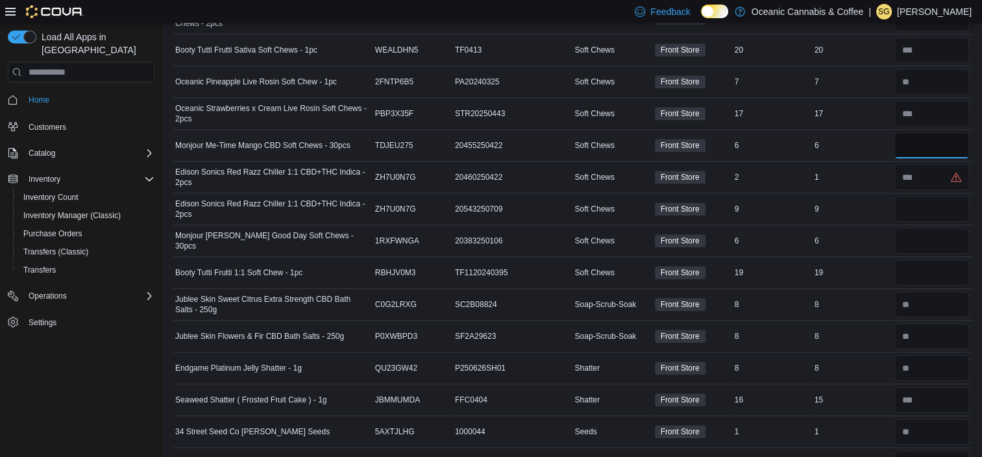
click at [929, 140] on input "number" at bounding box center [931, 145] width 75 height 26
click at [923, 179] on input "number" at bounding box center [931, 177] width 75 height 26
click at [925, 206] on input "number" at bounding box center [931, 209] width 75 height 26
click at [919, 230] on input "number" at bounding box center [931, 241] width 75 height 26
click at [925, 235] on input "number" at bounding box center [931, 241] width 75 height 26
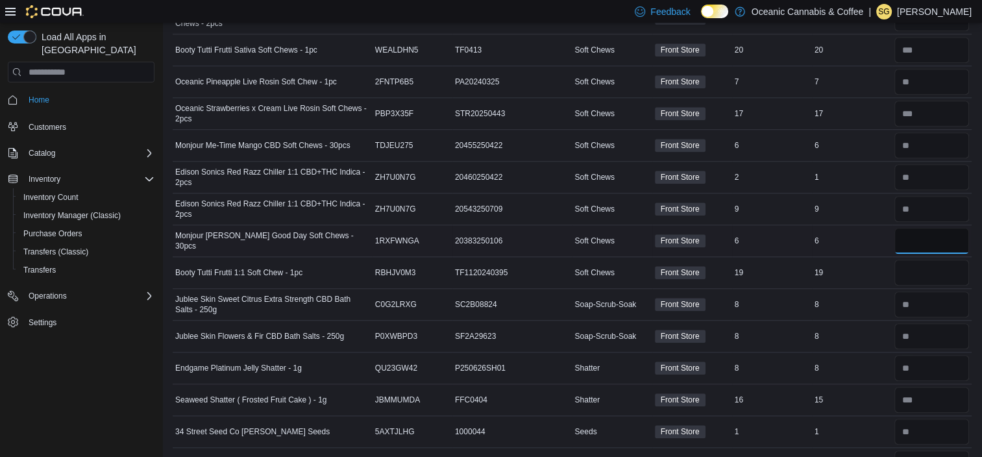
click at [925, 235] on input "number" at bounding box center [931, 241] width 75 height 26
click at [932, 275] on input "number" at bounding box center [931, 273] width 75 height 26
click at [936, 271] on input "number" at bounding box center [931, 273] width 75 height 26
click at [940, 271] on input "**" at bounding box center [931, 273] width 75 height 26
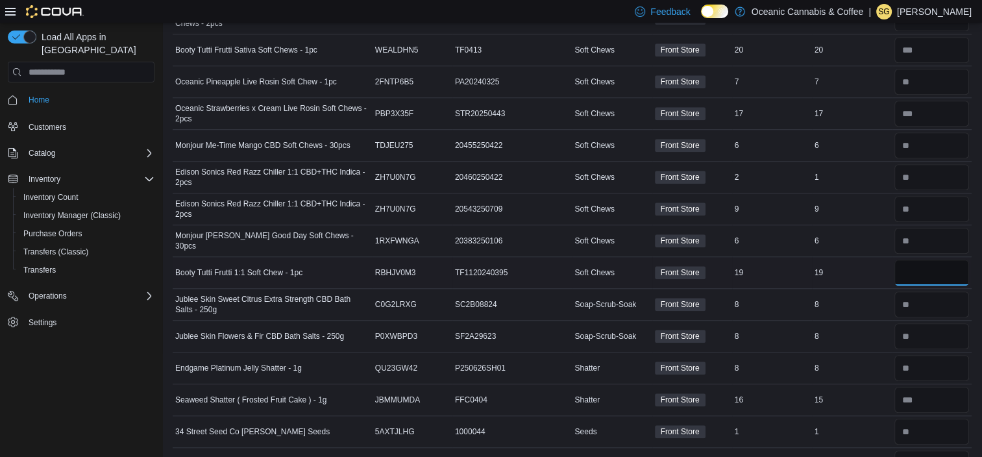
click at [940, 269] on input "**" at bounding box center [931, 273] width 75 height 26
click at [932, 262] on input "**" at bounding box center [931, 273] width 75 height 26
click at [932, 265] on input "**" at bounding box center [931, 273] width 75 height 26
click at [934, 265] on input "**" at bounding box center [931, 273] width 75 height 26
click at [932, 269] on input "**" at bounding box center [931, 273] width 75 height 26
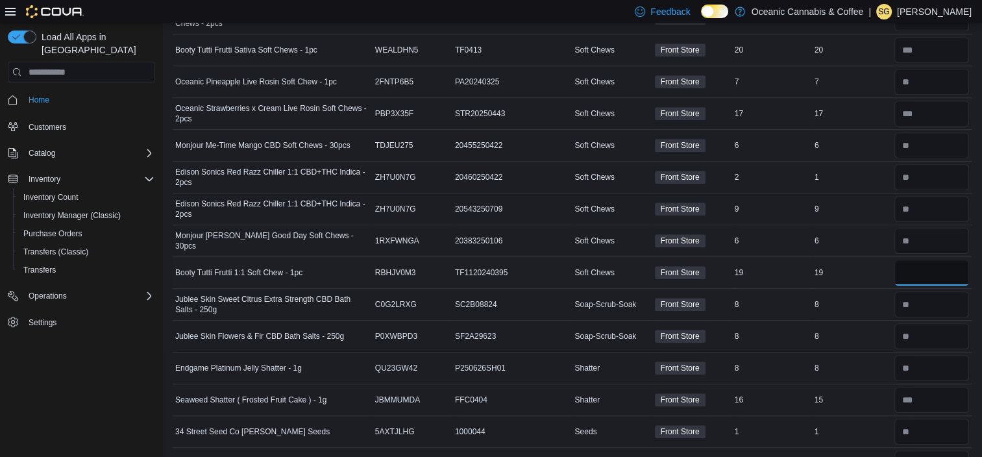
click at [935, 269] on input "**" at bounding box center [931, 273] width 75 height 26
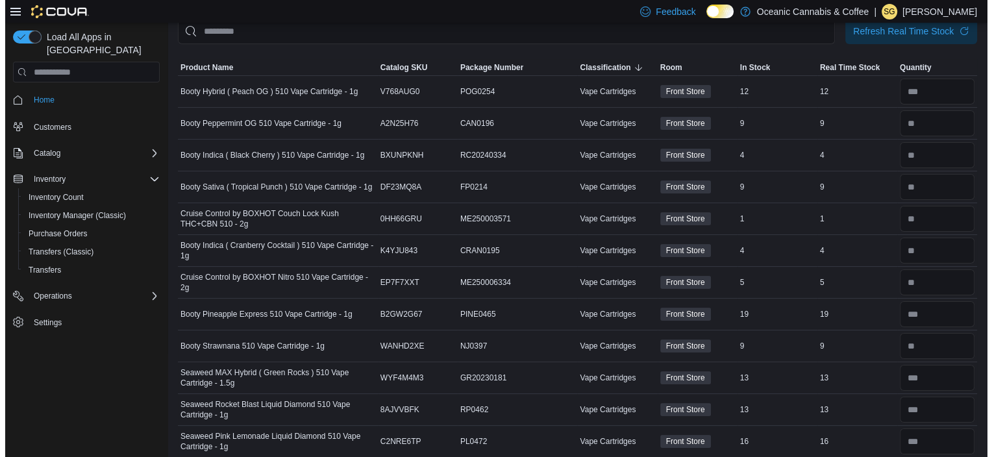
scroll to position [0, 0]
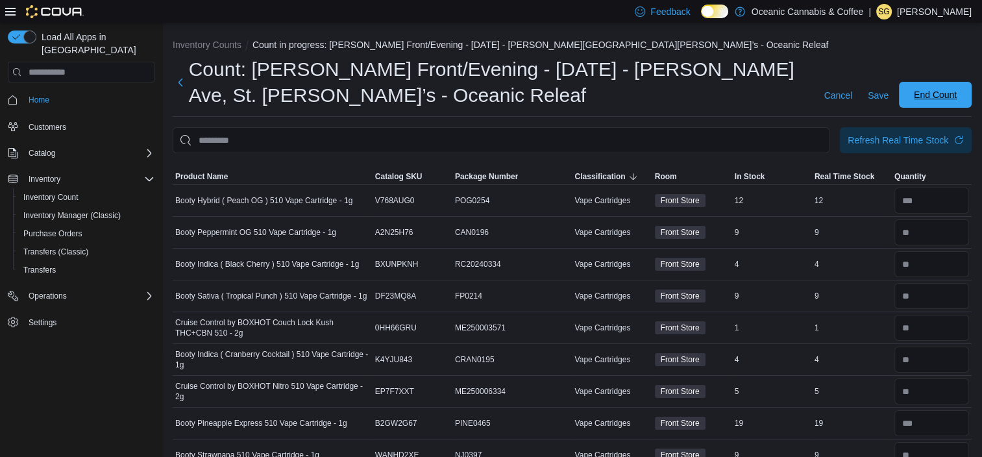
click at [939, 99] on span "End Count" at bounding box center [935, 94] width 43 height 13
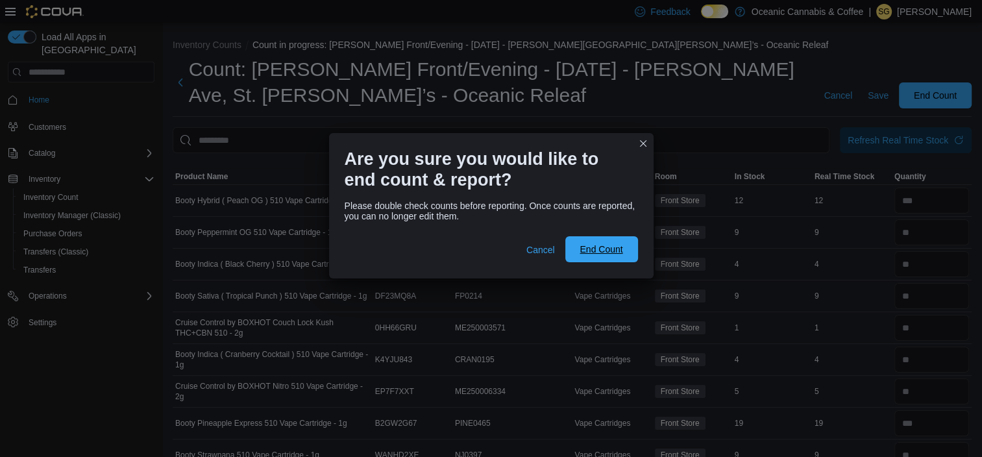
click at [602, 254] on span "End Count" at bounding box center [601, 249] width 43 height 13
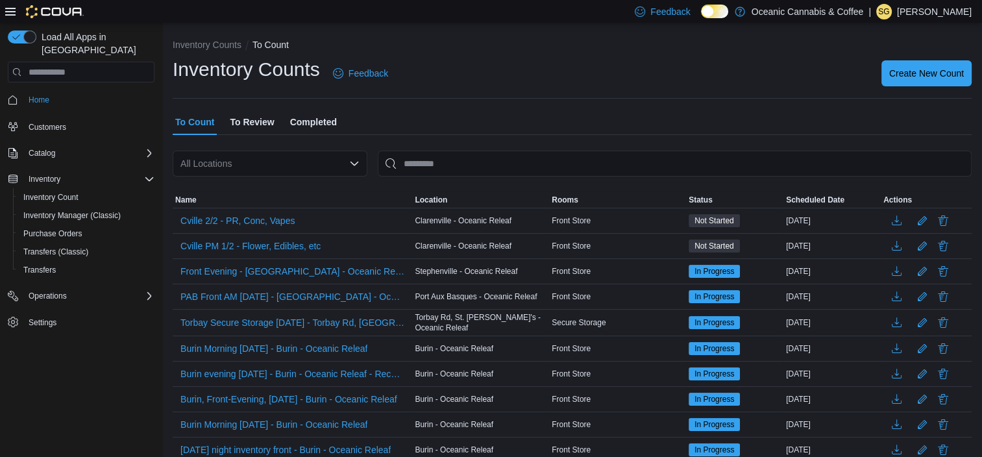
click at [262, 123] on span "To Review" at bounding box center [252, 122] width 44 height 26
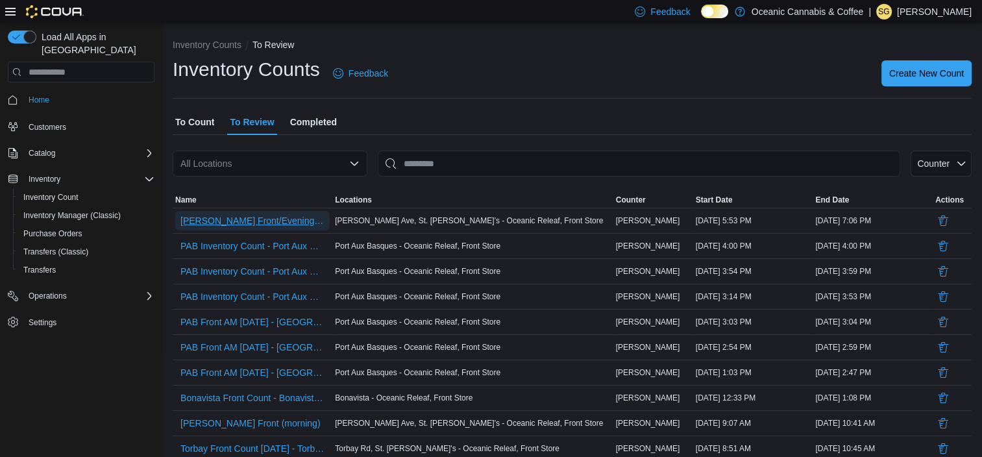
click at [286, 221] on span "[PERSON_NAME] Front/Evening - [DATE] - [PERSON_NAME][GEOGRAPHIC_DATA][PERSON_NA…" at bounding box center [252, 220] width 144 height 13
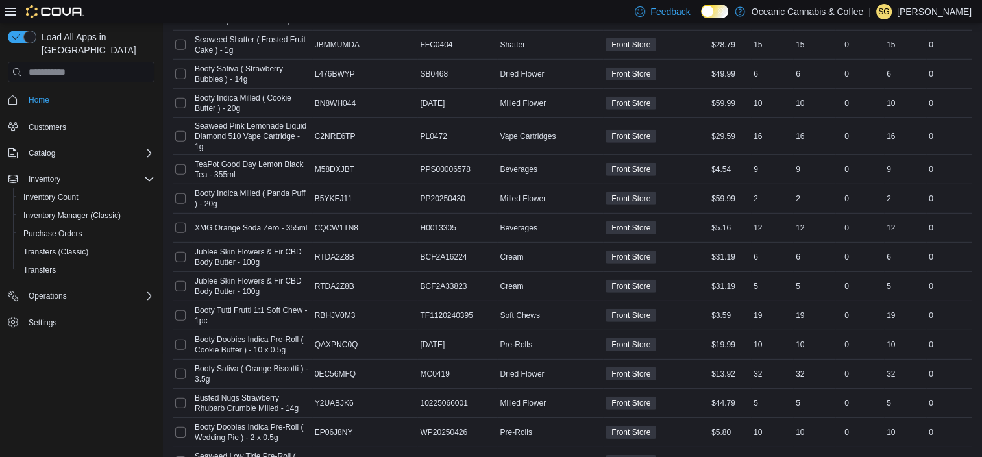
scroll to position [3884, 0]
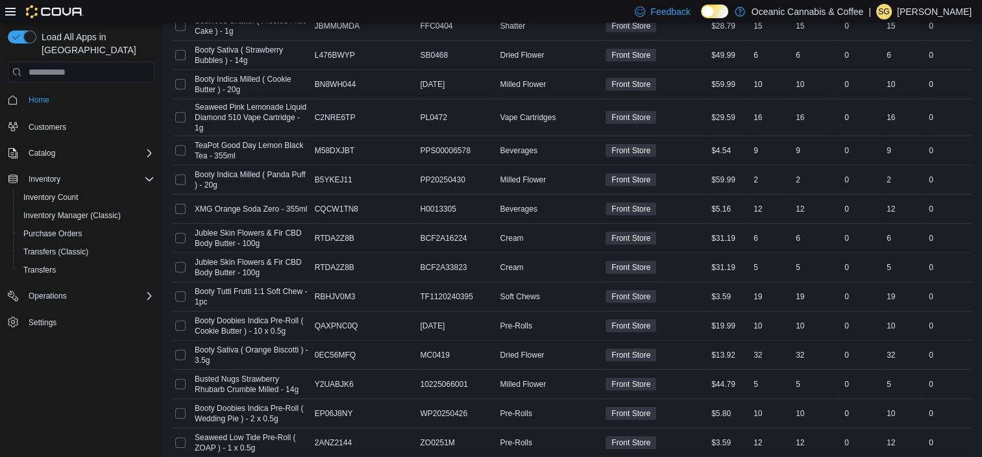
click at [918, 404] on span "Recount all with differences" at bounding box center [910, 402] width 111 height 13
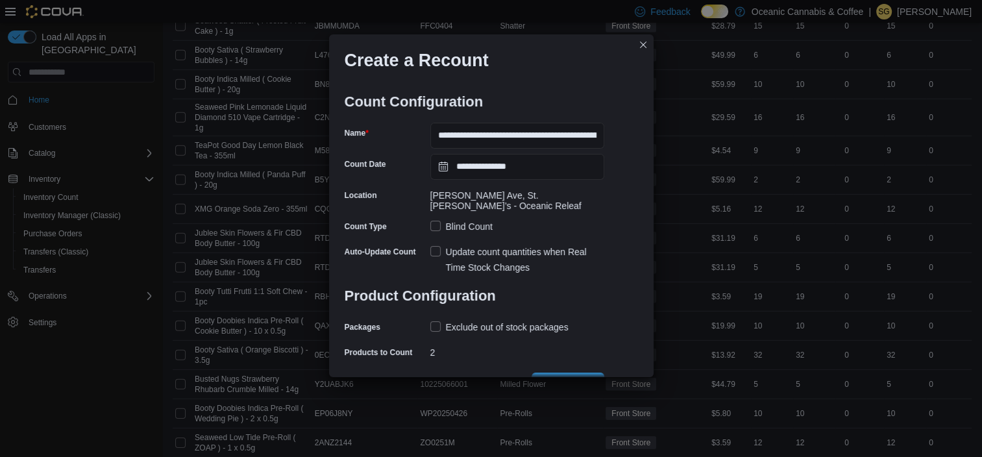
click at [918, 404] on div "**********" at bounding box center [491, 228] width 982 height 457
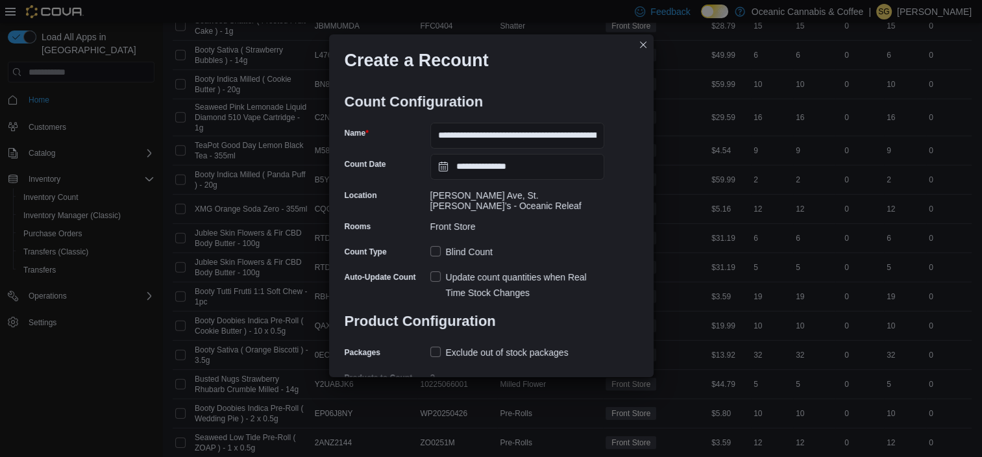
scroll to position [41, 0]
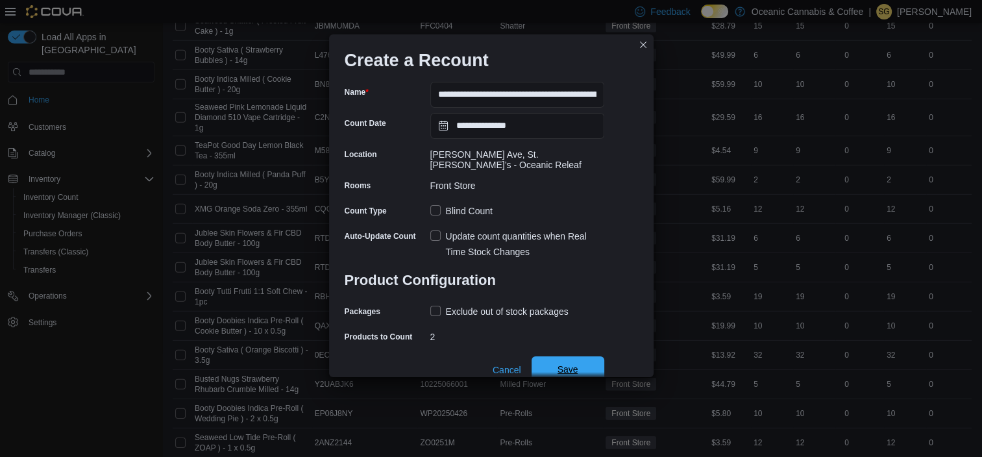
click at [574, 363] on span "Save" at bounding box center [567, 369] width 21 height 13
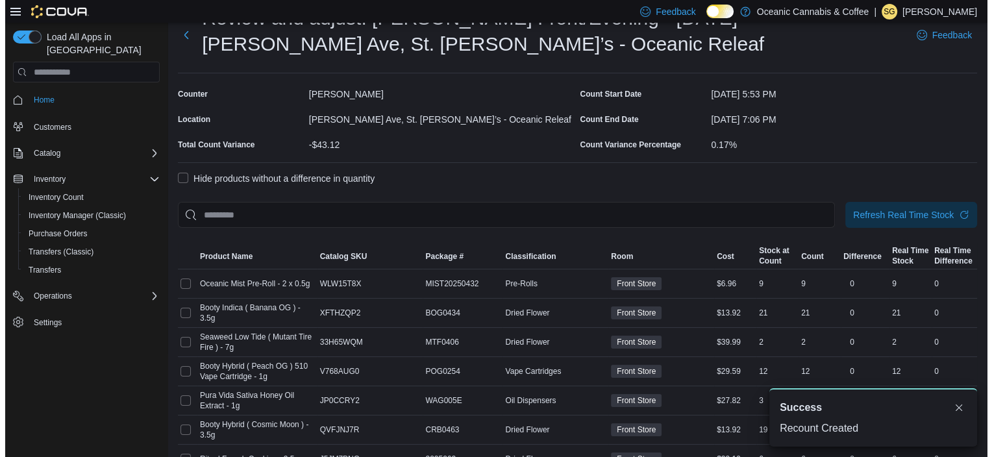
scroll to position [0, 0]
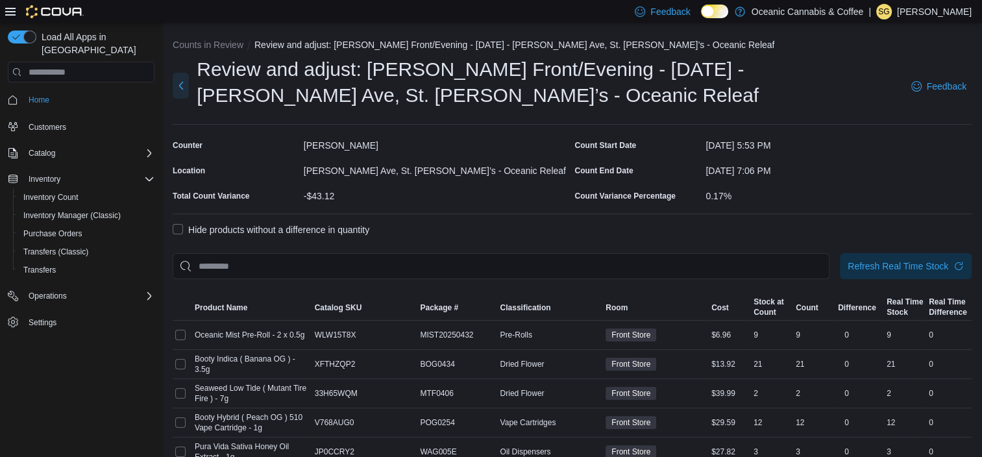
click at [186, 88] on button "Next" at bounding box center [181, 86] width 16 height 26
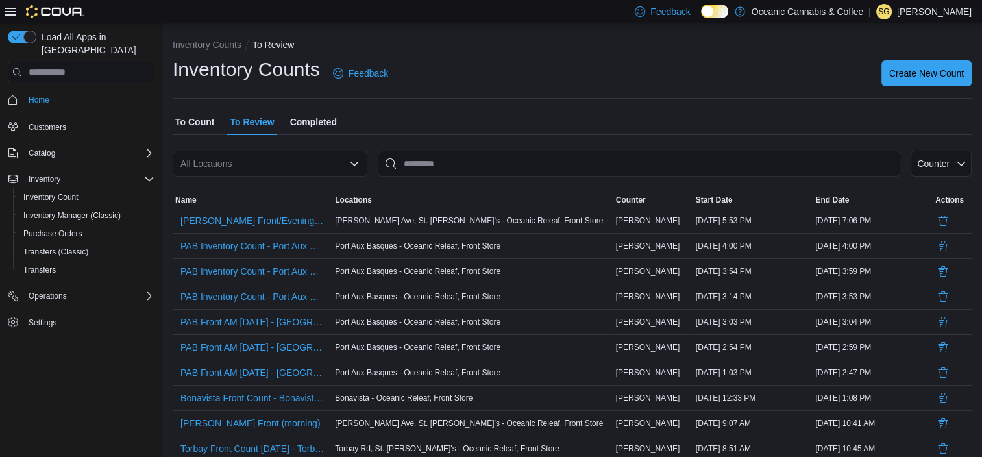
click at [297, 125] on span "Completed" at bounding box center [313, 122] width 47 height 26
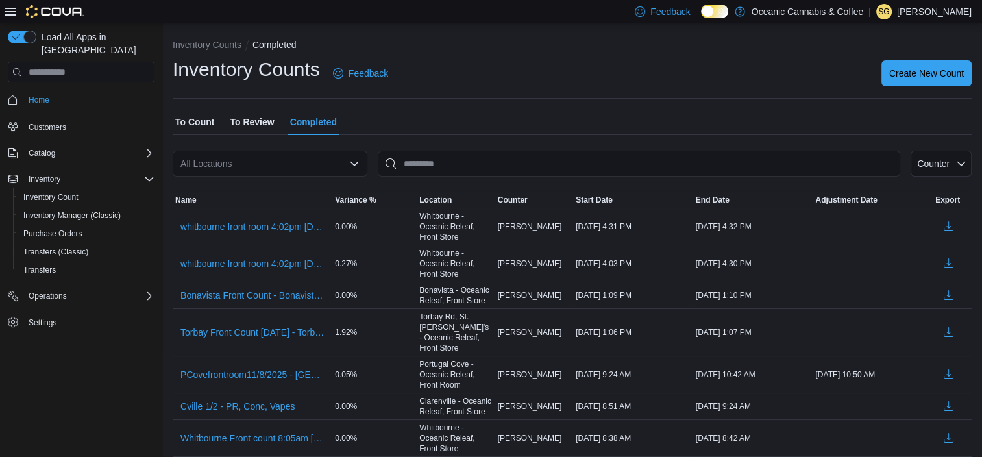
click at [199, 117] on span "To Count" at bounding box center [194, 122] width 39 height 26
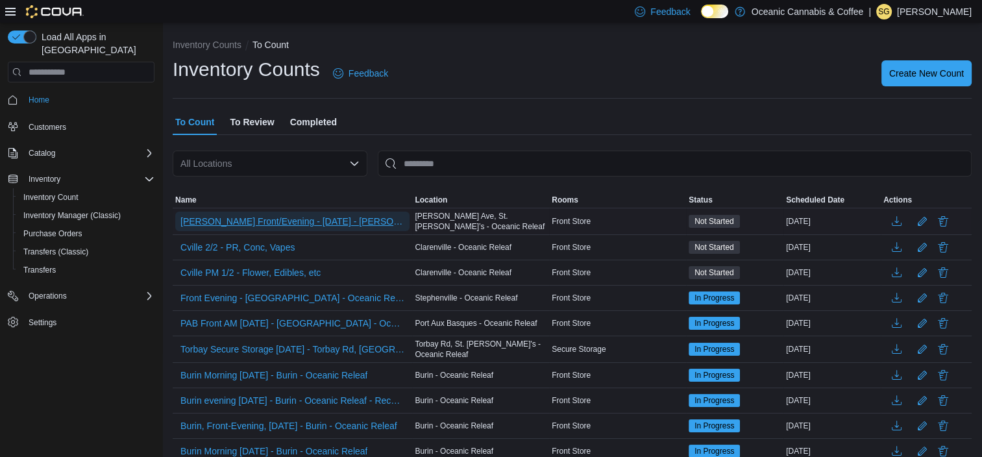
click at [343, 218] on span "[PERSON_NAME] Front/Evening - [DATE] - [PERSON_NAME][GEOGRAPHIC_DATA][PERSON_NA…" at bounding box center [292, 221] width 224 height 13
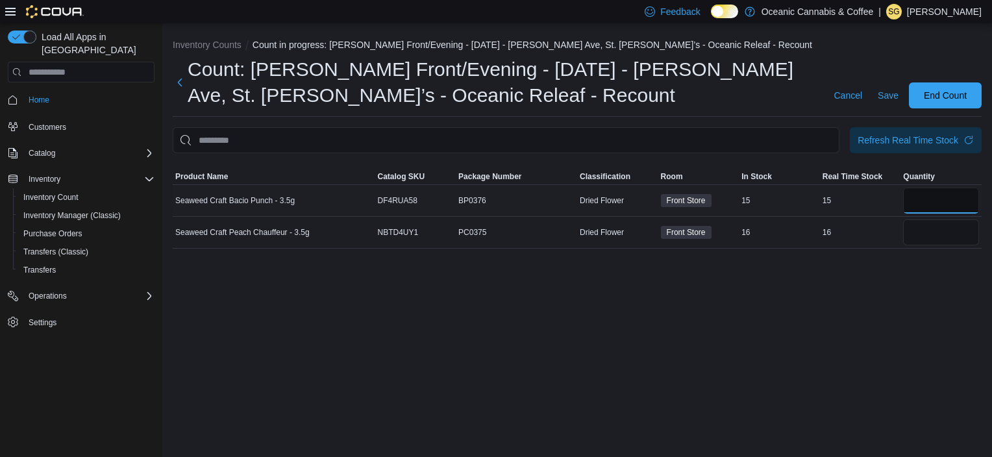
click at [929, 196] on input "number" at bounding box center [941, 201] width 76 height 26
click at [931, 236] on input "number" at bounding box center [941, 232] width 76 height 26
click at [947, 99] on span "End Count" at bounding box center [944, 94] width 43 height 13
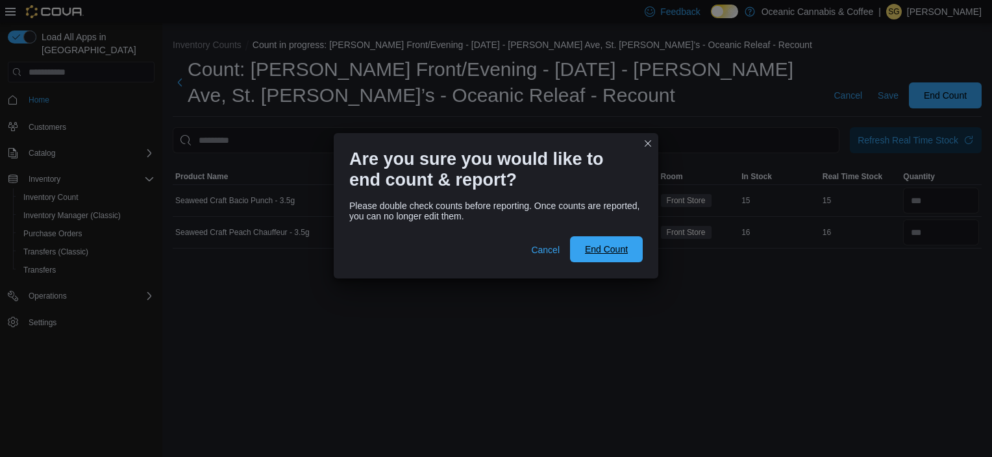
click at [607, 255] on span "End Count" at bounding box center [606, 249] width 43 height 13
